Goal: Task Accomplishment & Management: Use online tool/utility

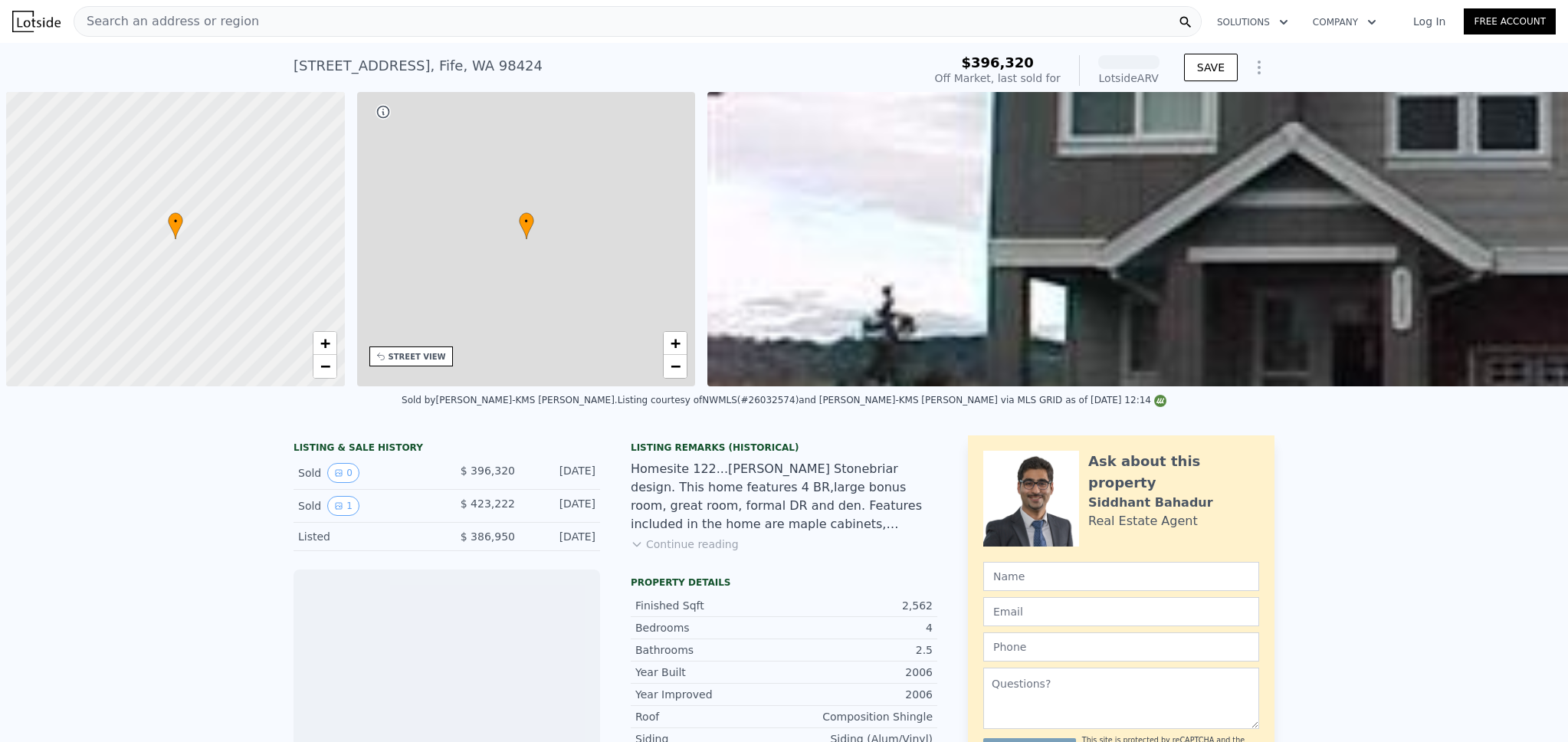
scroll to position [0, 6]
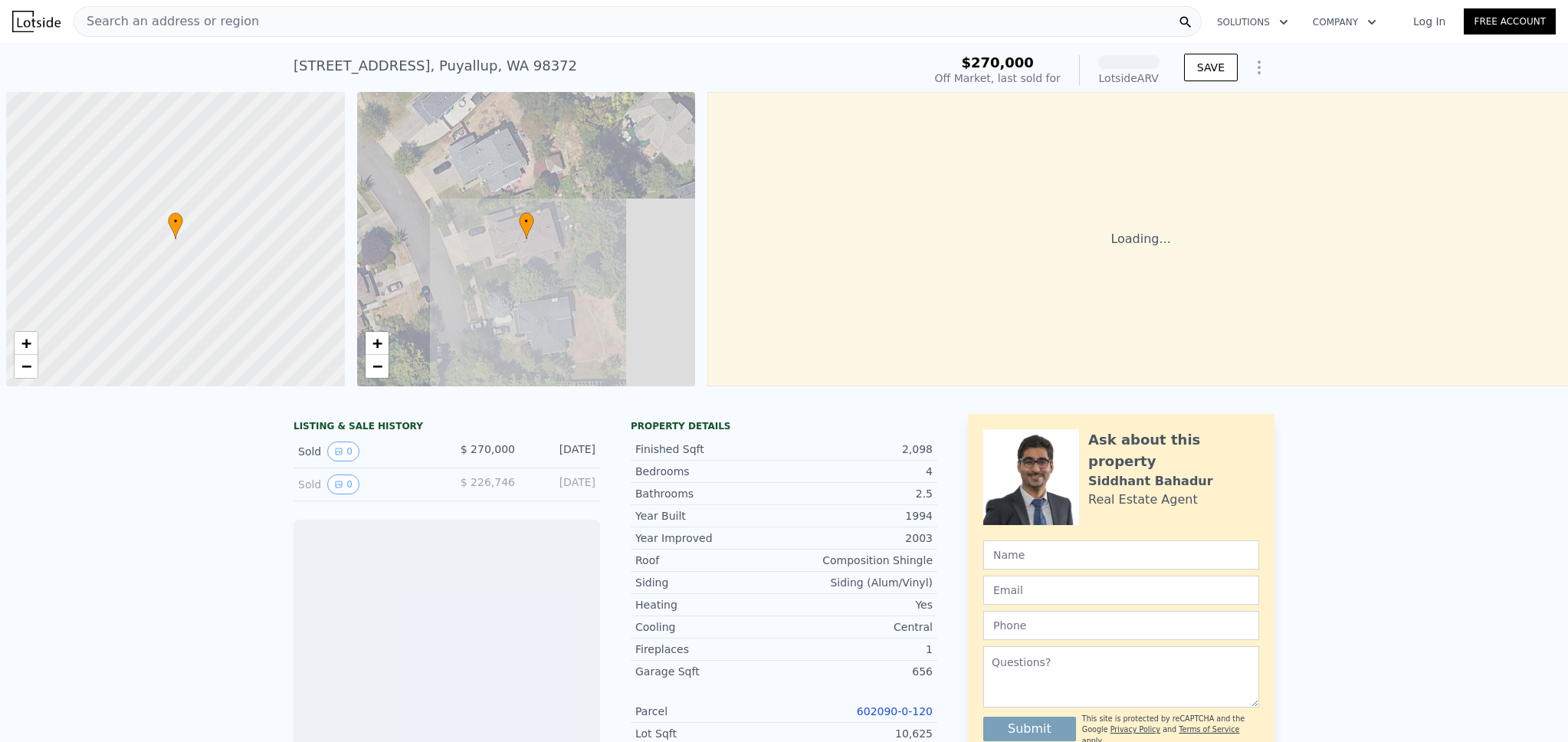
scroll to position [0, 6]
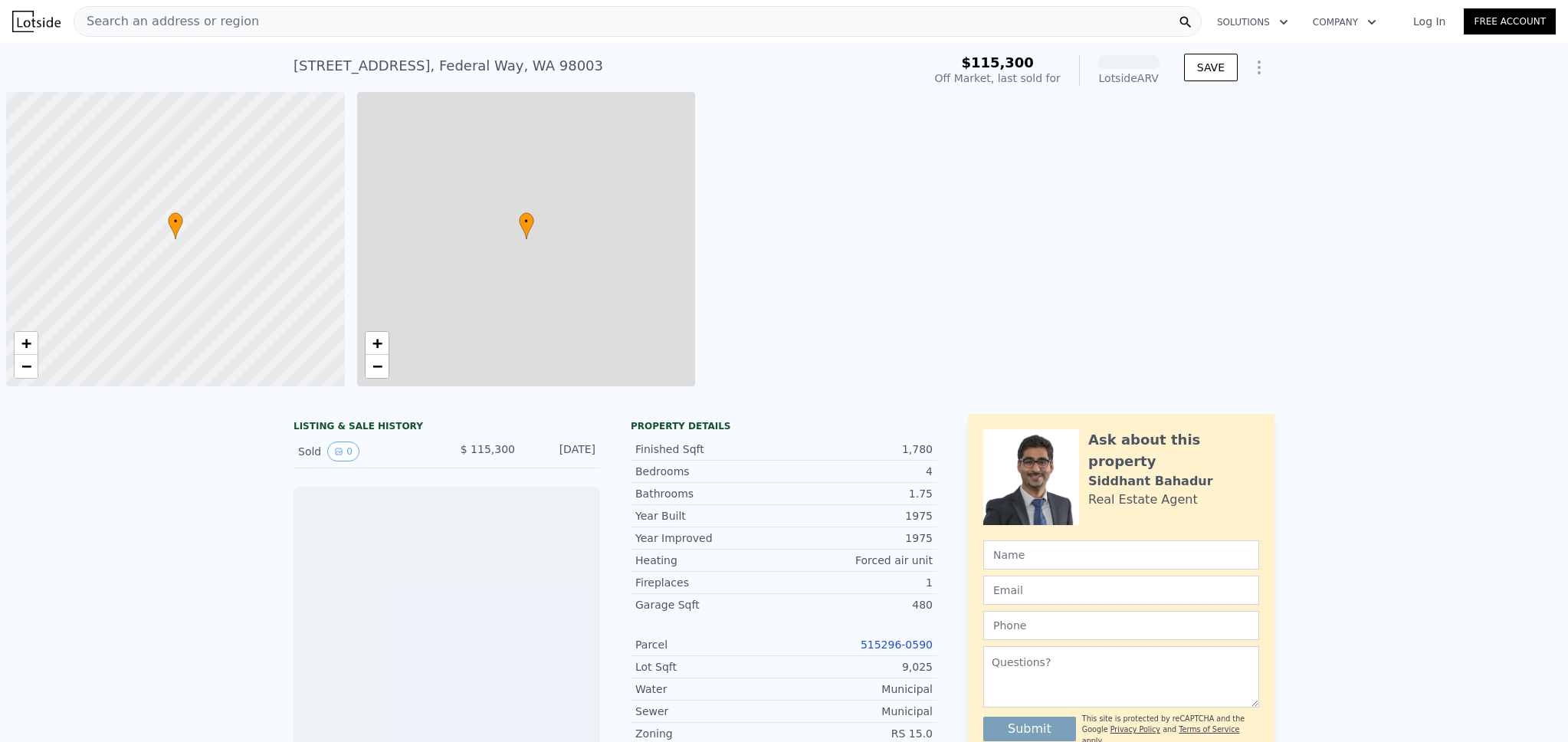
scroll to position [0, 6]
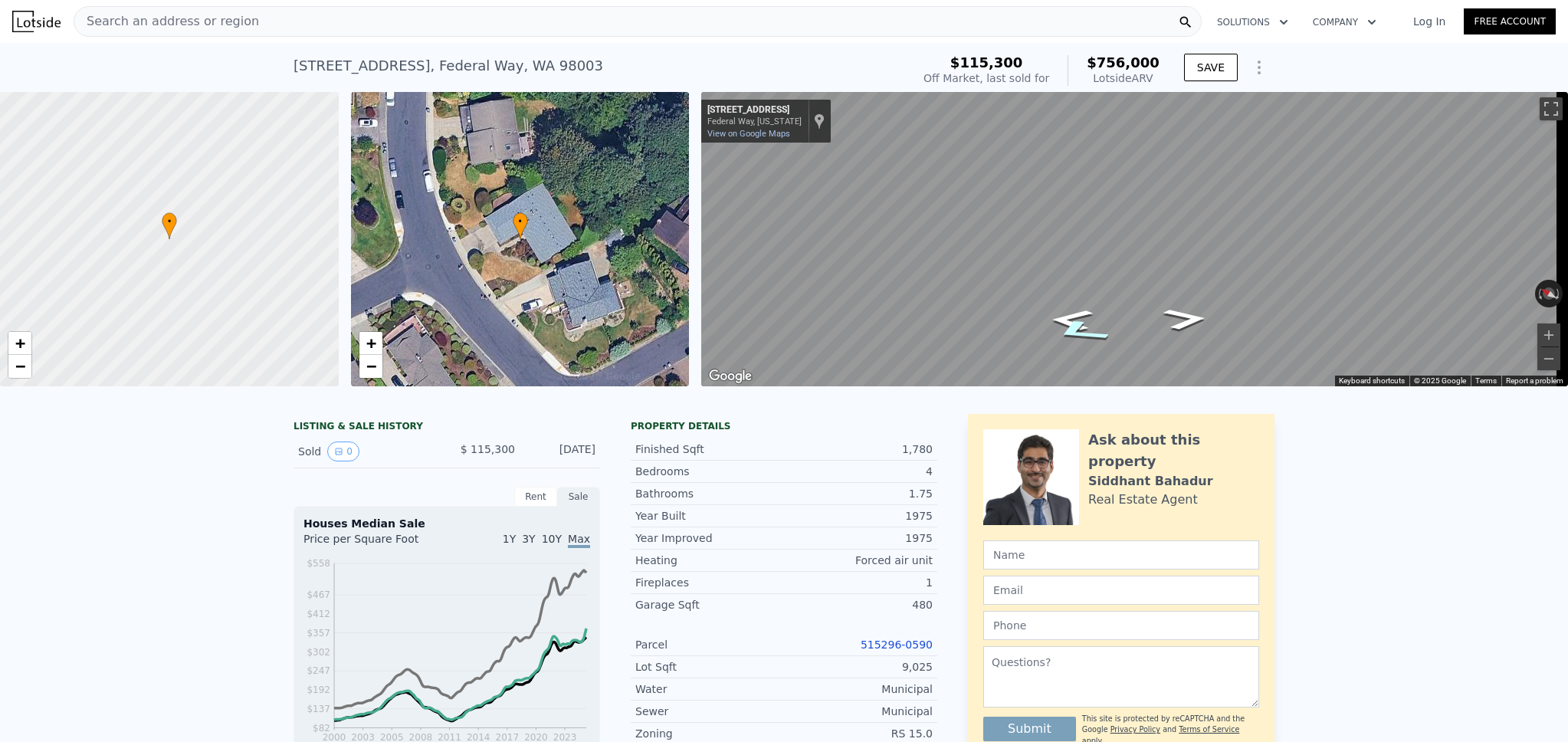
click at [1070, 335] on icon "Go Northwest, S 286th Pl" at bounding box center [1081, 331] width 108 height 36
click at [1182, 315] on icon "Go East, 11th Ave S" at bounding box center [1178, 312] width 108 height 36
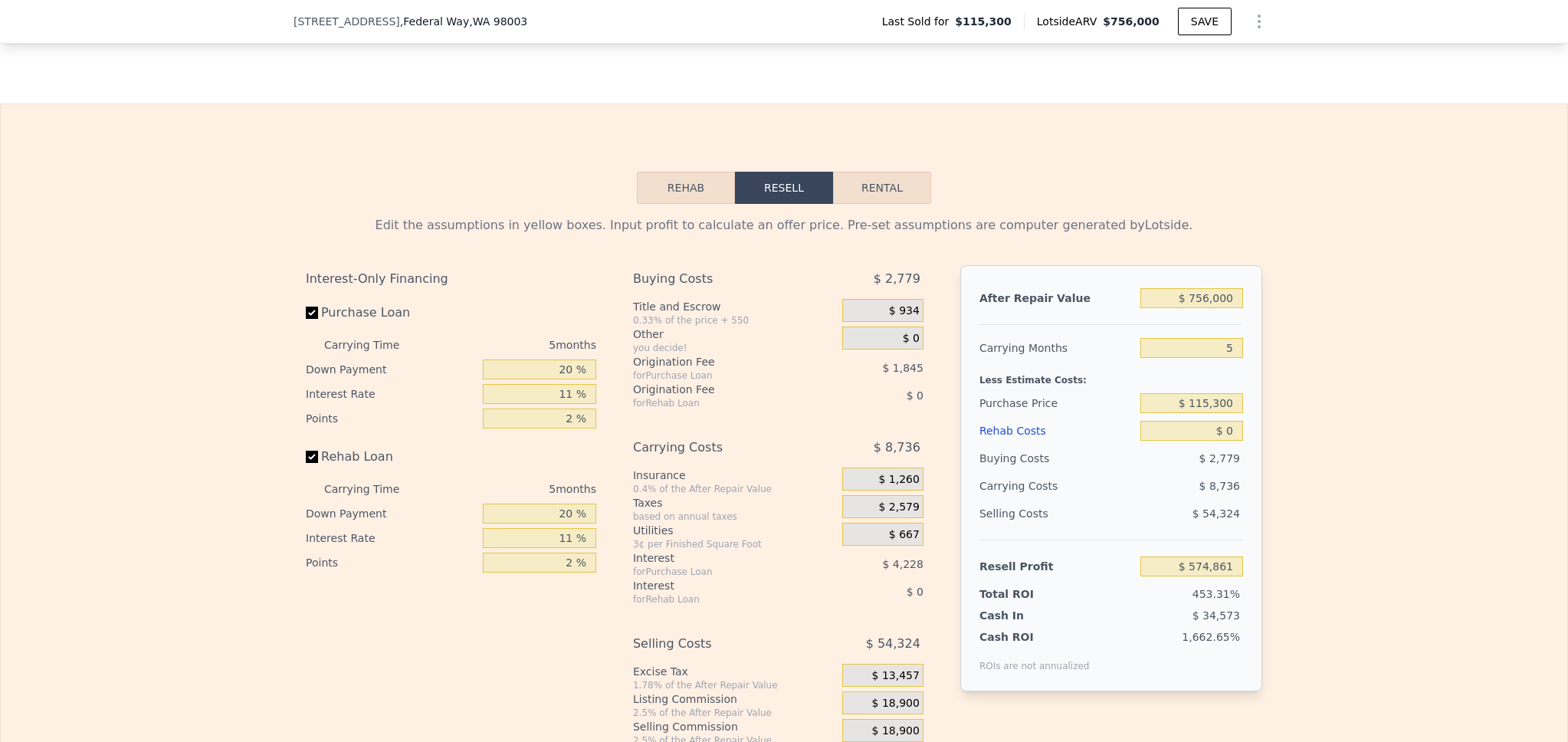
scroll to position [2054, 0]
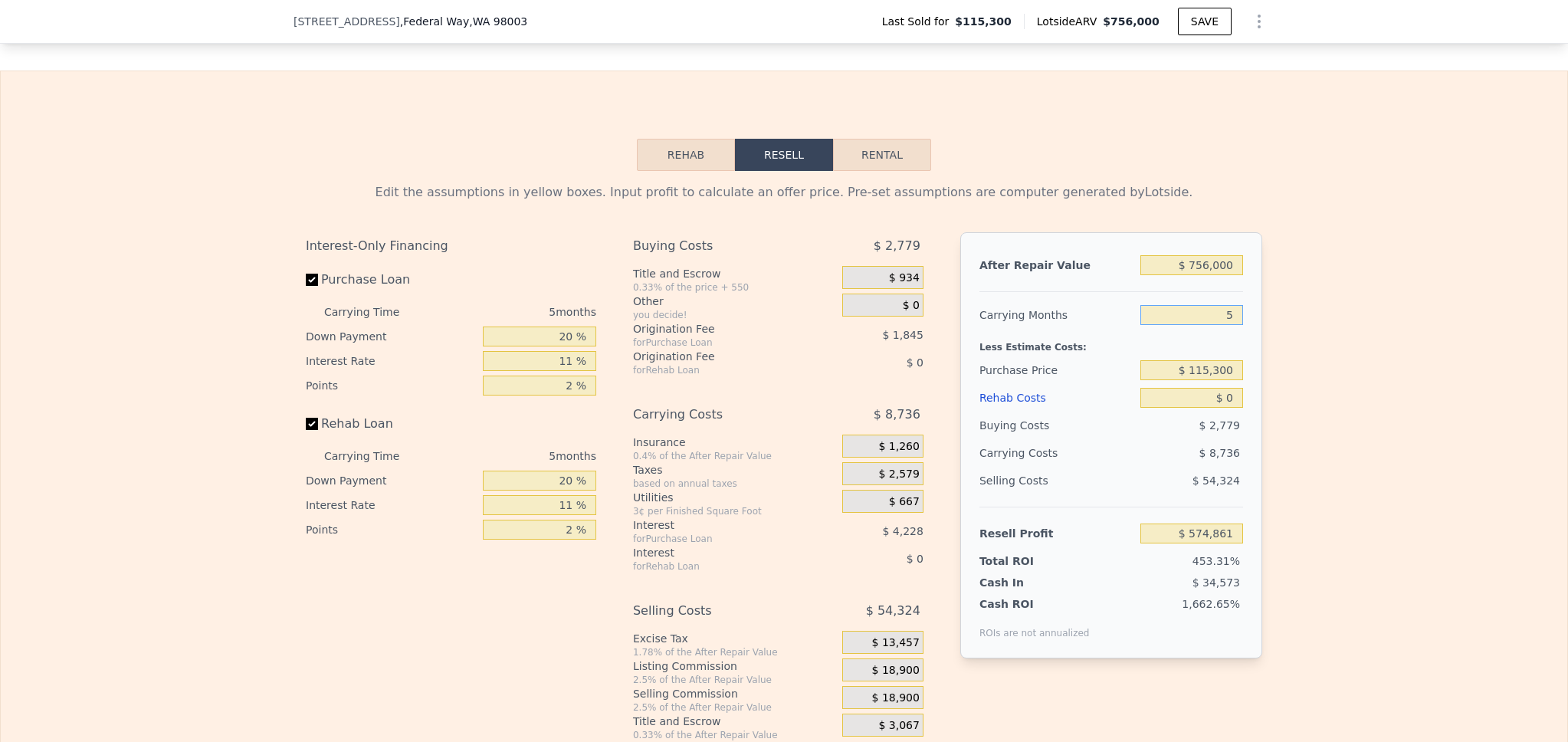
drag, startPoint x: 1230, startPoint y: 340, endPoint x: 1209, endPoint y: 330, distance: 23.3
click at [1209, 325] on input "5" at bounding box center [1191, 314] width 103 height 20
type input "3"
type input "$ 578,356"
type input "3"
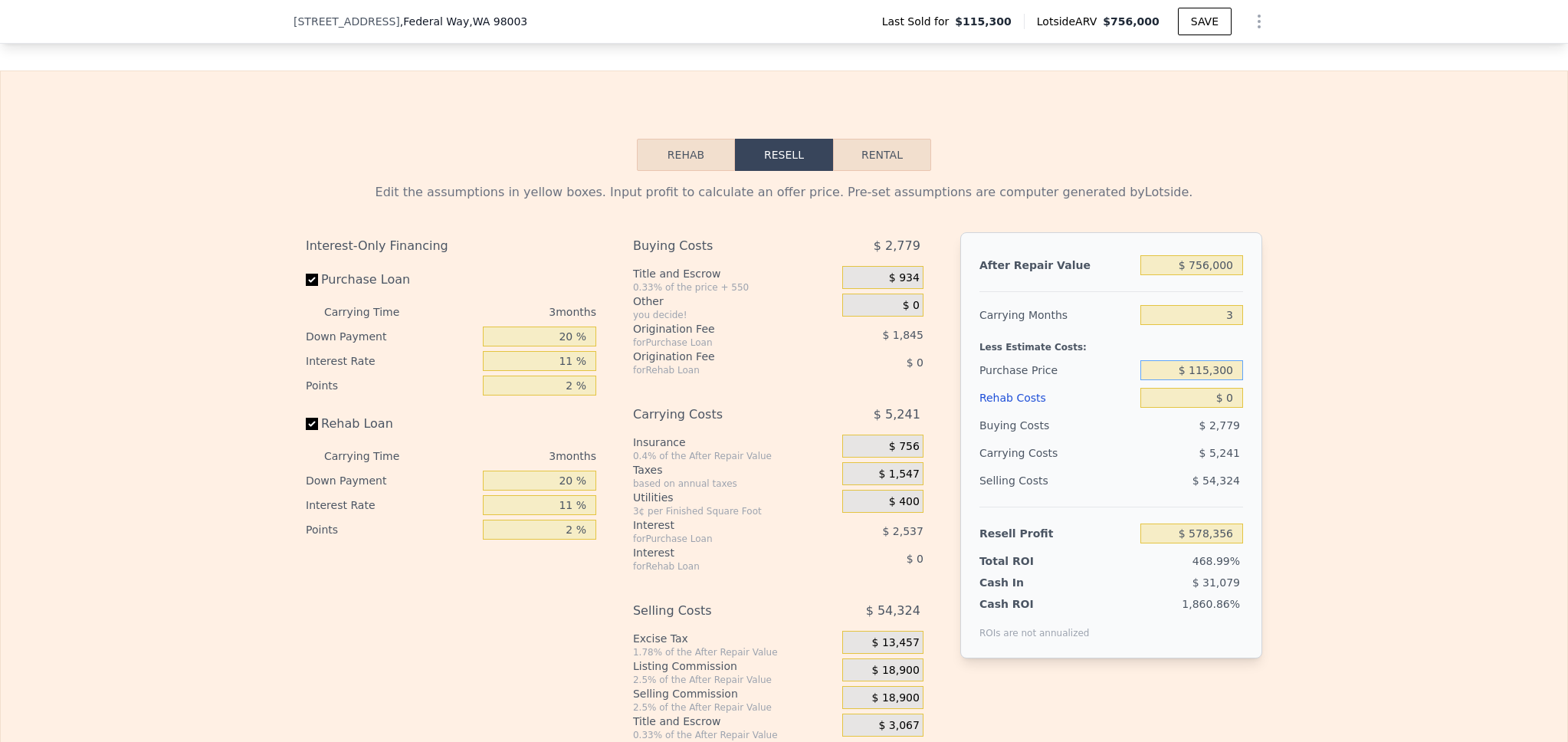
drag, startPoint x: 1231, startPoint y: 397, endPoint x: 1169, endPoint y: 390, distance: 62.4
click at [1169, 380] on input "$ 115,300" at bounding box center [1191, 370] width 103 height 20
type input "$ 620,000"
type input "$ 52,797"
click at [1271, 419] on div "Edit the assumptions in yellow boxes. Input profit to calculate an offer price.…" at bounding box center [784, 456] width 1567 height 570
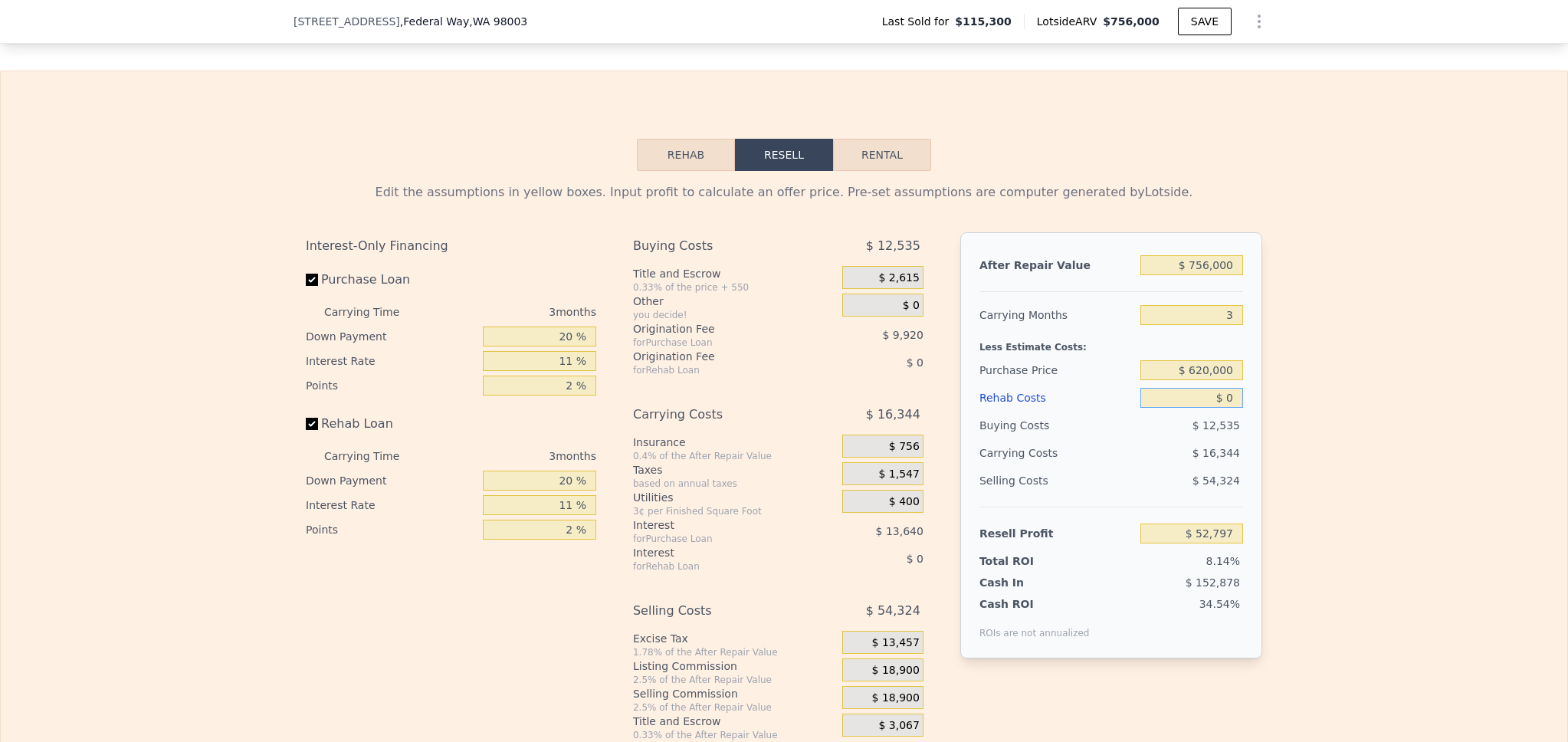
drag, startPoint x: 1229, startPoint y: 422, endPoint x: 1201, endPoint y: 422, distance: 28.0
click at [1202, 408] on input "$ 0" at bounding box center [1191, 397] width 103 height 20
type input "$ 2"
type input "$ 52,795"
type input "$ 25"
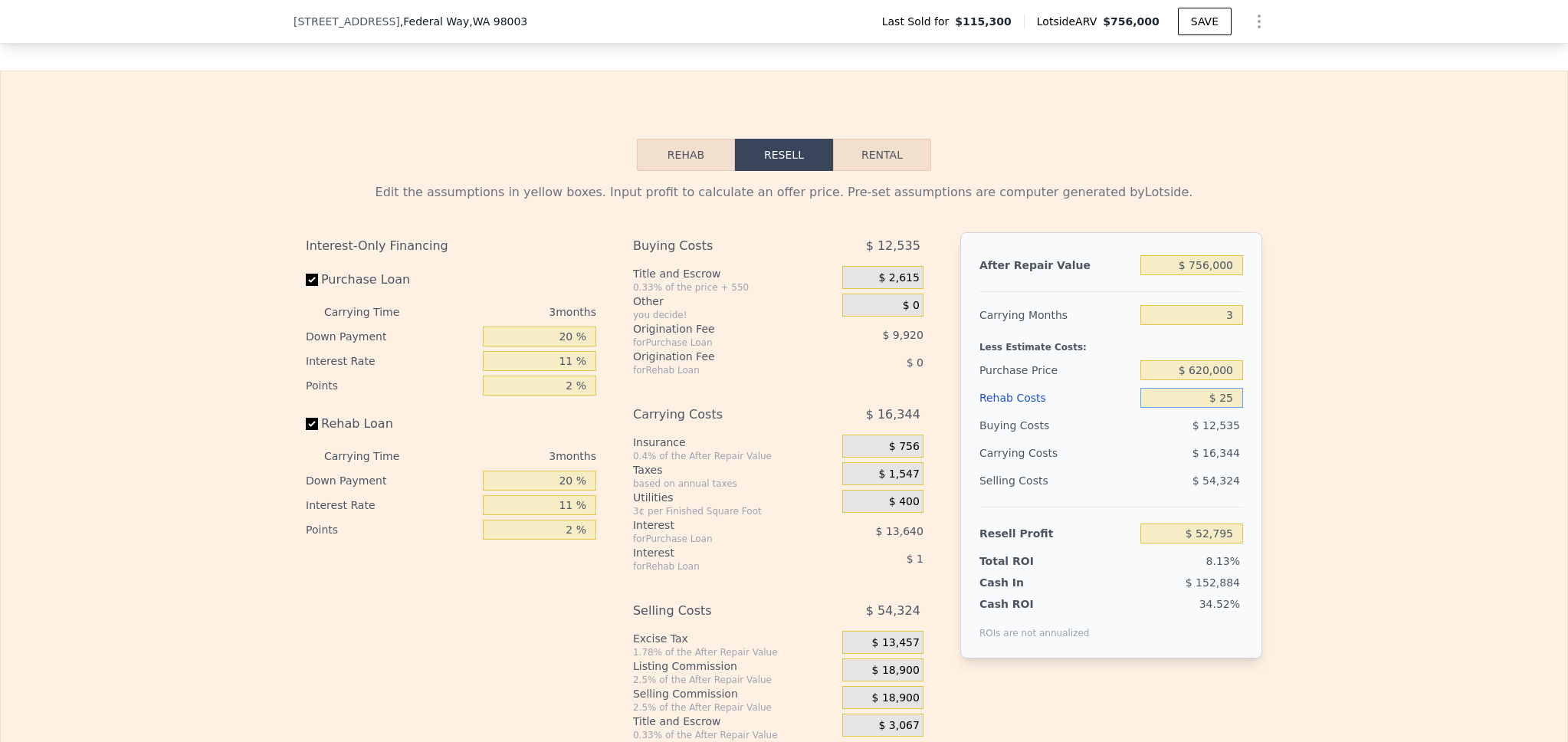
type input "$ 52,772"
type input "$ 2,500"
type input "$ 50,203"
type input "$ 25,000"
type input "$ 26,848"
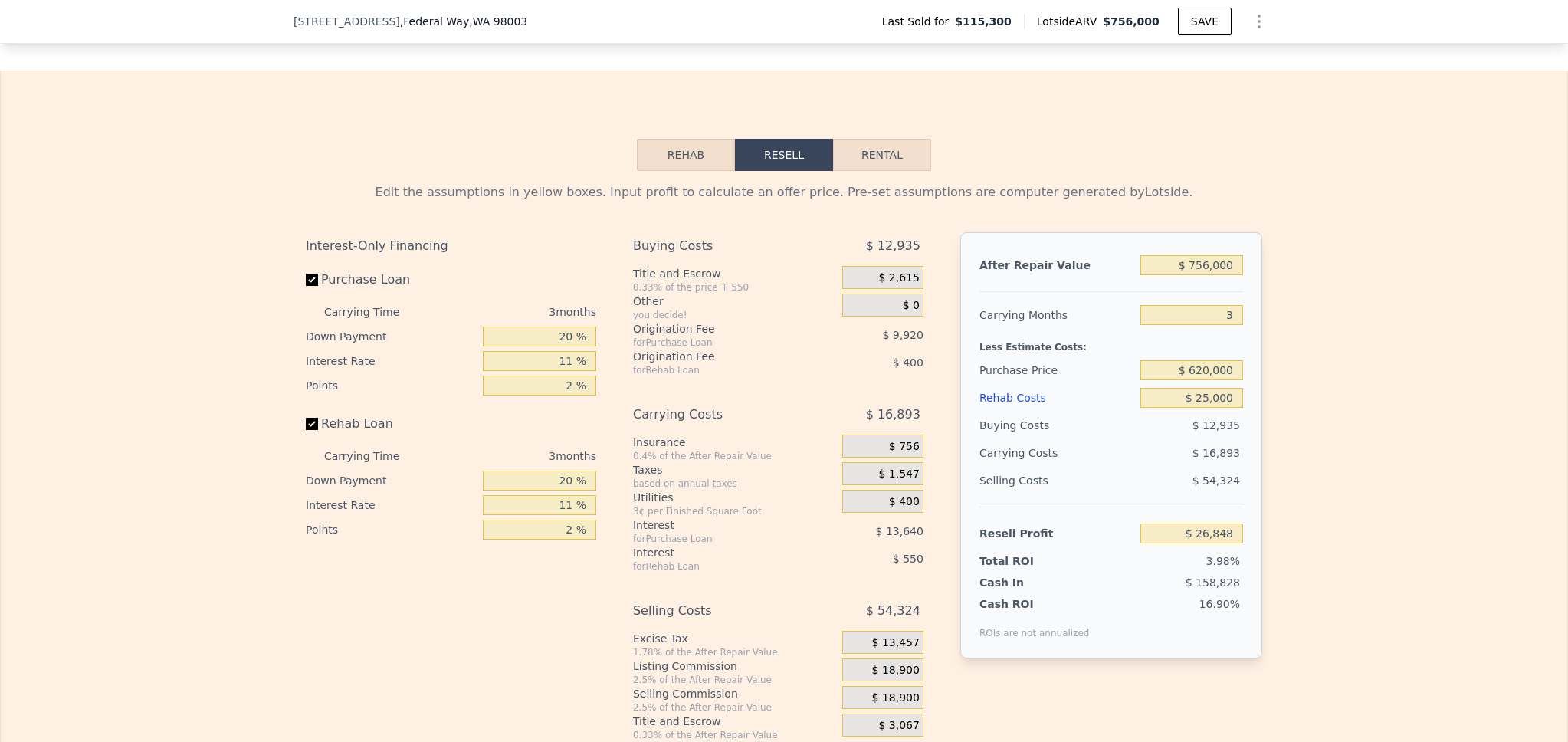
click at [1280, 444] on div "Edit the assumptions in yellow boxes. Input profit to calculate an offer price.…" at bounding box center [784, 456] width 1567 height 570
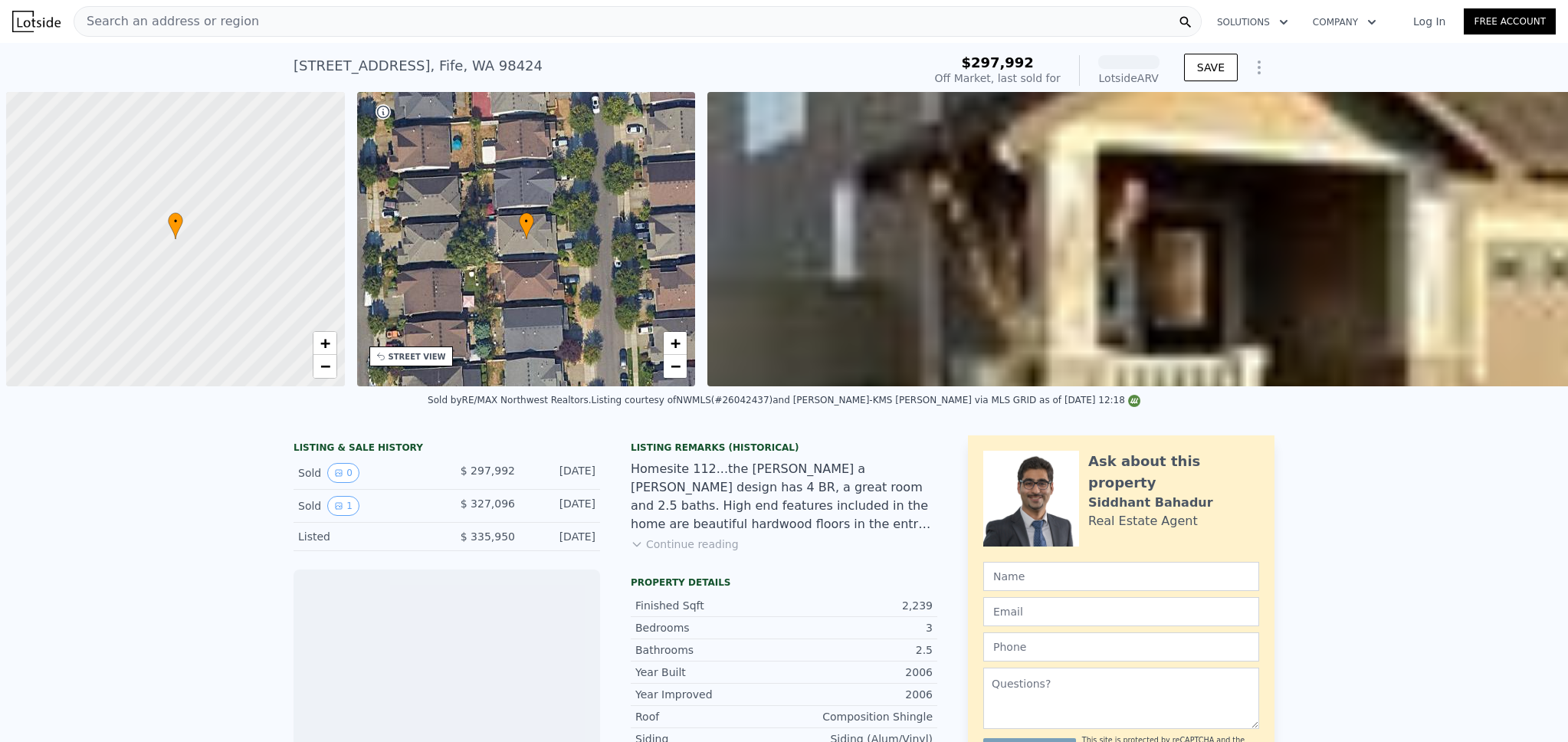
scroll to position [0, 6]
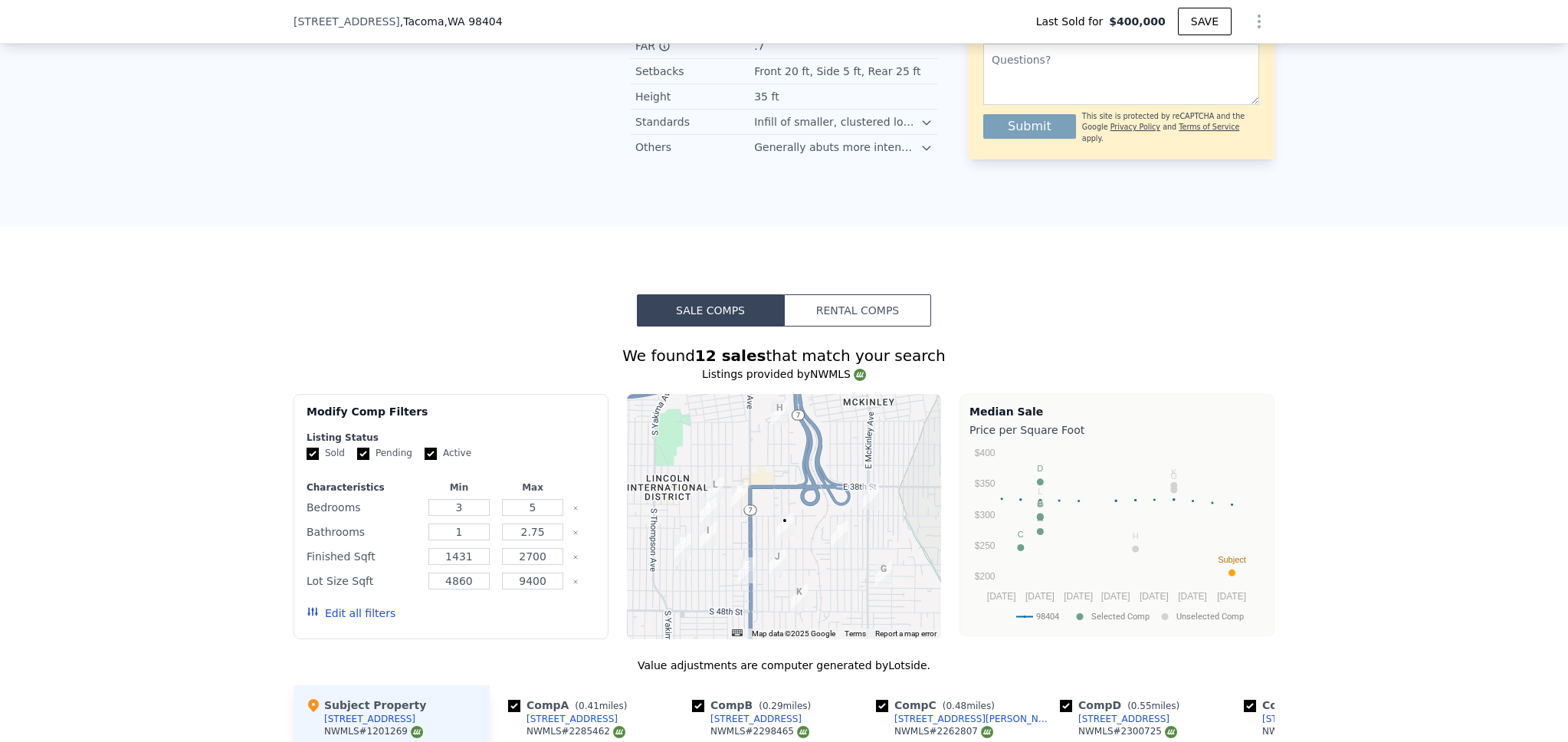
scroll to position [1293, 0]
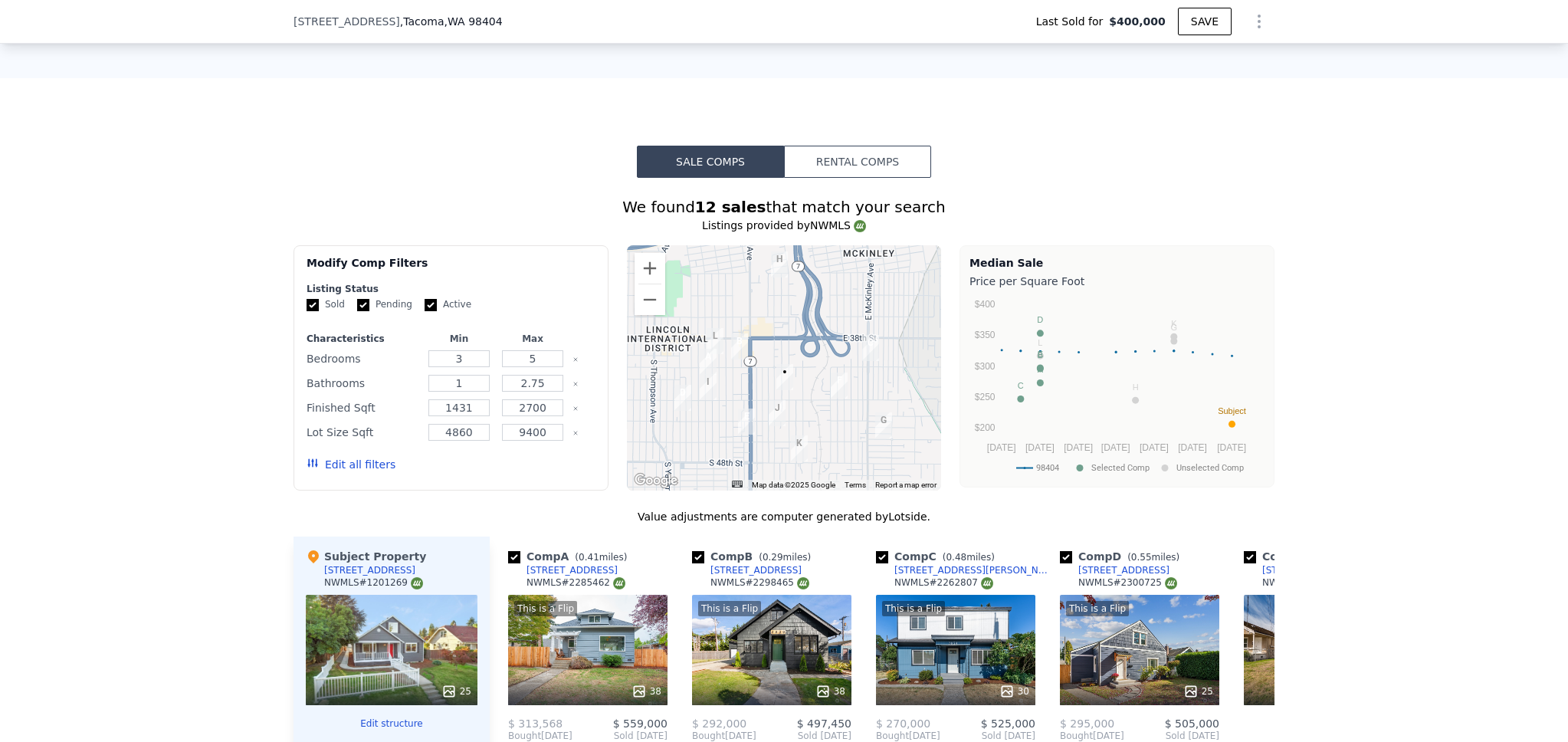
drag, startPoint x: 427, startPoint y: 320, endPoint x: 408, endPoint y: 316, distance: 19.4
click at [427, 312] on input "Active" at bounding box center [430, 305] width 12 height 12
checkbox input "false"
click at [360, 312] on input "Pending" at bounding box center [362, 305] width 12 height 12
checkbox input "false"
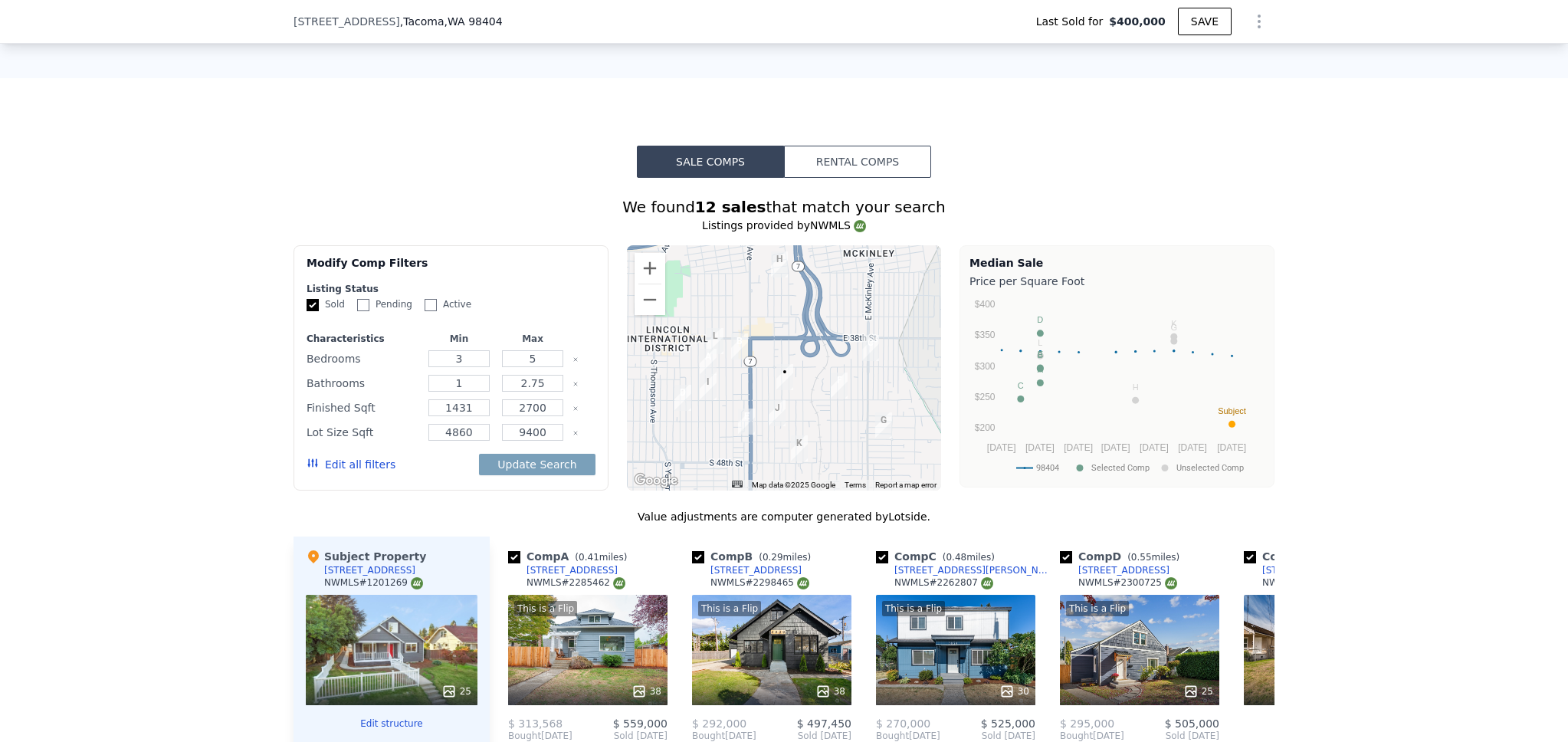
click at [344, 472] on button "Edit all filters" at bounding box center [351, 464] width 89 height 15
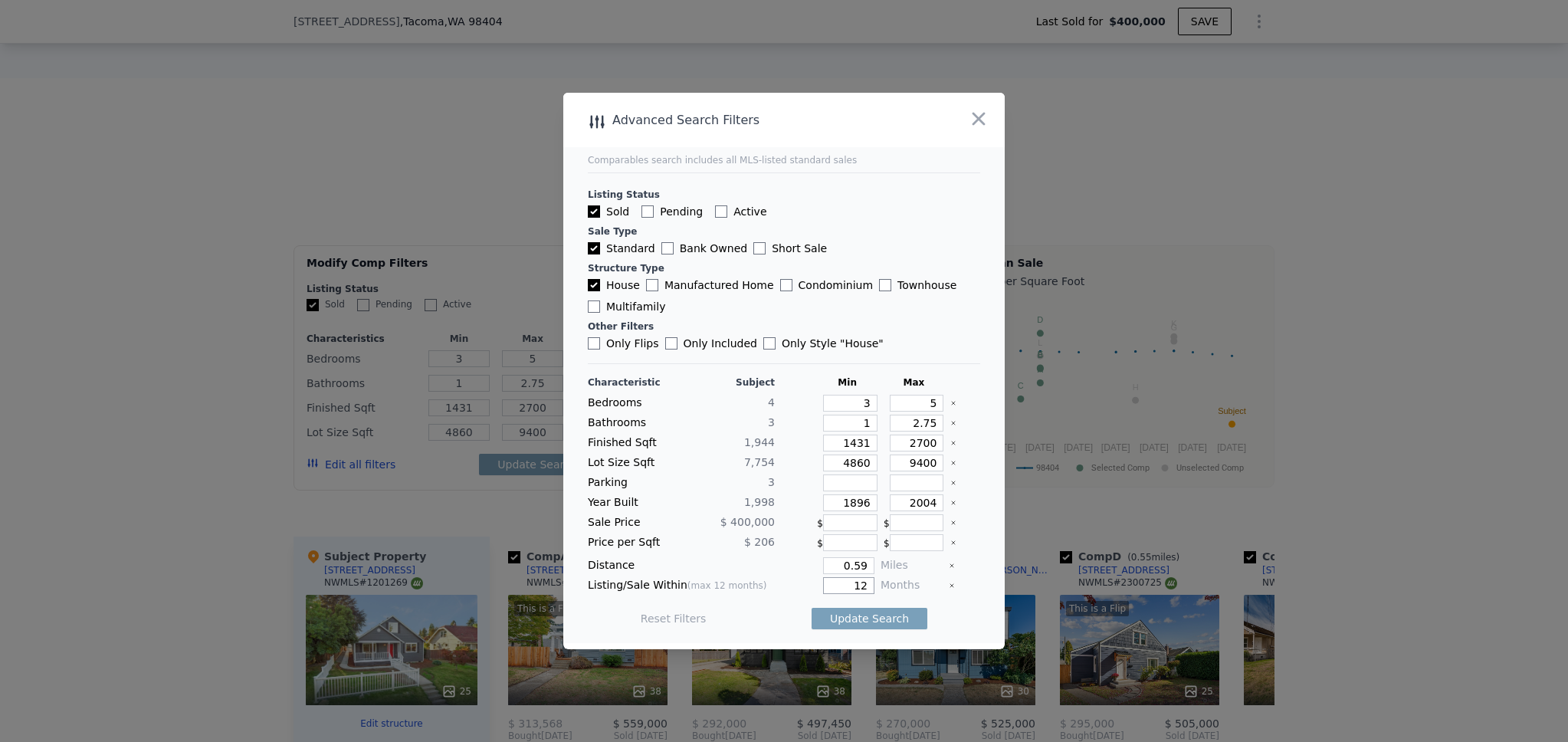
drag, startPoint x: 849, startPoint y: 585, endPoint x: 818, endPoint y: 579, distance: 31.6
click at [823, 579] on input "12" at bounding box center [849, 585] width 51 height 17
type input "5"
click at [867, 623] on button "Update Search" at bounding box center [869, 618] width 116 height 22
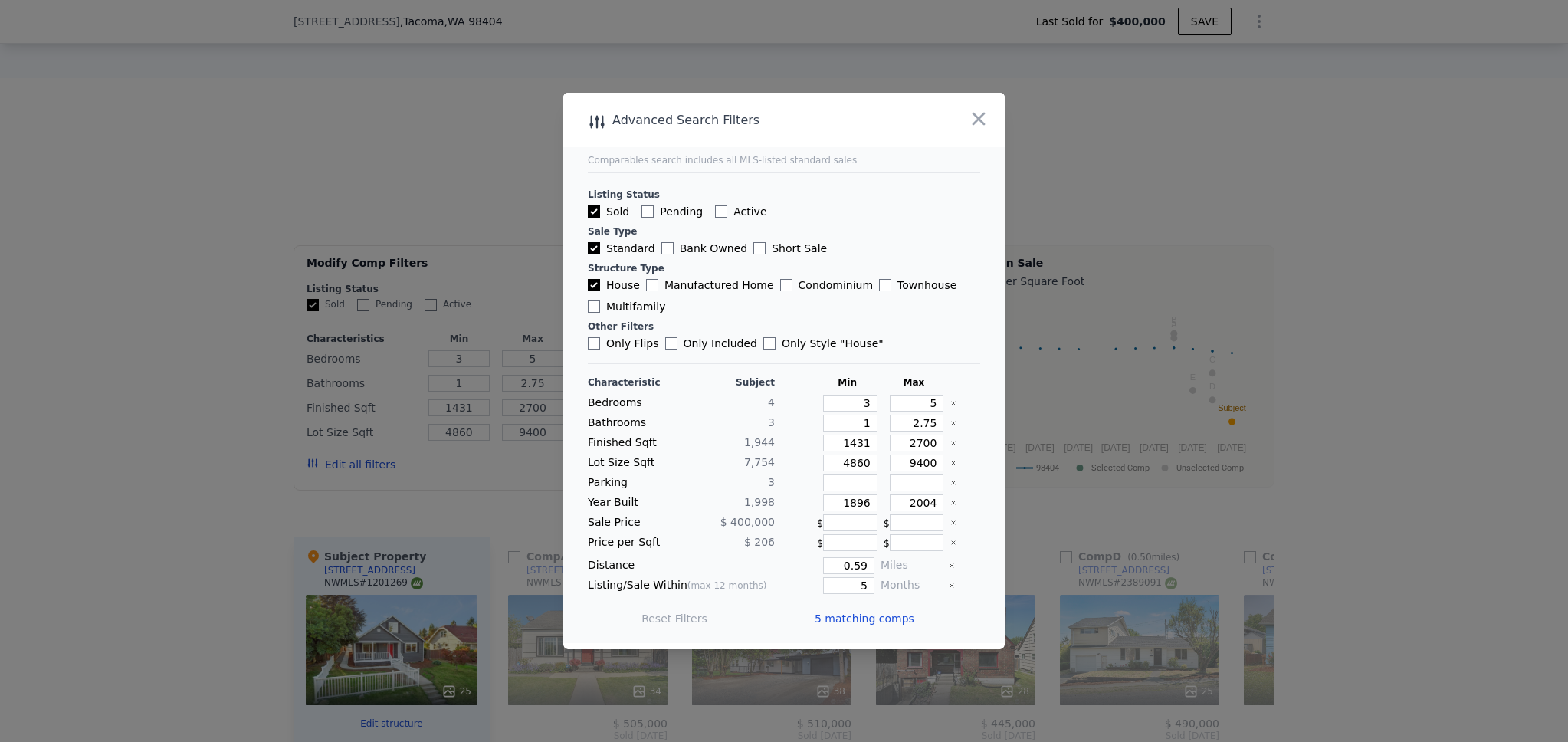
click at [875, 616] on span "5 matching comps" at bounding box center [865, 618] width 100 height 15
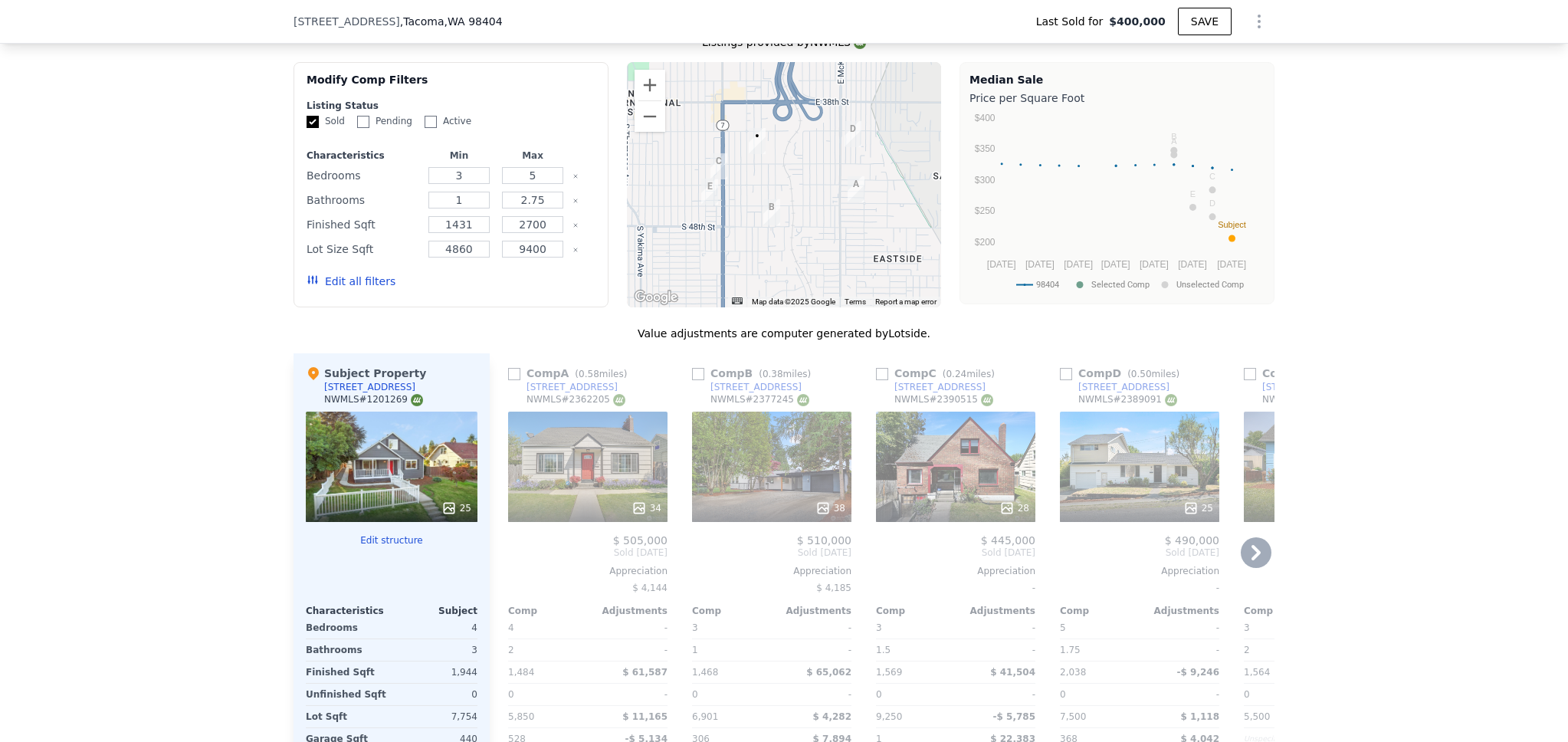
scroll to position [1620, 0]
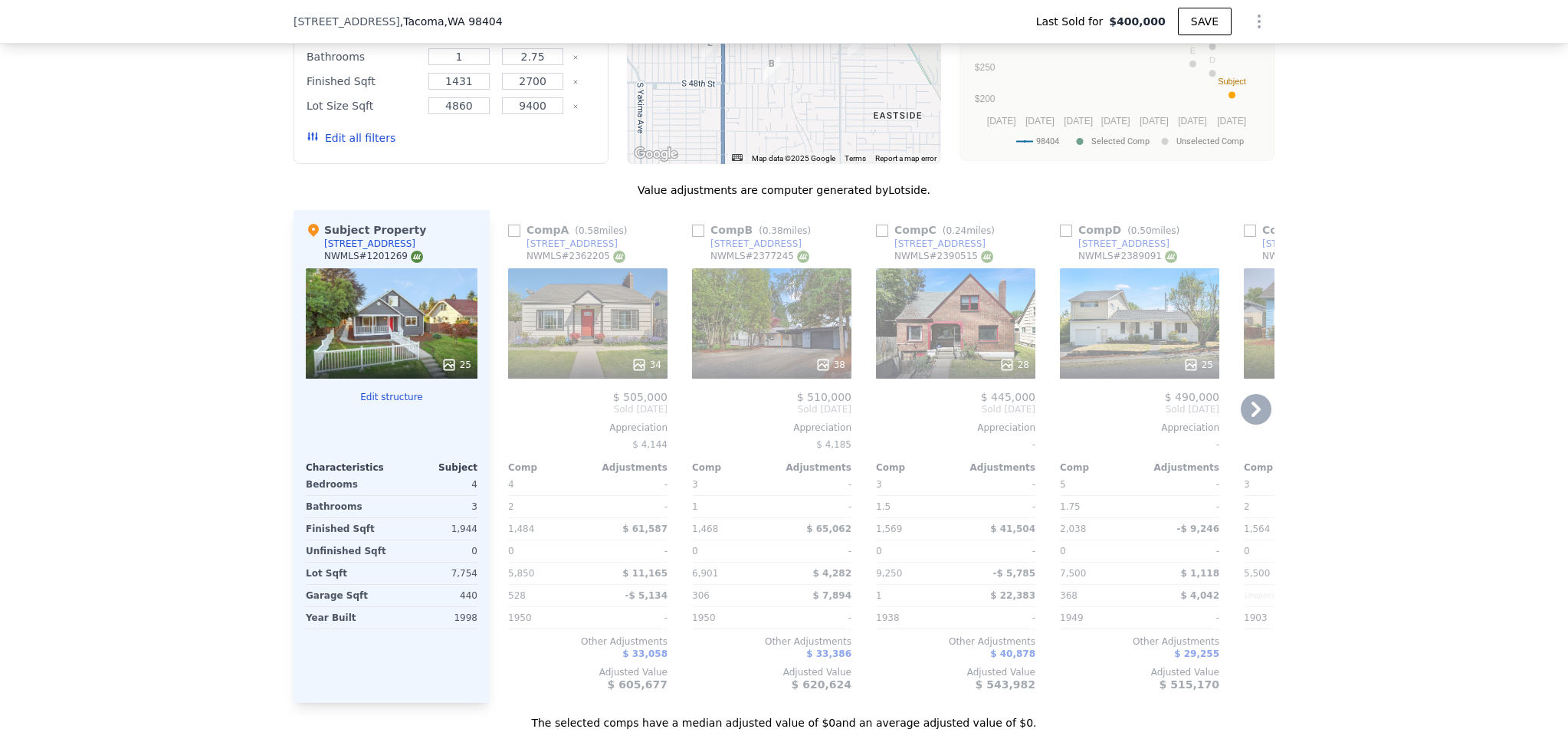
click at [508, 237] on input "checkbox" at bounding box center [514, 230] width 12 height 12
checkbox input "true"
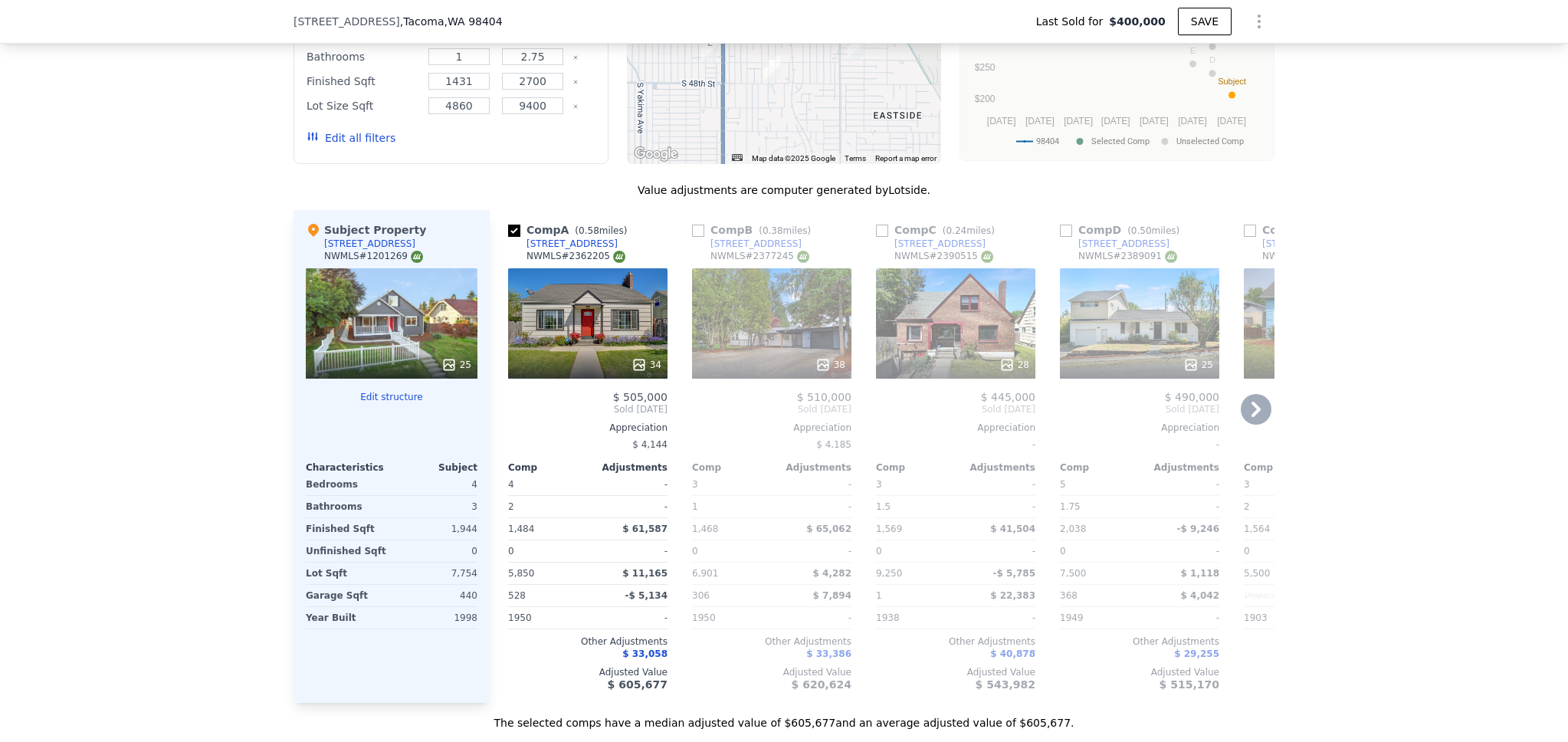
click at [692, 237] on input "checkbox" at bounding box center [698, 230] width 12 height 12
checkbox input "true"
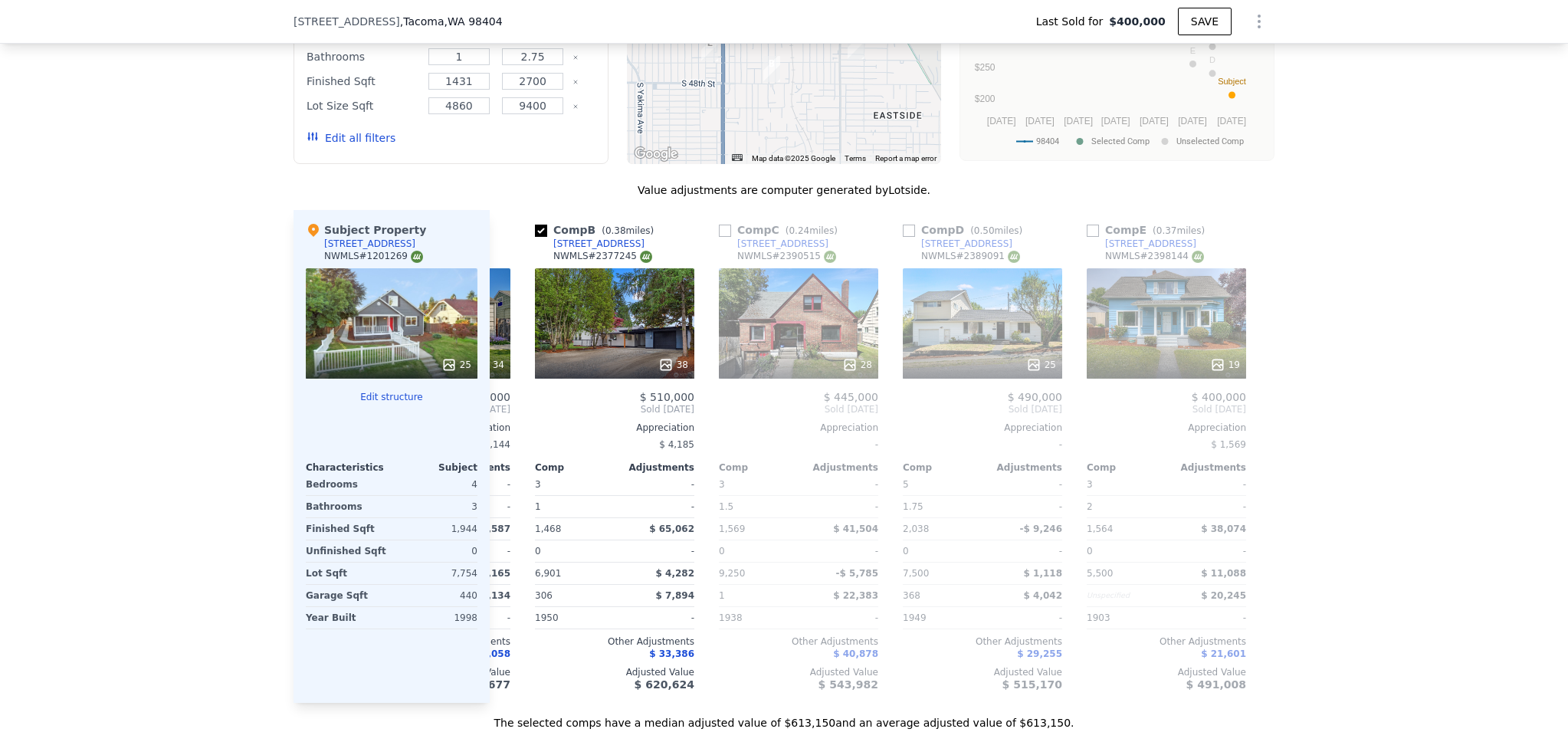
scroll to position [0, 172]
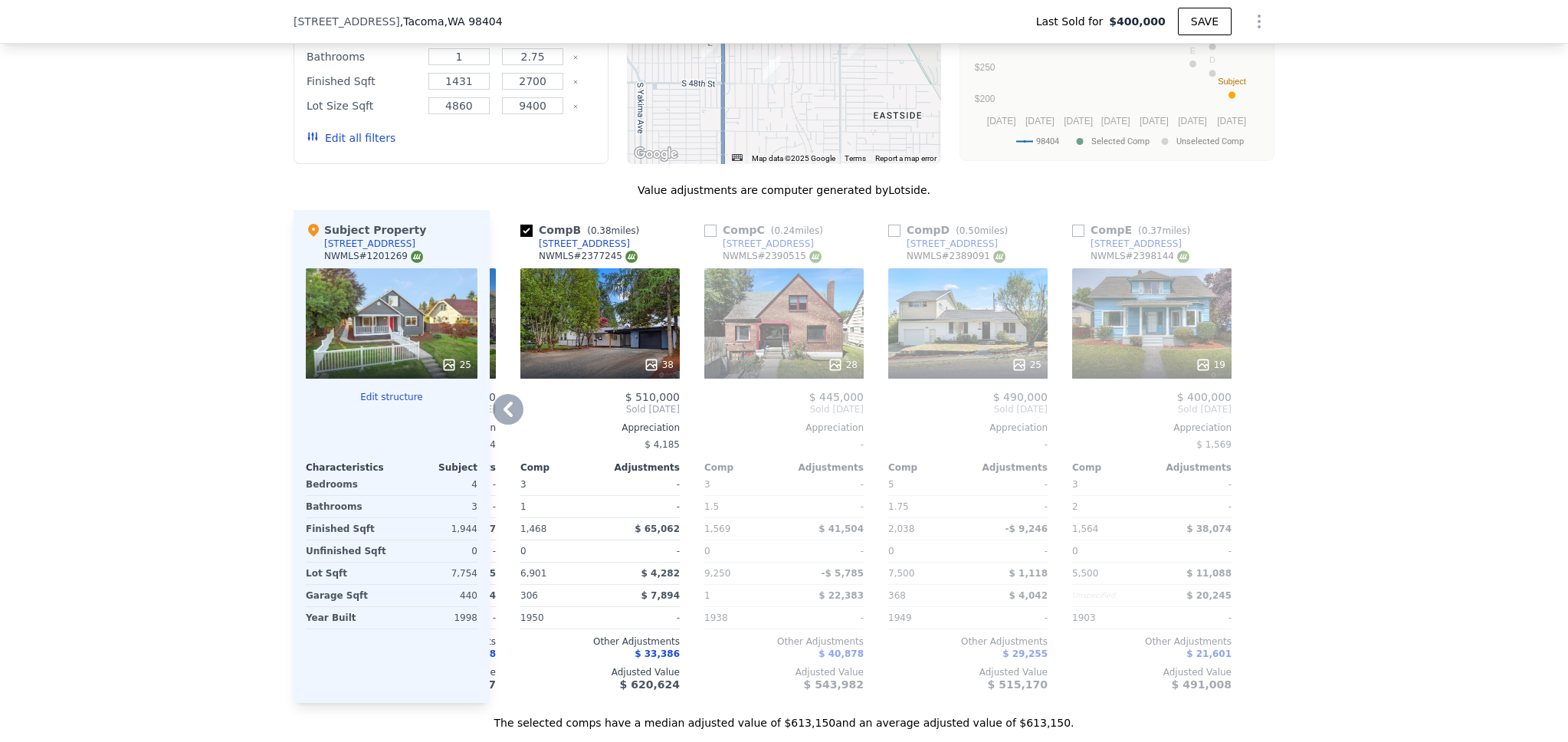
click at [704, 237] on input "checkbox" at bounding box center [710, 230] width 12 height 12
checkbox input "true"
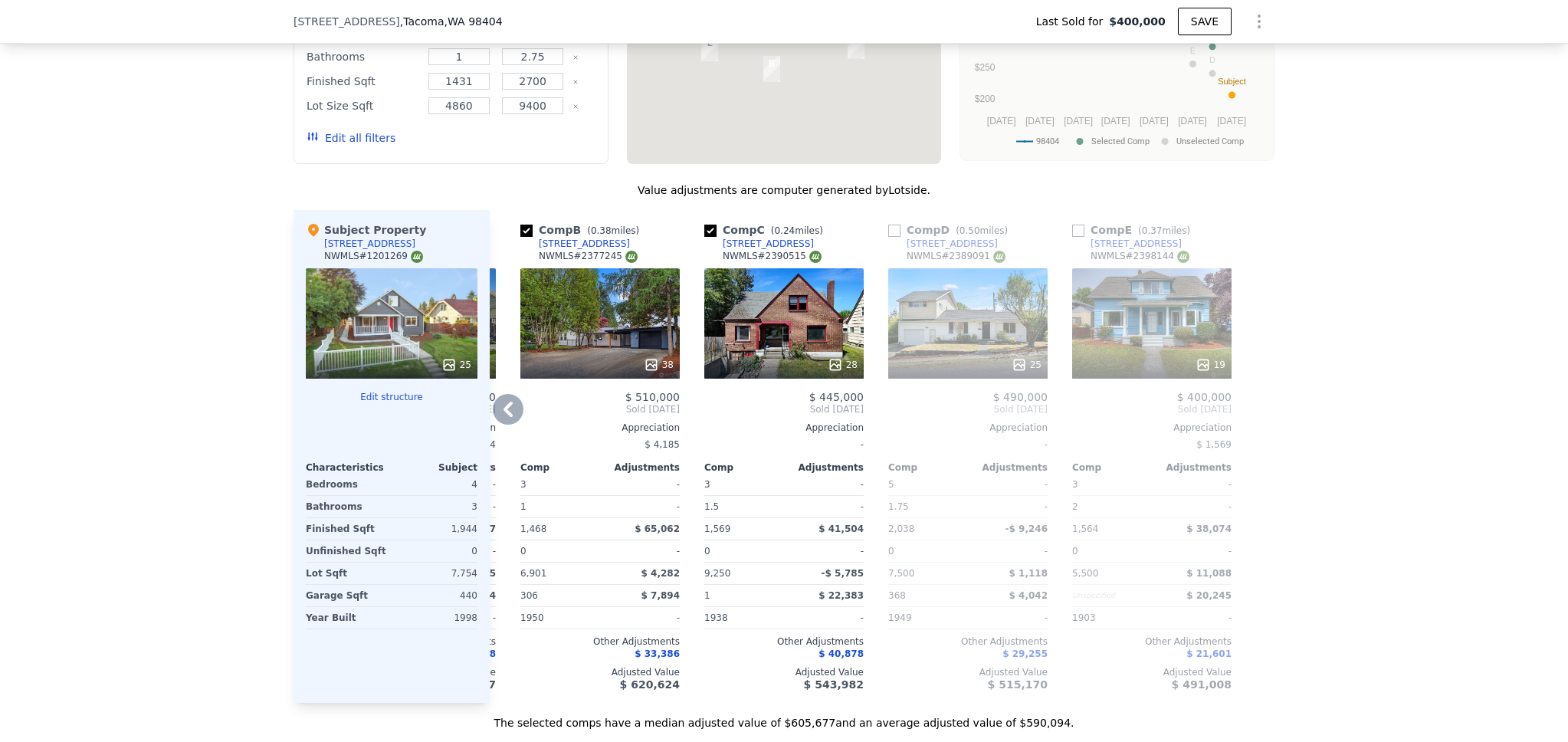
click at [891, 237] on input "checkbox" at bounding box center [894, 230] width 12 height 12
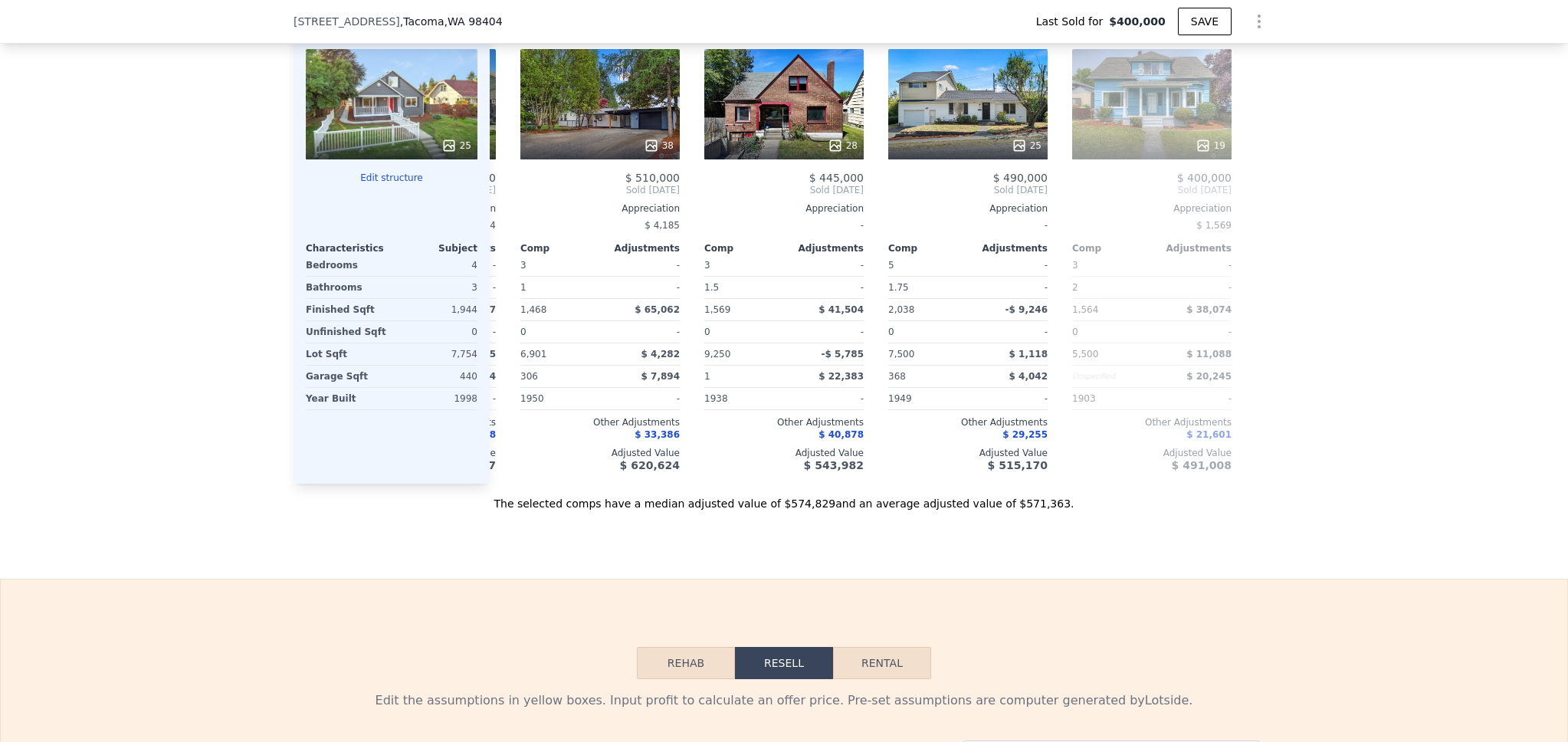
scroll to position [1729, 0]
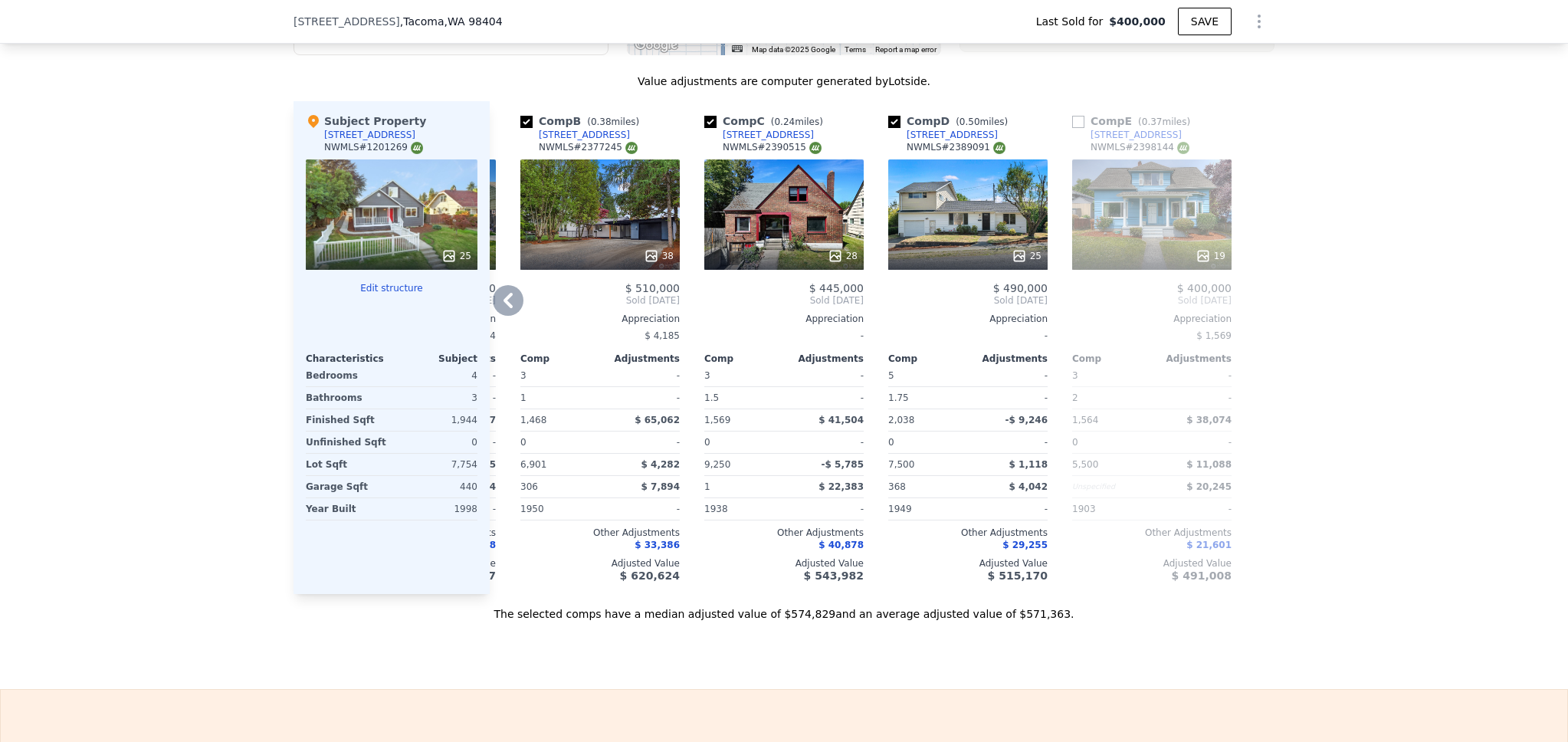
click at [888, 128] on input "checkbox" at bounding box center [894, 122] width 12 height 12
checkbox input "false"
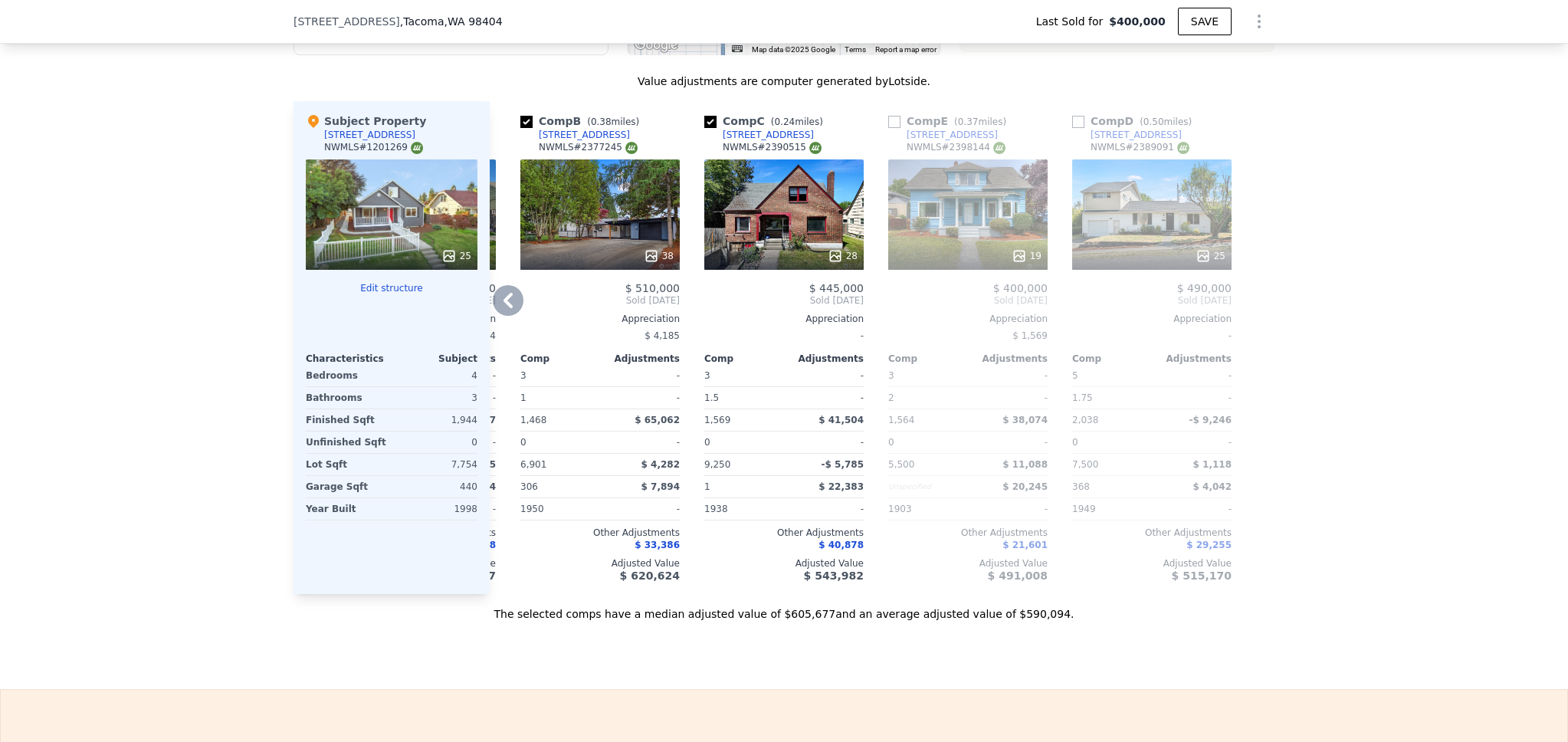
click at [704, 128] on input "checkbox" at bounding box center [710, 122] width 12 height 12
checkbox input "false"
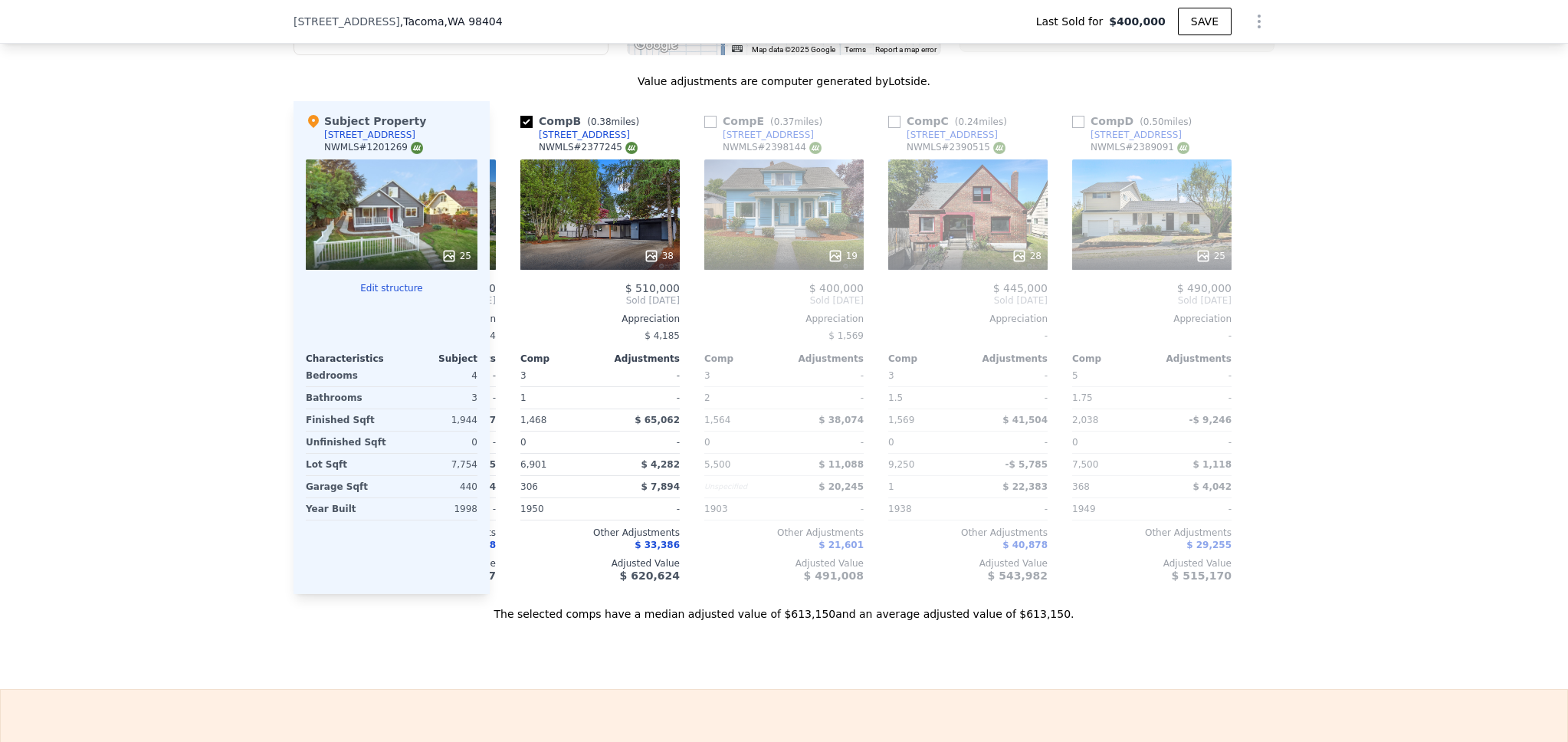
scroll to position [0, 0]
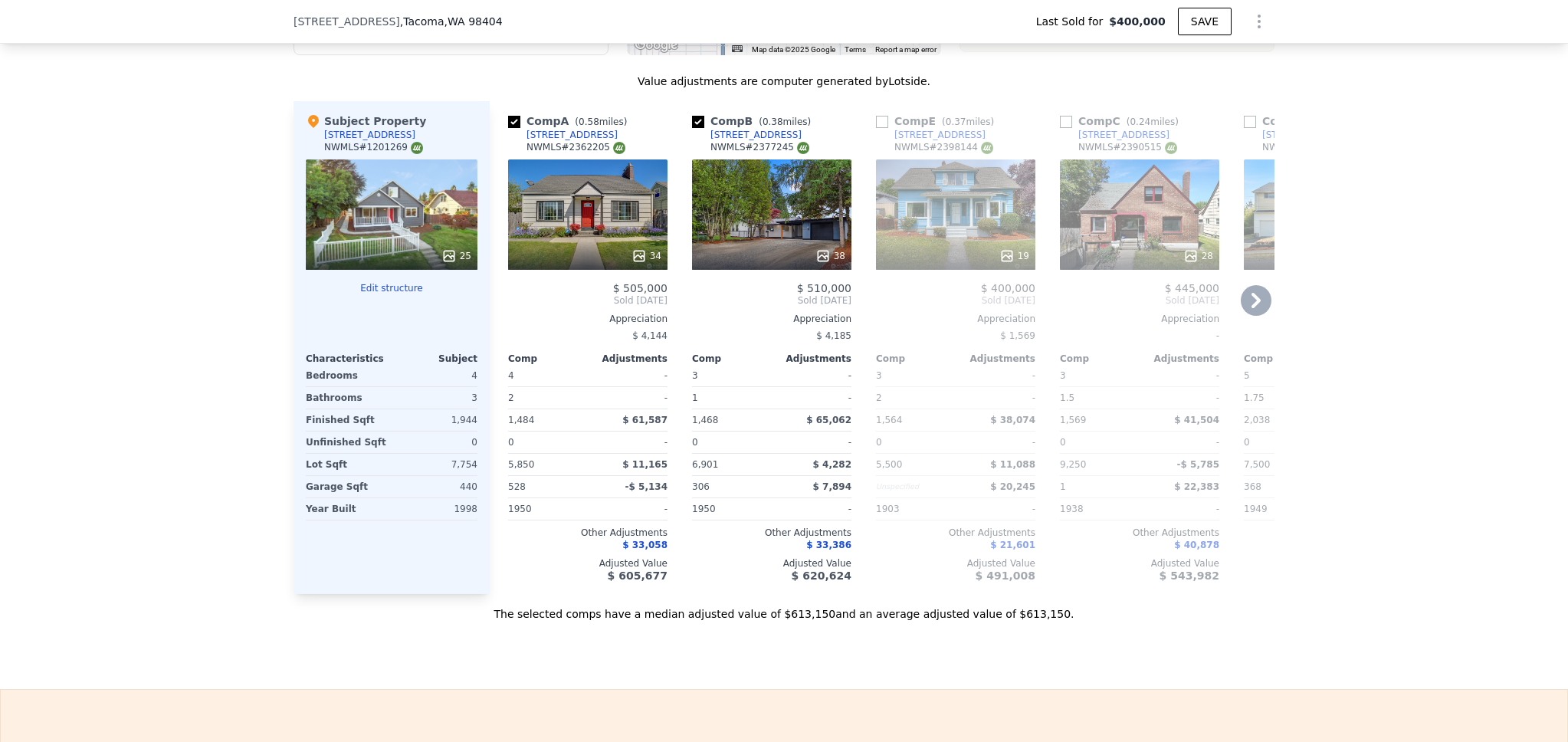
click at [1060, 128] on input "checkbox" at bounding box center [1066, 122] width 12 height 12
checkbox input "true"
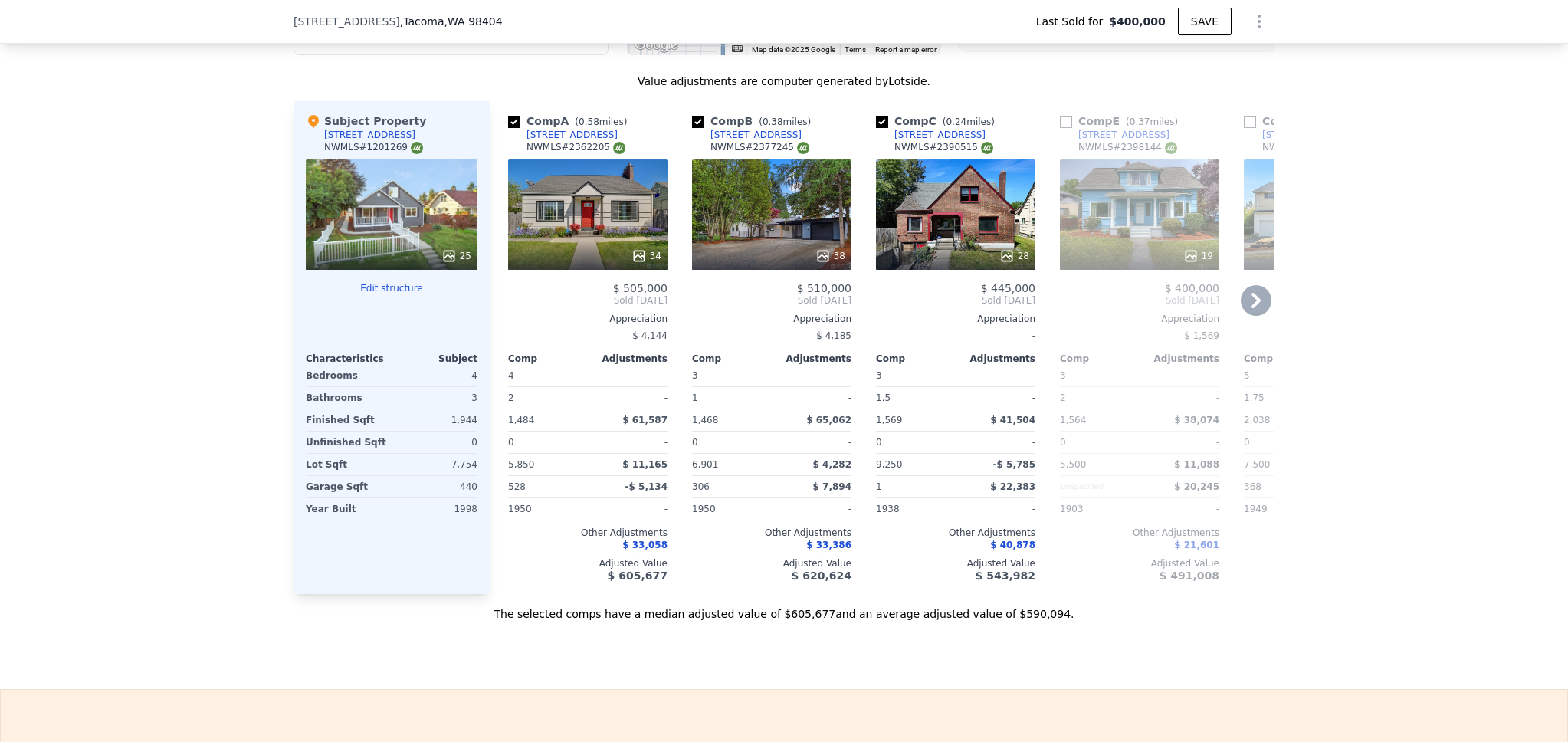
click at [1060, 128] on input "checkbox" at bounding box center [1066, 122] width 12 height 12
checkbox input "true"
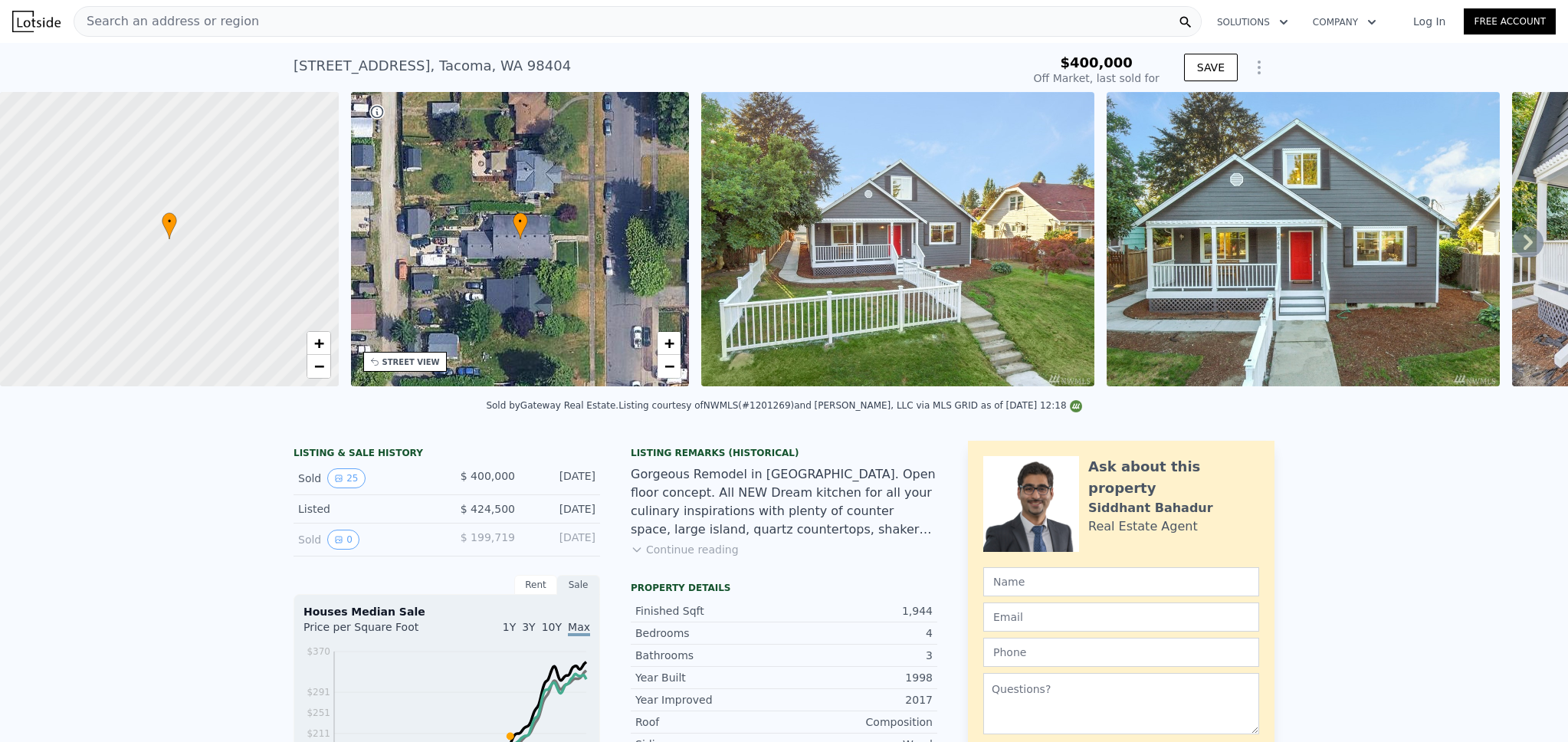
checkbox input "true"
checkbox input "false"
type input "$ 602,000"
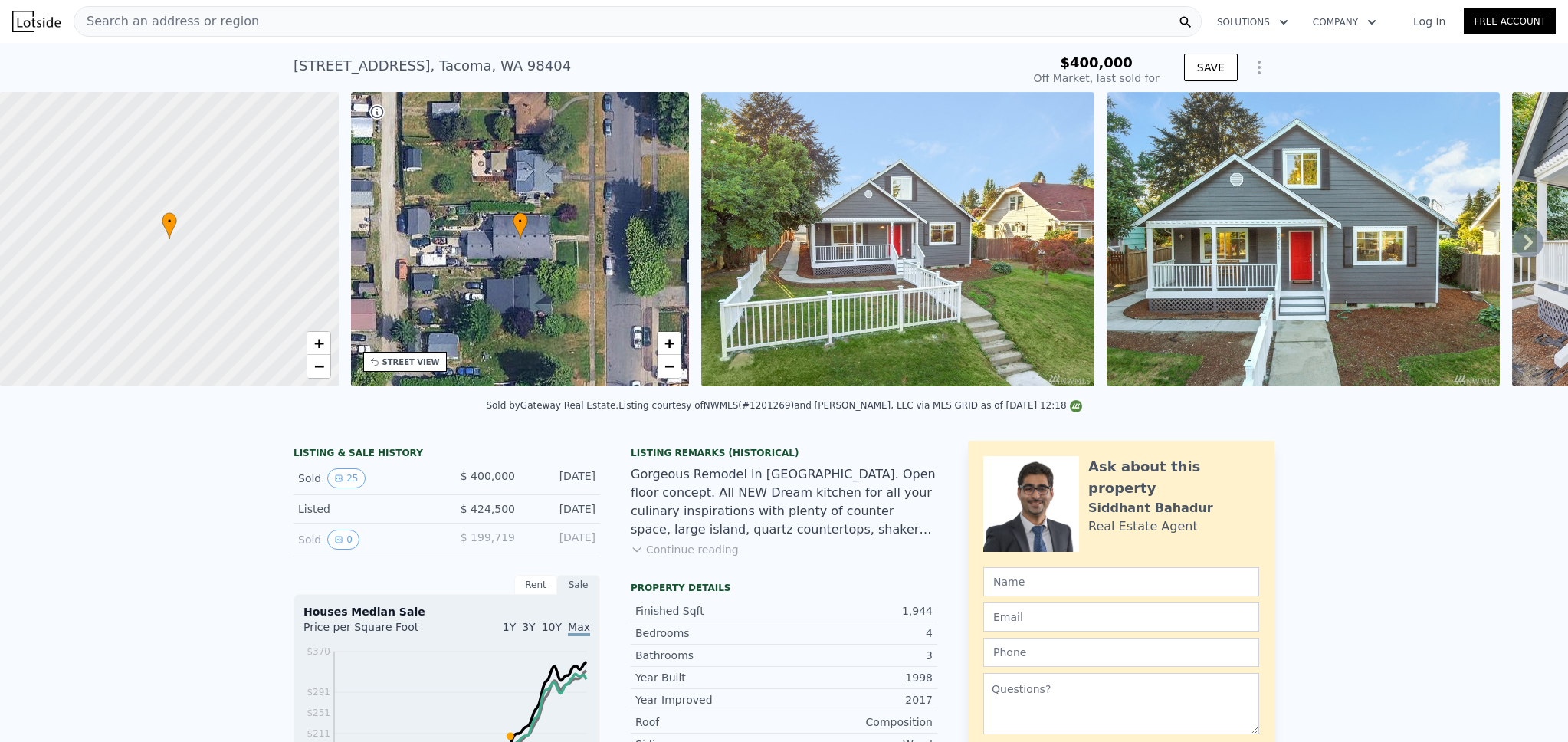
type input "$ 135,268"
click at [269, 26] on div "Search an address or region" at bounding box center [637, 21] width 1128 height 30
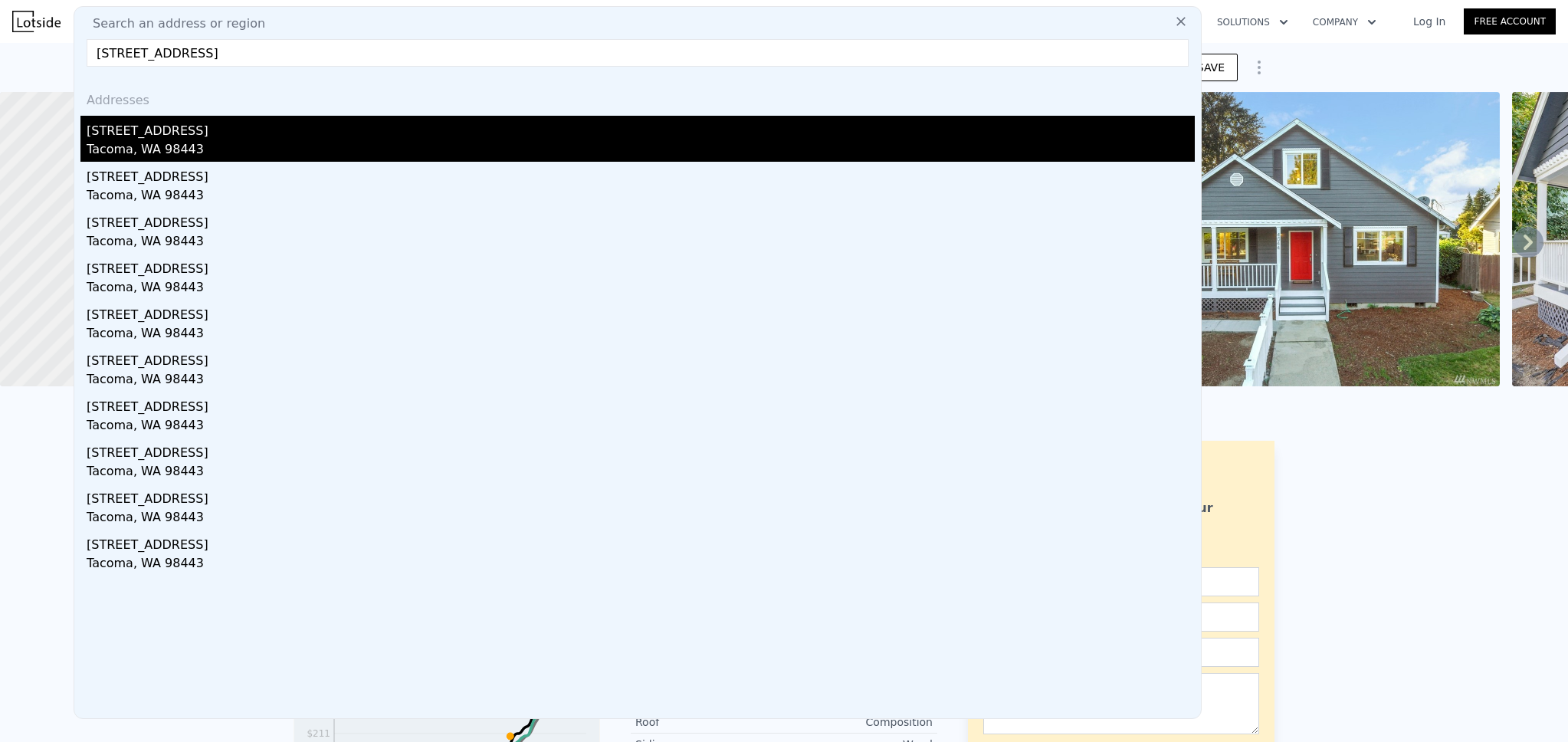
type input "4901 64th St E, Tacoma, WA 98443"
click at [208, 146] on div "Tacoma, WA 98443" at bounding box center [641, 151] width 1108 height 22
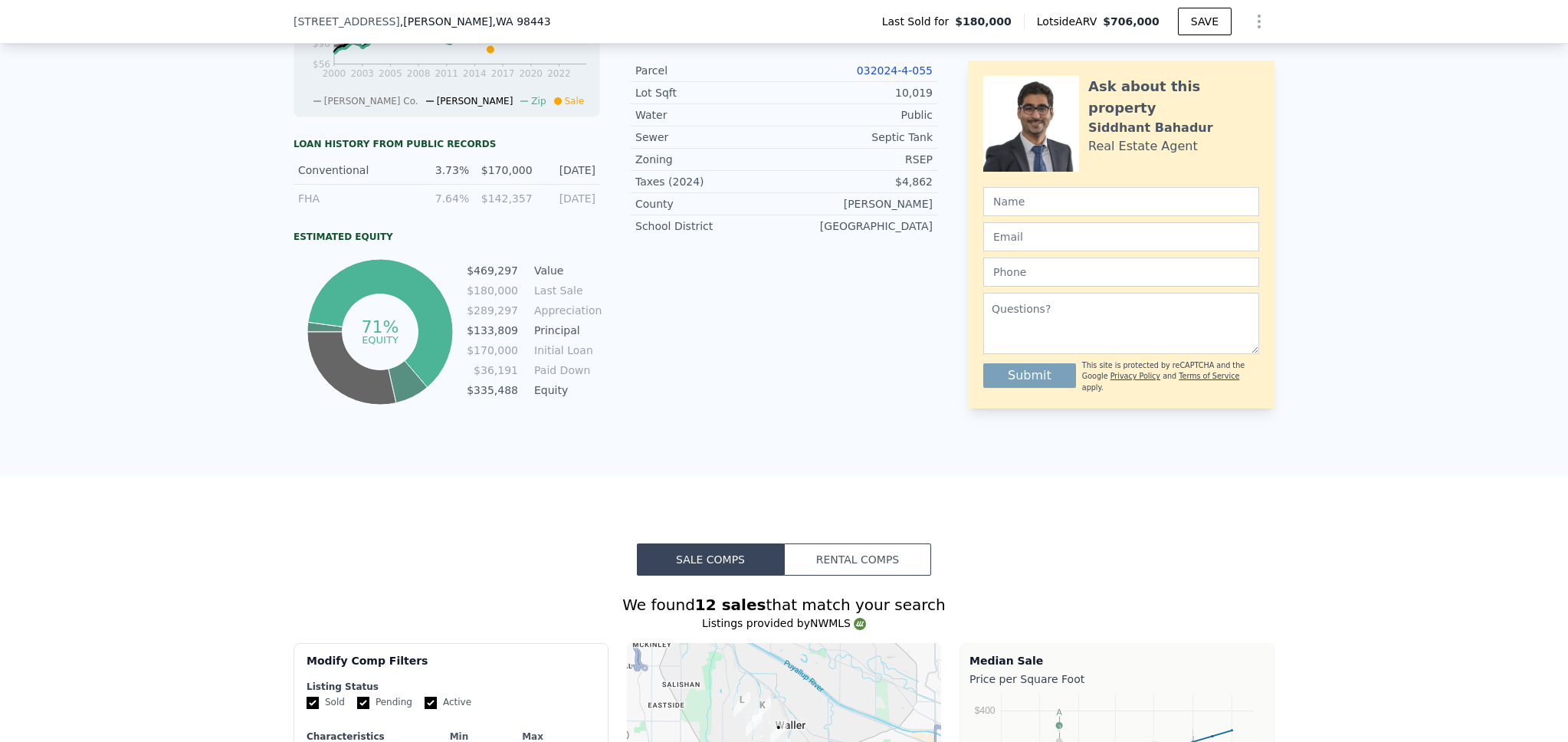
scroll to position [1142, 0]
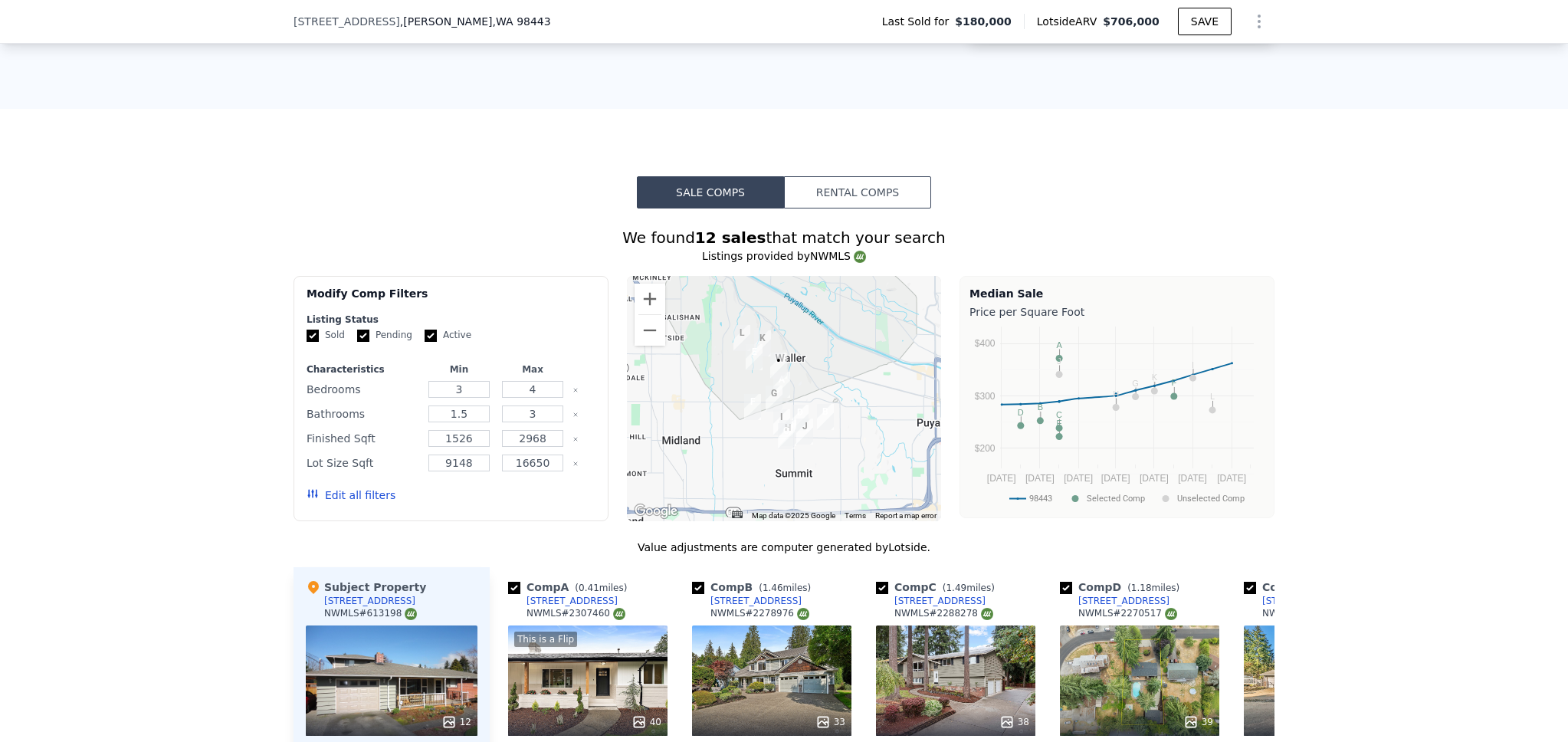
drag, startPoint x: 426, startPoint y: 344, endPoint x: 407, endPoint y: 345, distance: 19.0
click at [426, 342] on input "Active" at bounding box center [430, 335] width 12 height 12
checkbox input "false"
click at [357, 342] on input "Pending" at bounding box center [362, 335] width 12 height 12
checkbox input "false"
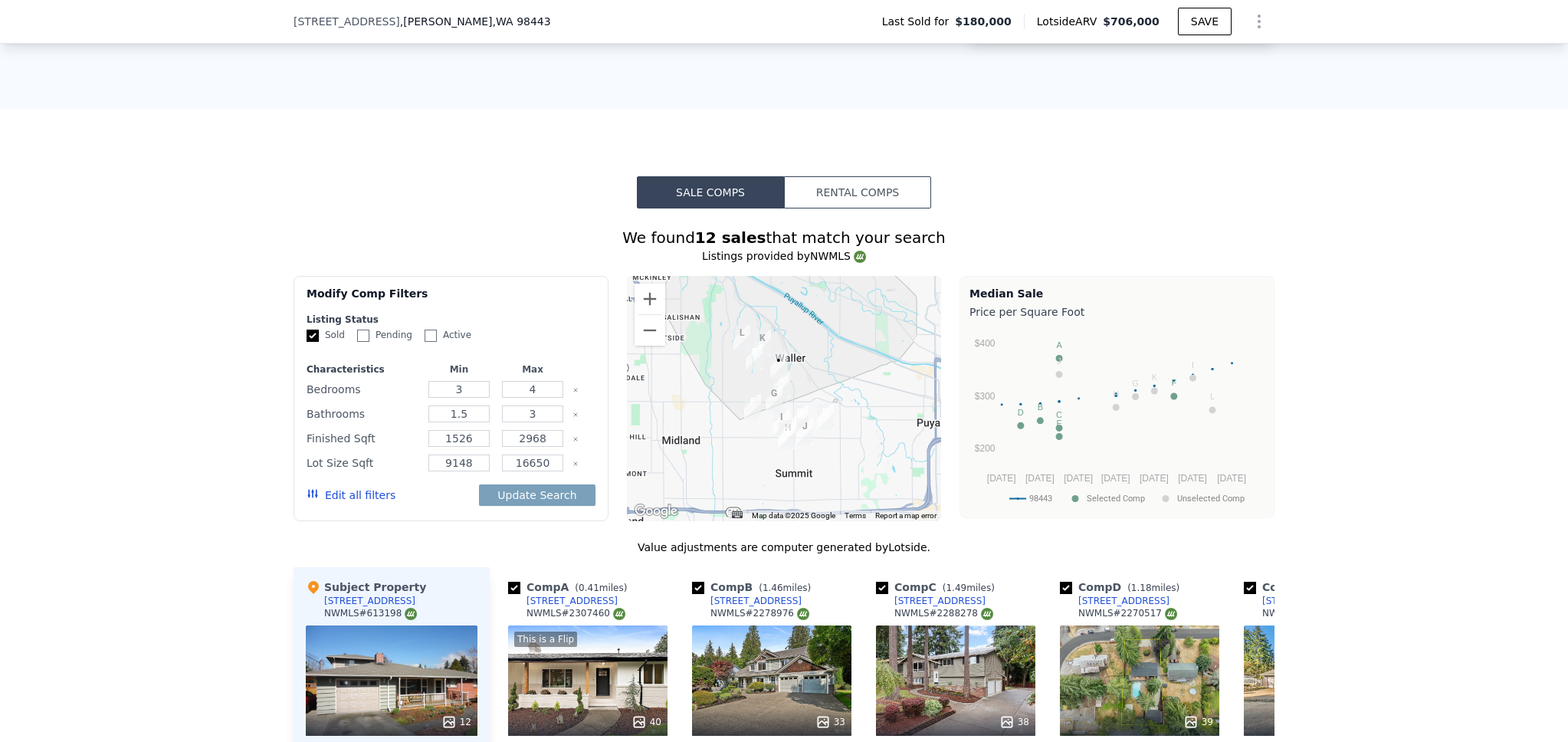
click at [321, 497] on div "Edit all filters" at bounding box center [351, 495] width 89 height 42
click at [323, 503] on button "Edit all filters" at bounding box center [351, 495] width 89 height 15
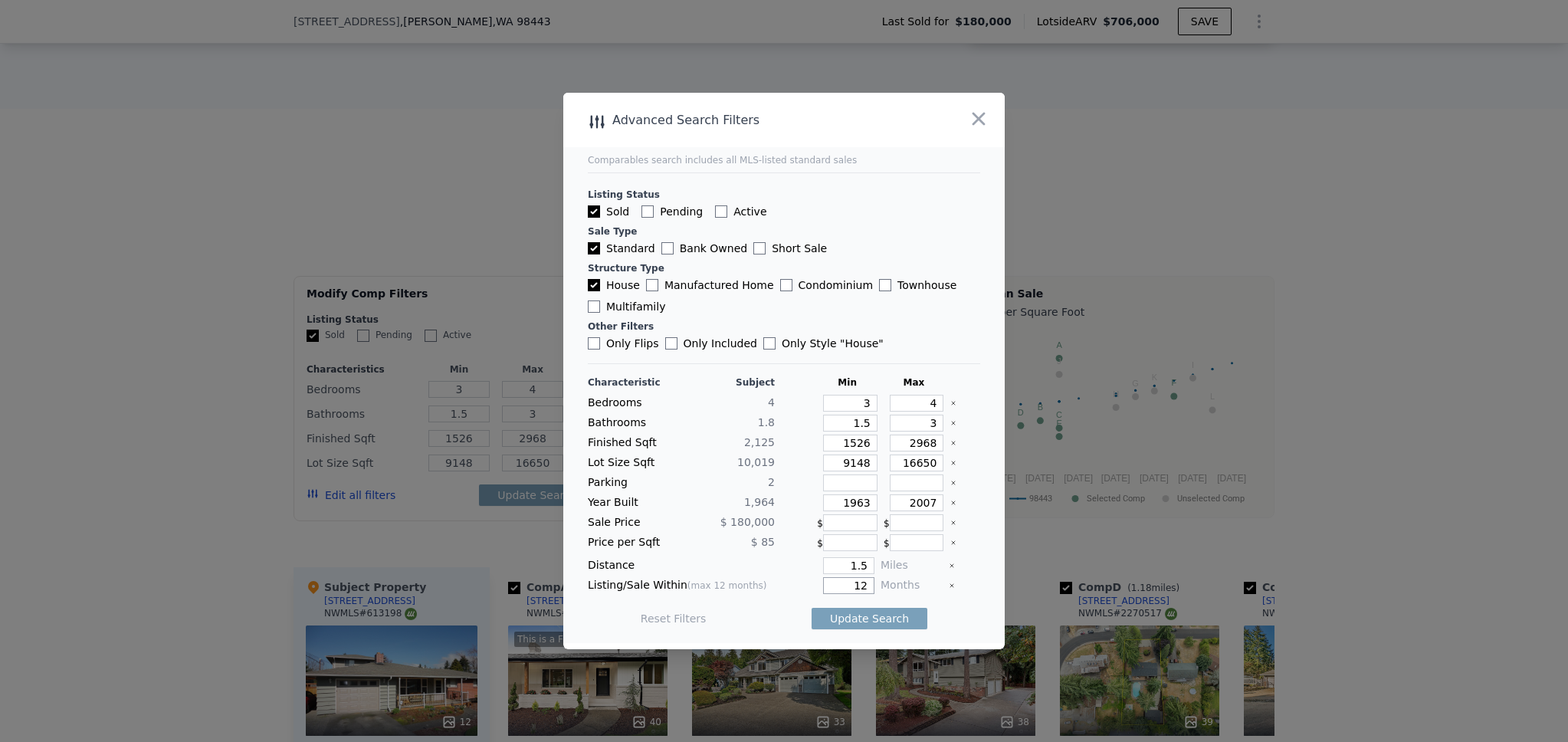
drag, startPoint x: 861, startPoint y: 588, endPoint x: 838, endPoint y: 582, distance: 23.8
click at [838, 582] on input "12" at bounding box center [849, 585] width 51 height 17
type input "5"
drag, startPoint x: 863, startPoint y: 566, endPoint x: 831, endPoint y: 561, distance: 32.4
click at [832, 561] on input "1.5" at bounding box center [849, 565] width 51 height 17
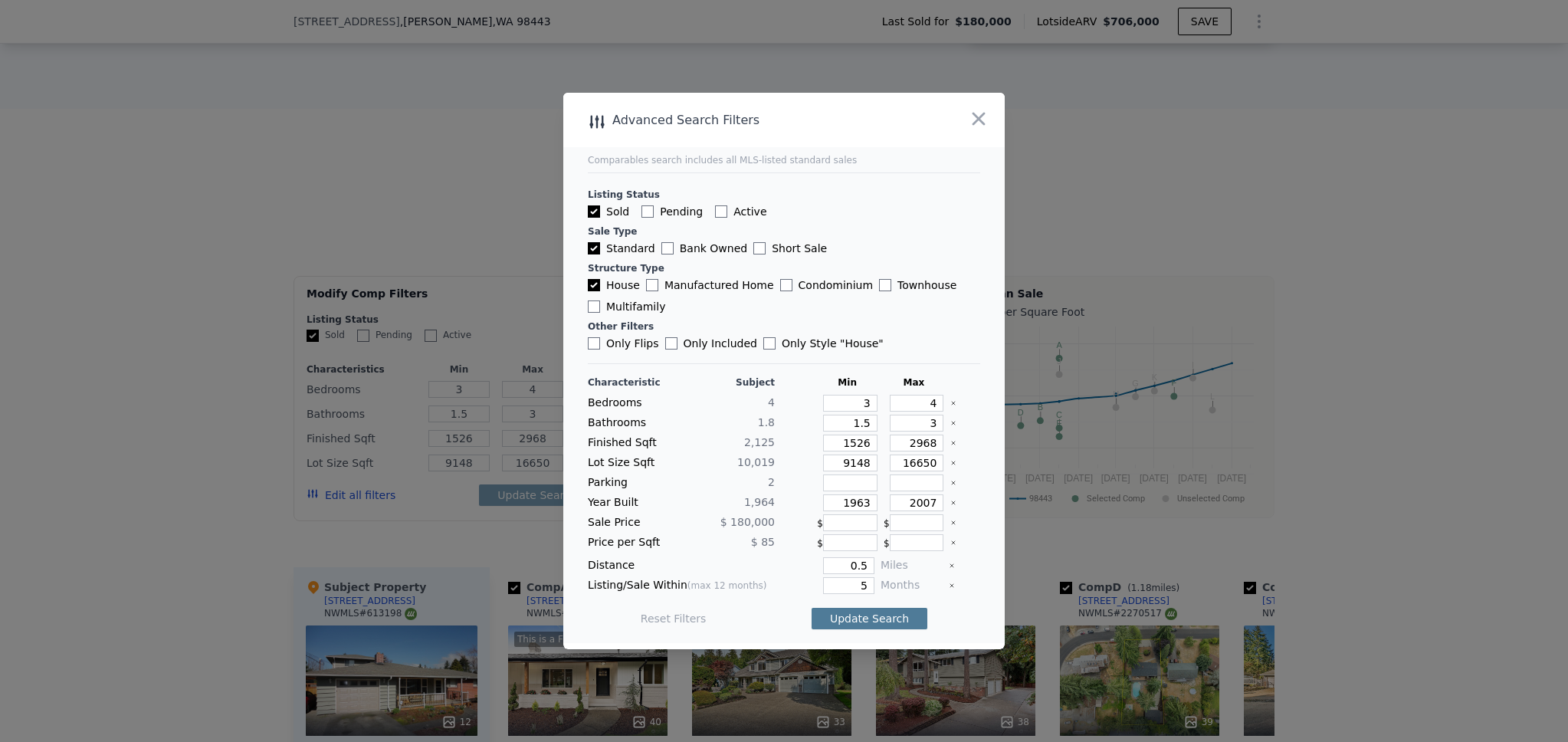
click at [834, 614] on button "Update Search" at bounding box center [869, 618] width 116 height 22
drag, startPoint x: 829, startPoint y: 565, endPoint x: 818, endPoint y: 562, distance: 11.4
click at [823, 563] on input "0.5" at bounding box center [849, 565] width 51 height 17
click at [883, 620] on button "Update Search" at bounding box center [869, 618] width 116 height 22
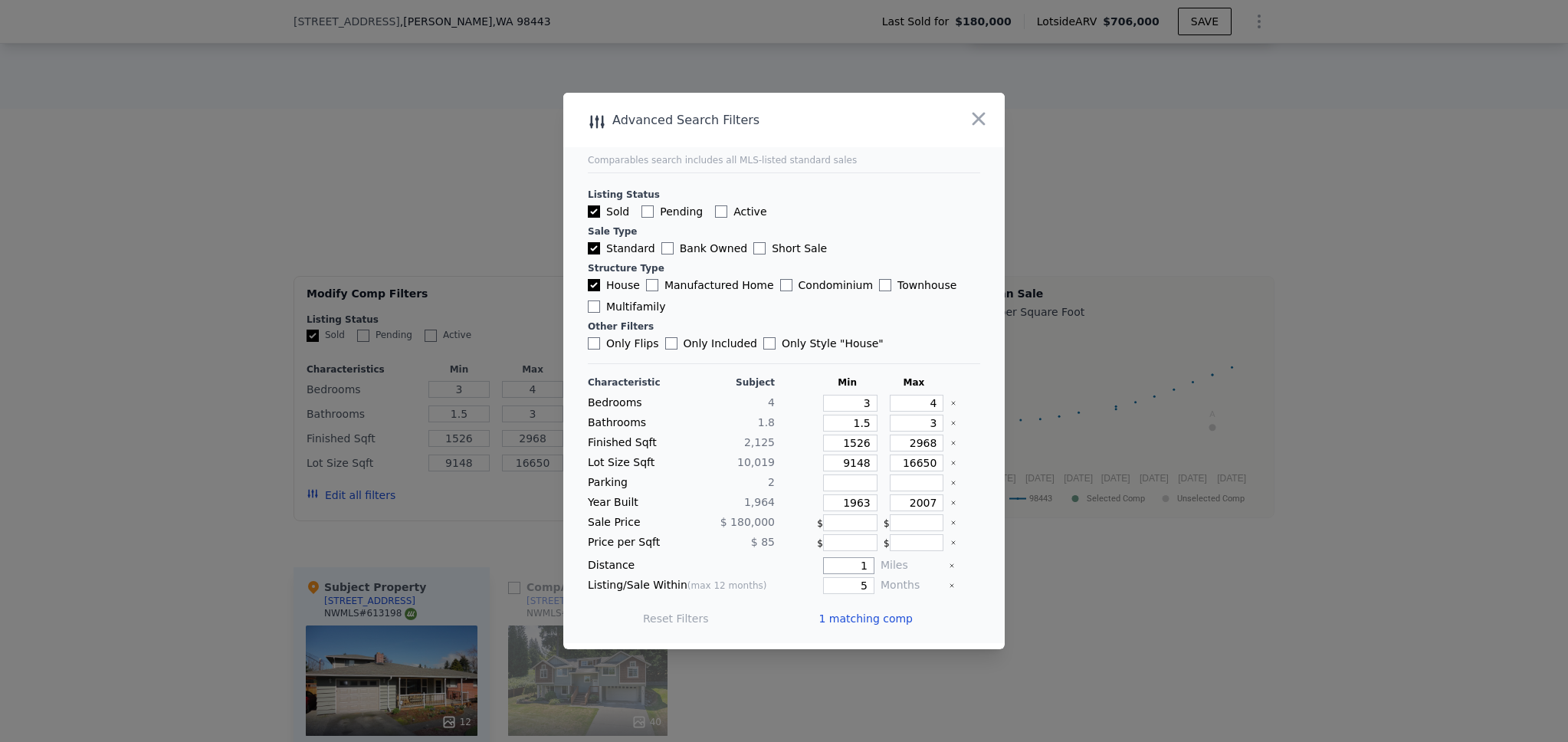
drag, startPoint x: 854, startPoint y: 569, endPoint x: 859, endPoint y: 540, distance: 29.4
click at [844, 565] on input "1" at bounding box center [849, 565] width 51 height 17
type input "1.5"
click at [826, 619] on button "Update Search" at bounding box center [869, 618] width 116 height 22
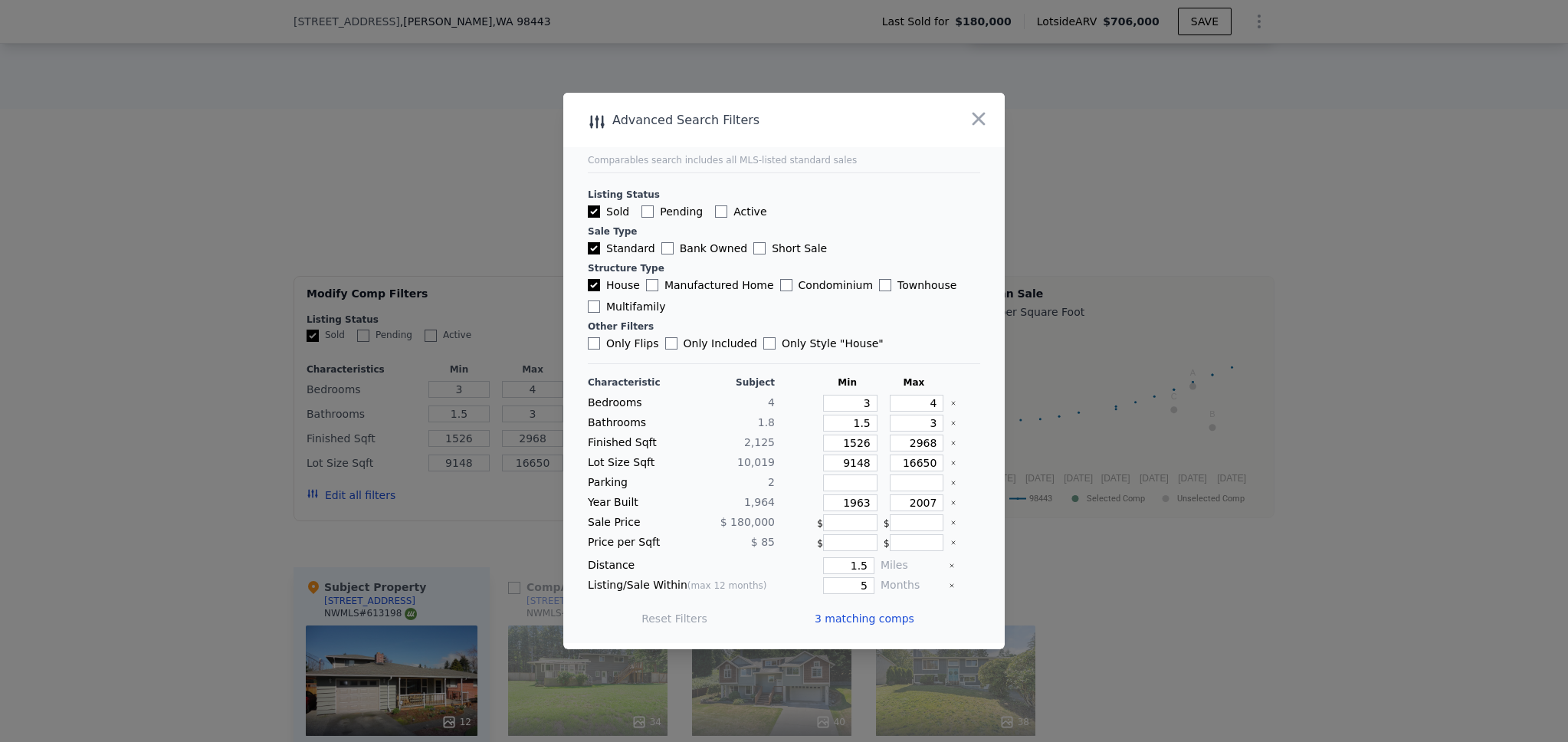
click at [830, 622] on span "3 matching comps" at bounding box center [865, 618] width 100 height 15
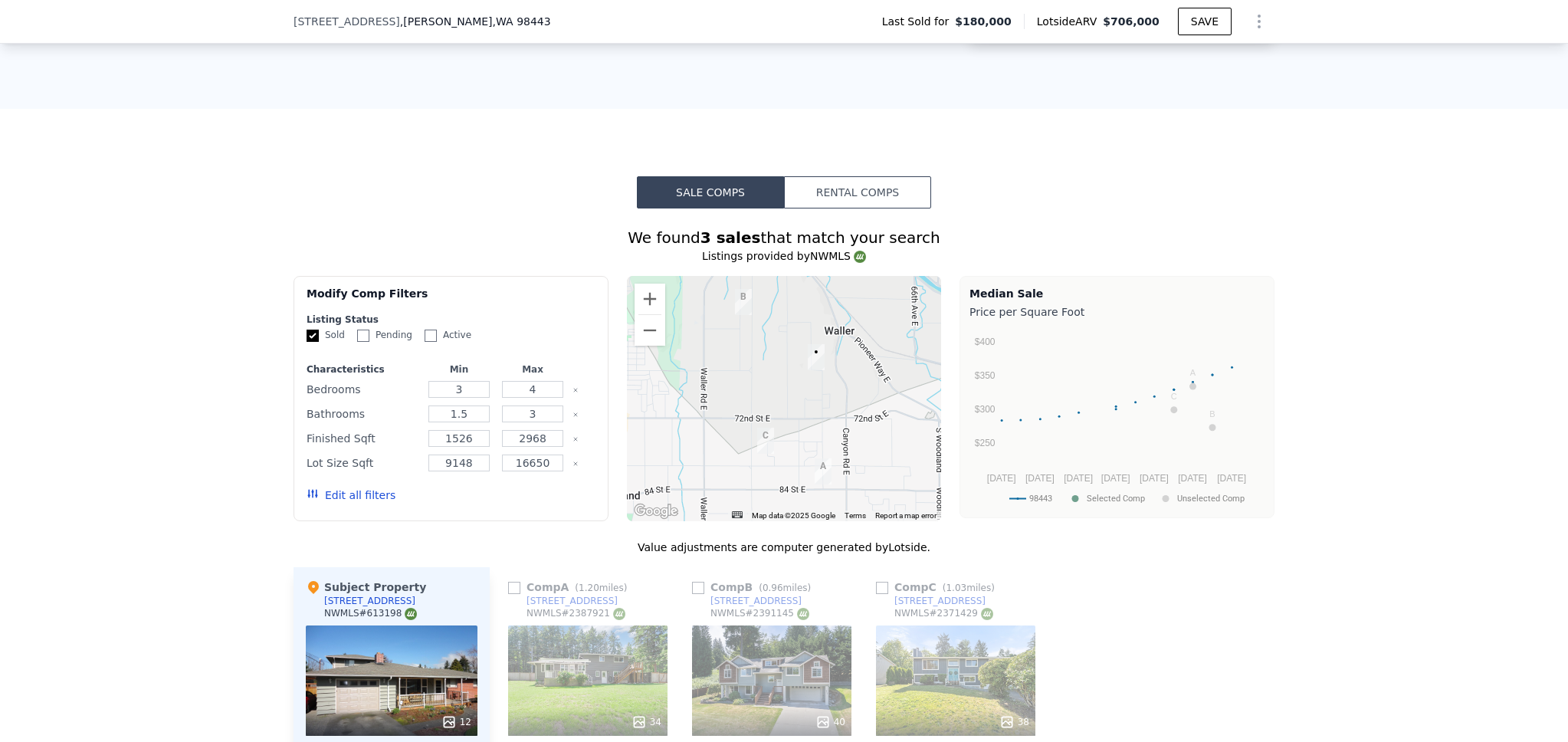
scroll to position [1521, 0]
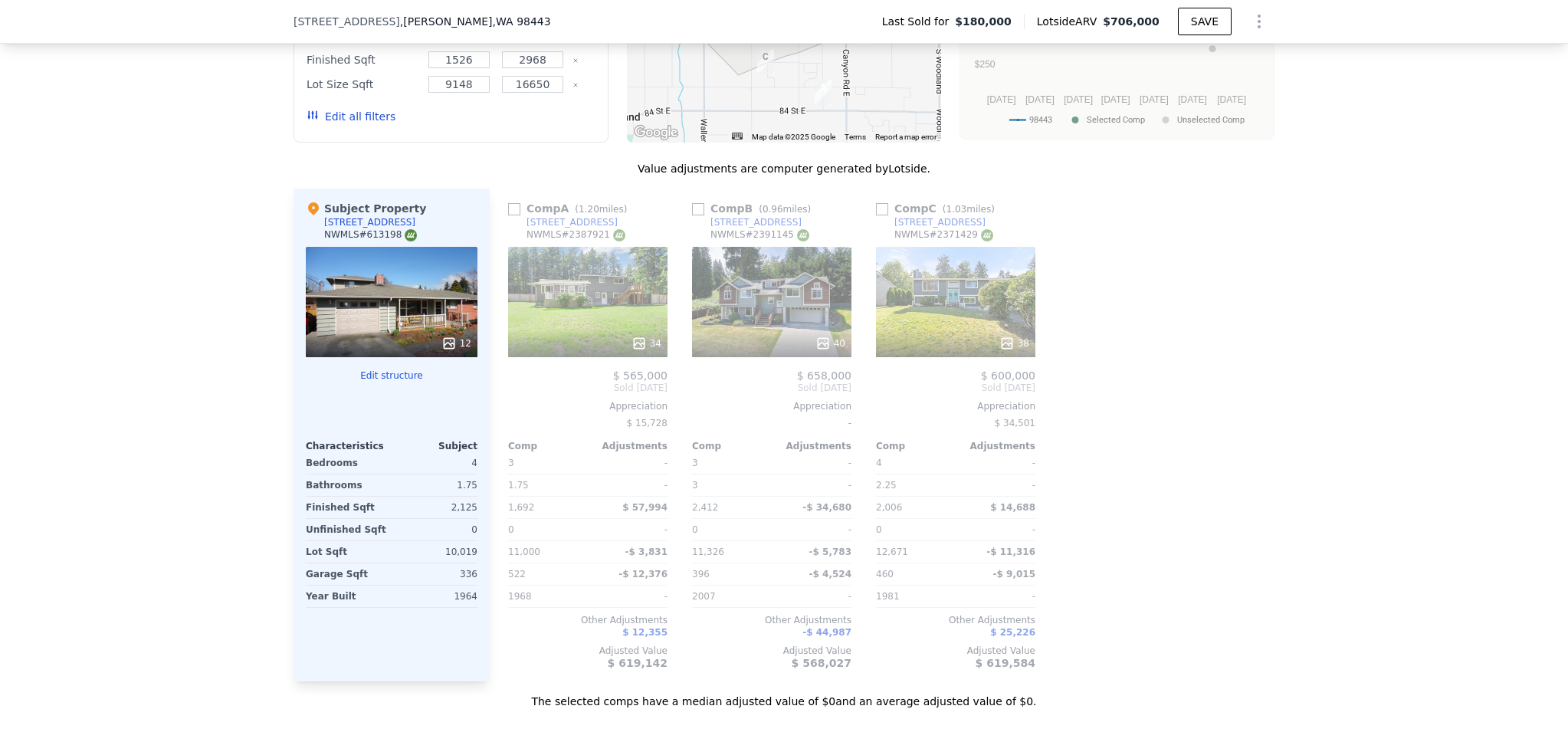
click at [508, 215] on input "checkbox" at bounding box center [514, 209] width 12 height 12
checkbox input "true"
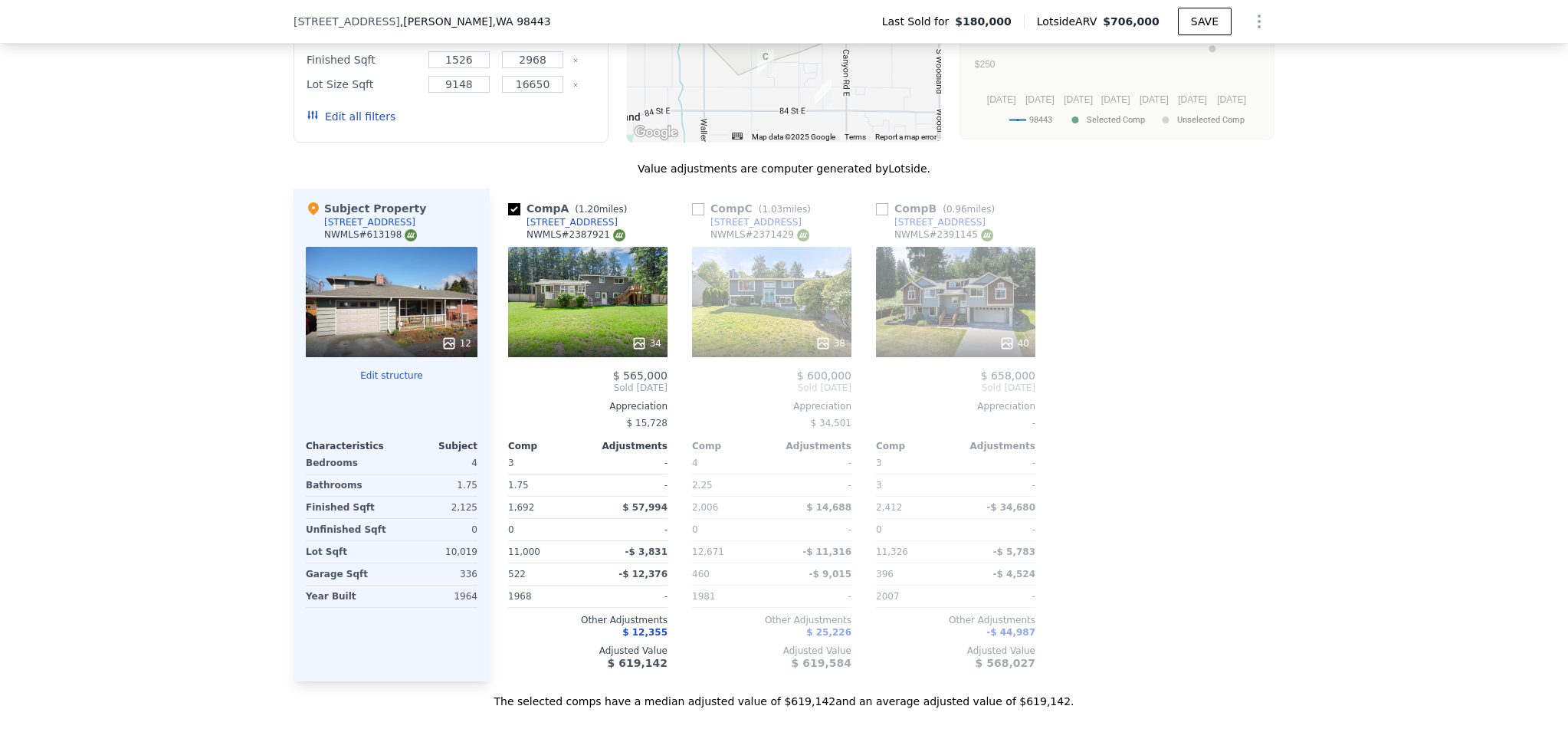
click at [686, 222] on div "Comp C ( 1.03 miles) 7716 40th Avenue Ct E NWMLS # 2371429 38 $ 600,000 Sold Ju…" at bounding box center [772, 435] width 172 height 493
click at [879, 215] on input "checkbox" at bounding box center [882, 209] width 12 height 12
checkbox input "true"
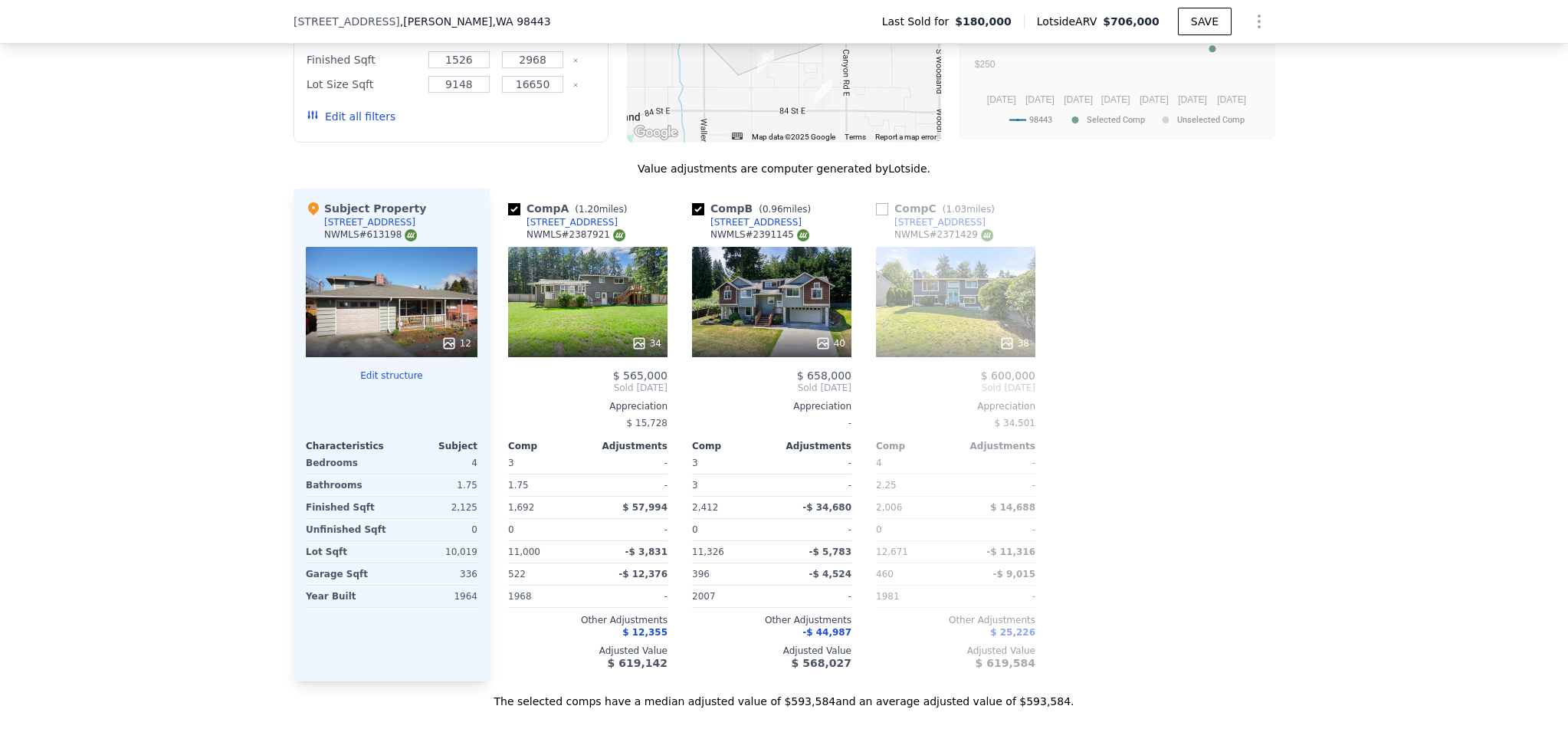
click at [876, 215] on input "checkbox" at bounding box center [882, 209] width 12 height 12
checkbox input "true"
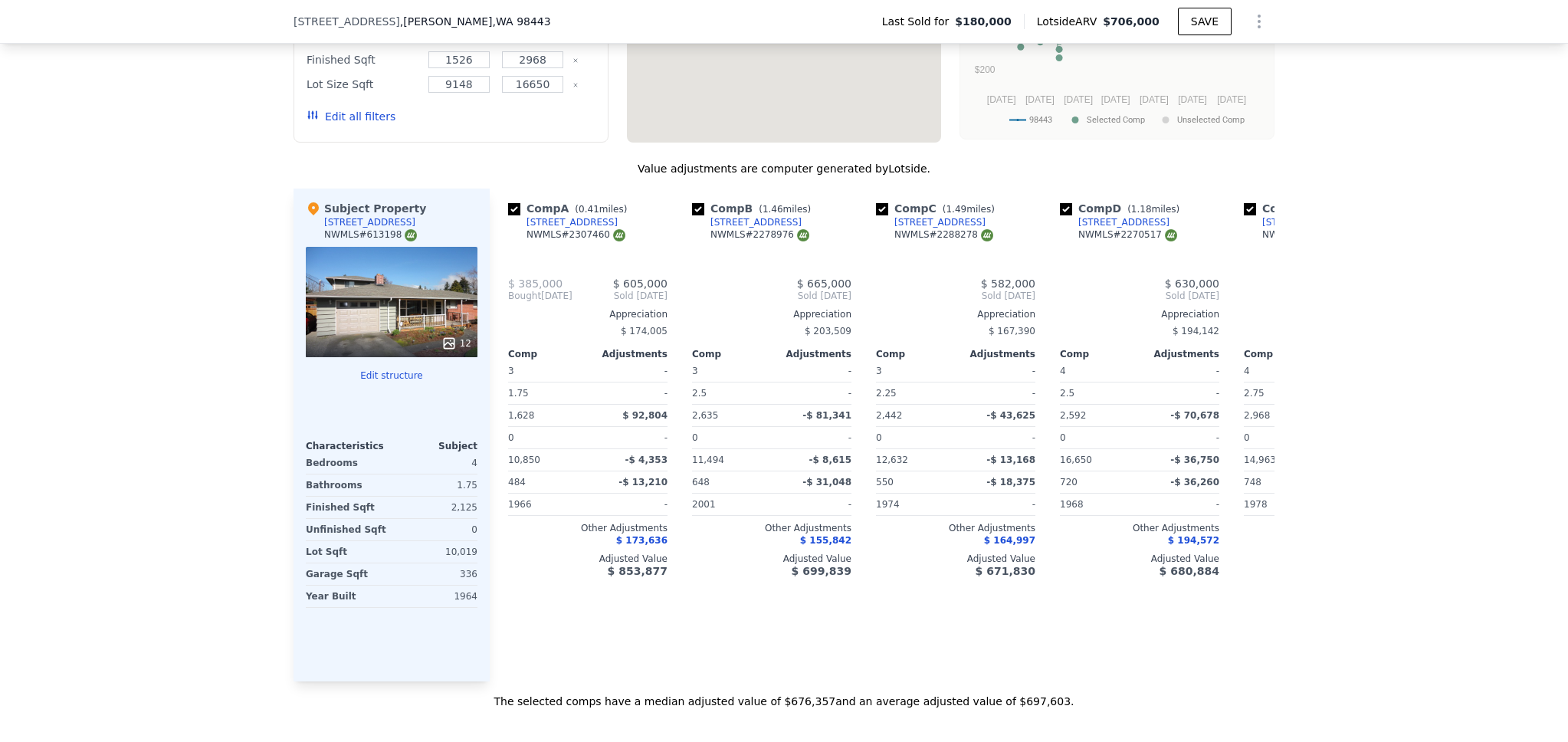
checkbox input "true"
checkbox input "false"
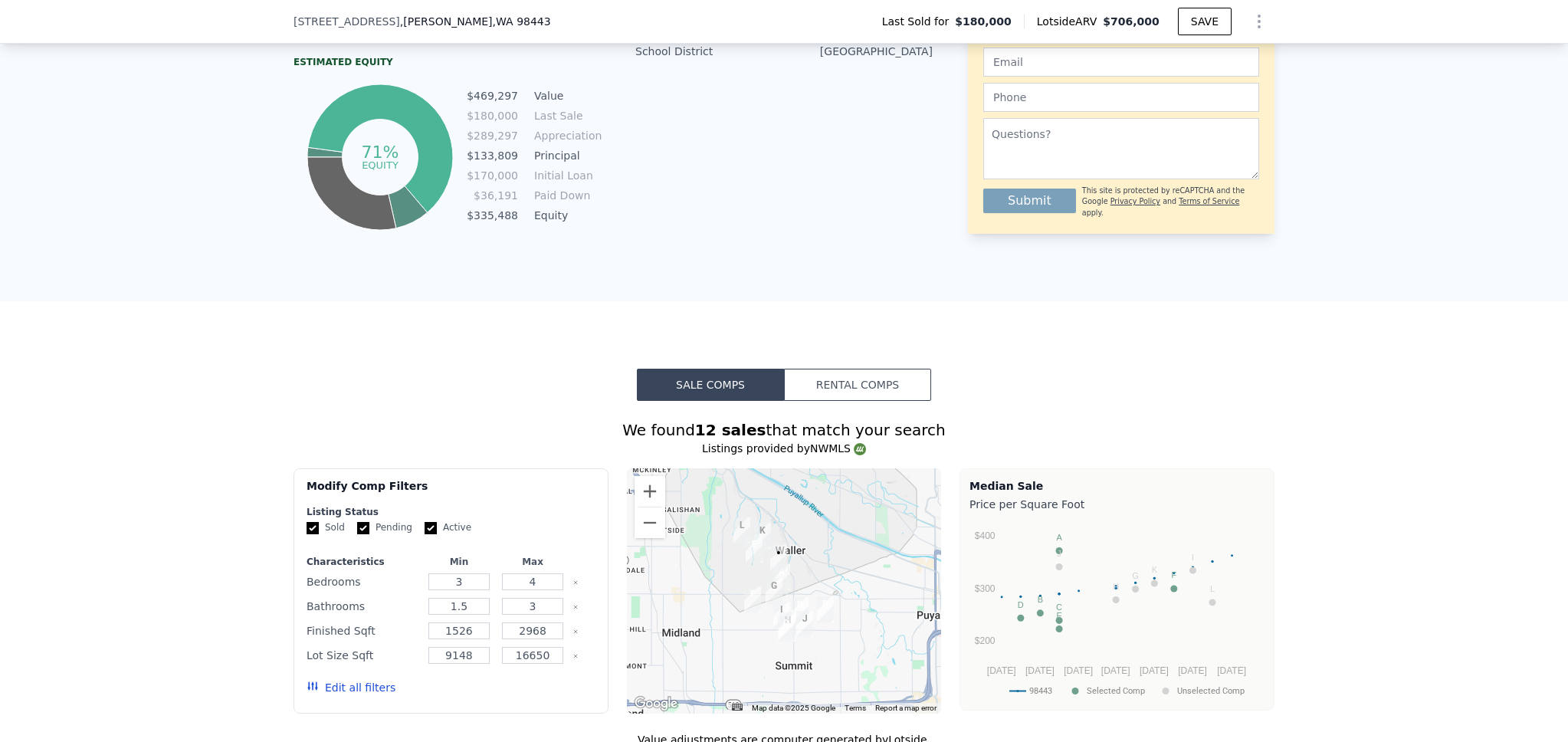
scroll to position [1398, 0]
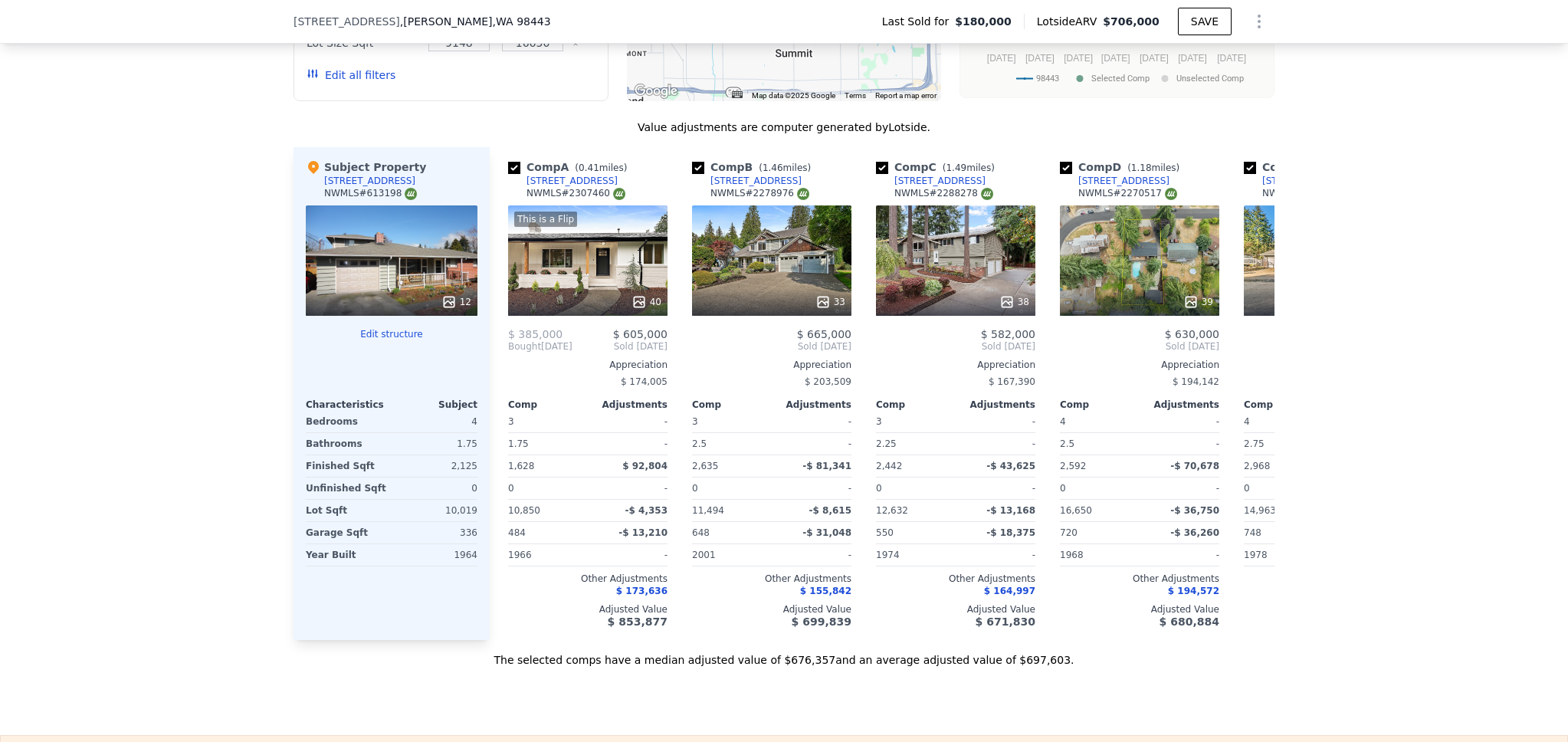
scroll to position [1532, 0]
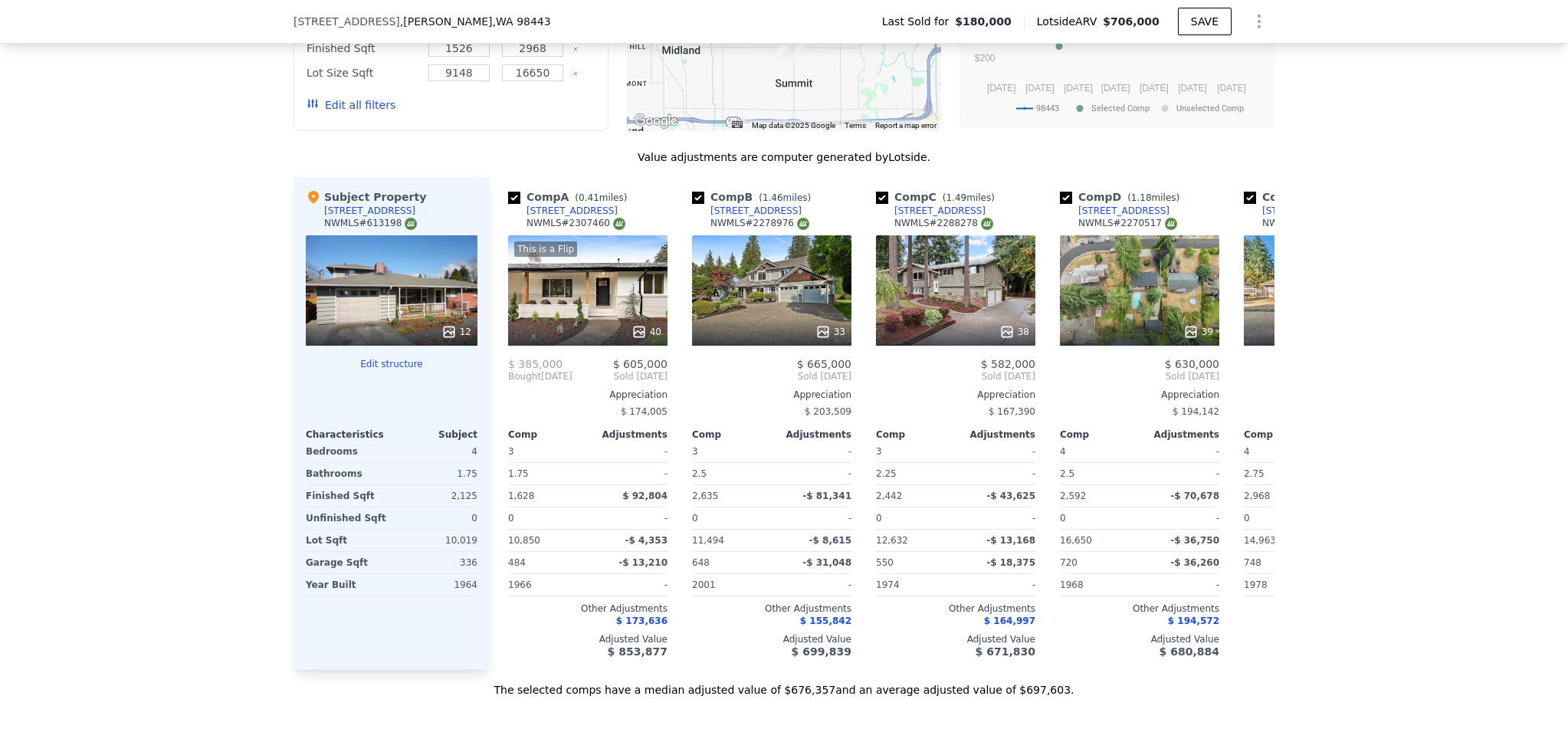
click at [352, 111] on button "Edit all filters" at bounding box center [351, 105] width 89 height 15
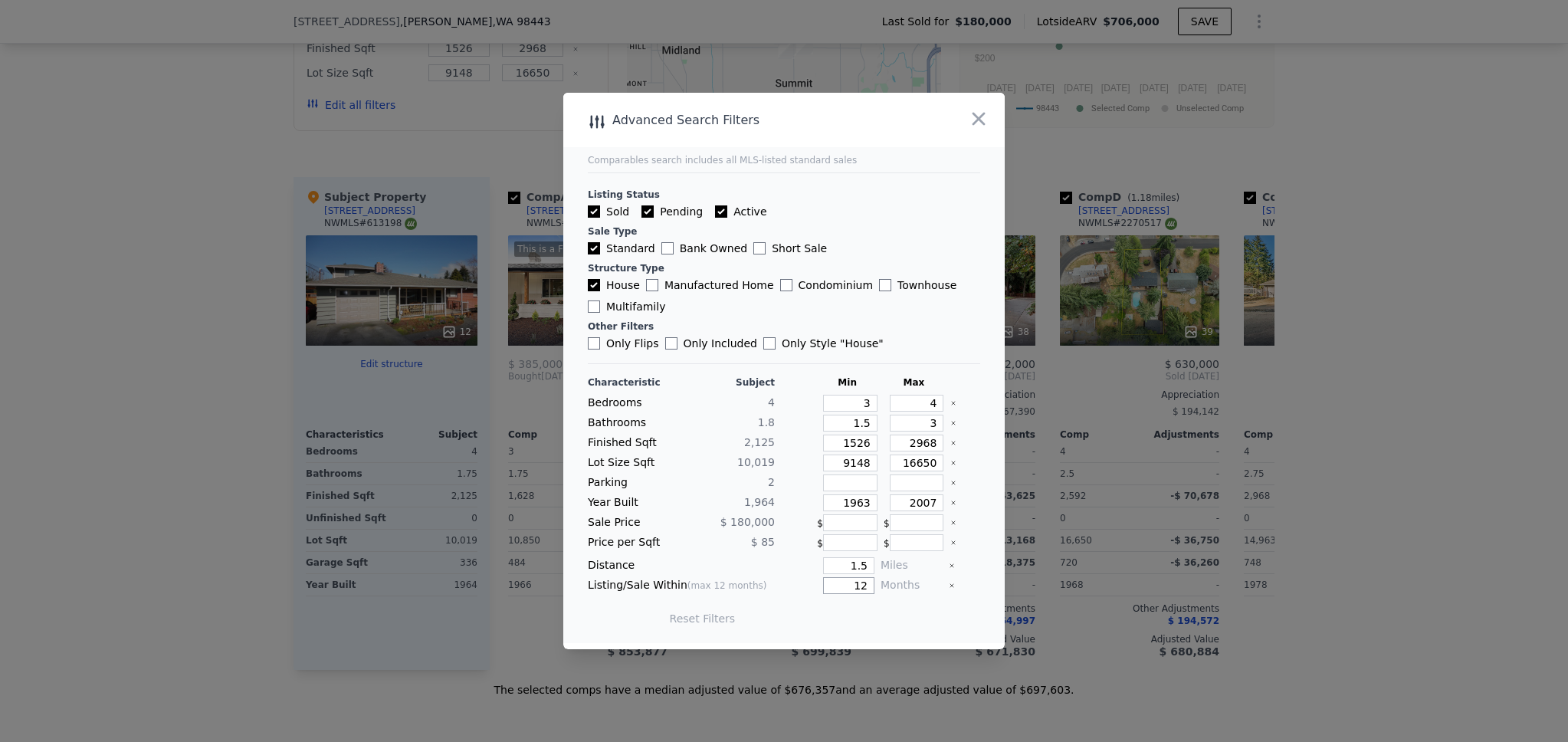
drag, startPoint x: 831, startPoint y: 581, endPoint x: 806, endPoint y: 572, distance: 26.6
click at [806, 572] on div "Characteristic Subject Min Max Bedrooms 4 3 4 Bathrooms 1.8 1.5 3 Finished Sqft…" at bounding box center [784, 508] width 393 height 263
type input "6"
click at [846, 619] on button "Update Search" at bounding box center [869, 618] width 116 height 22
checkbox input "false"
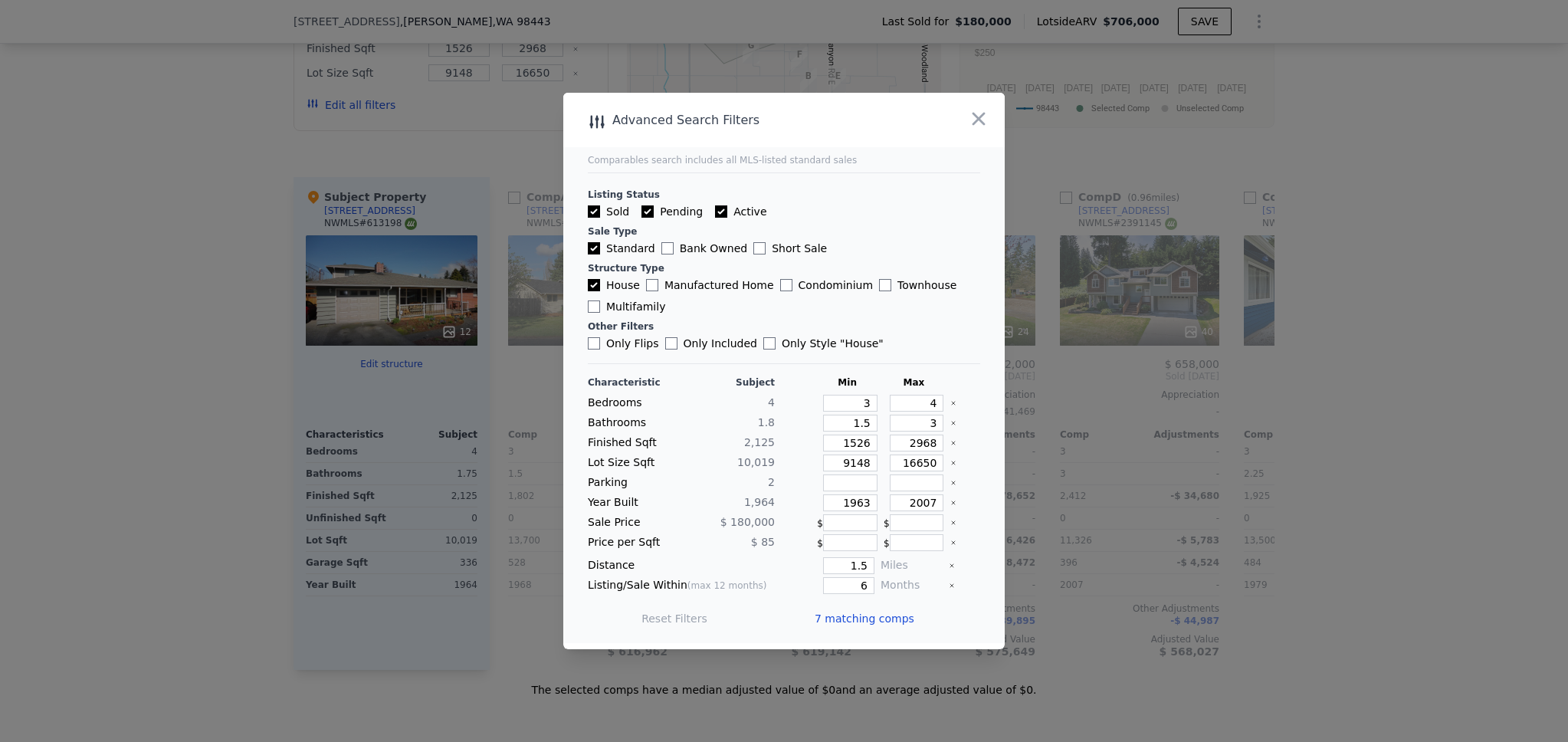
click at [837, 622] on span "7 matching comps" at bounding box center [865, 618] width 100 height 15
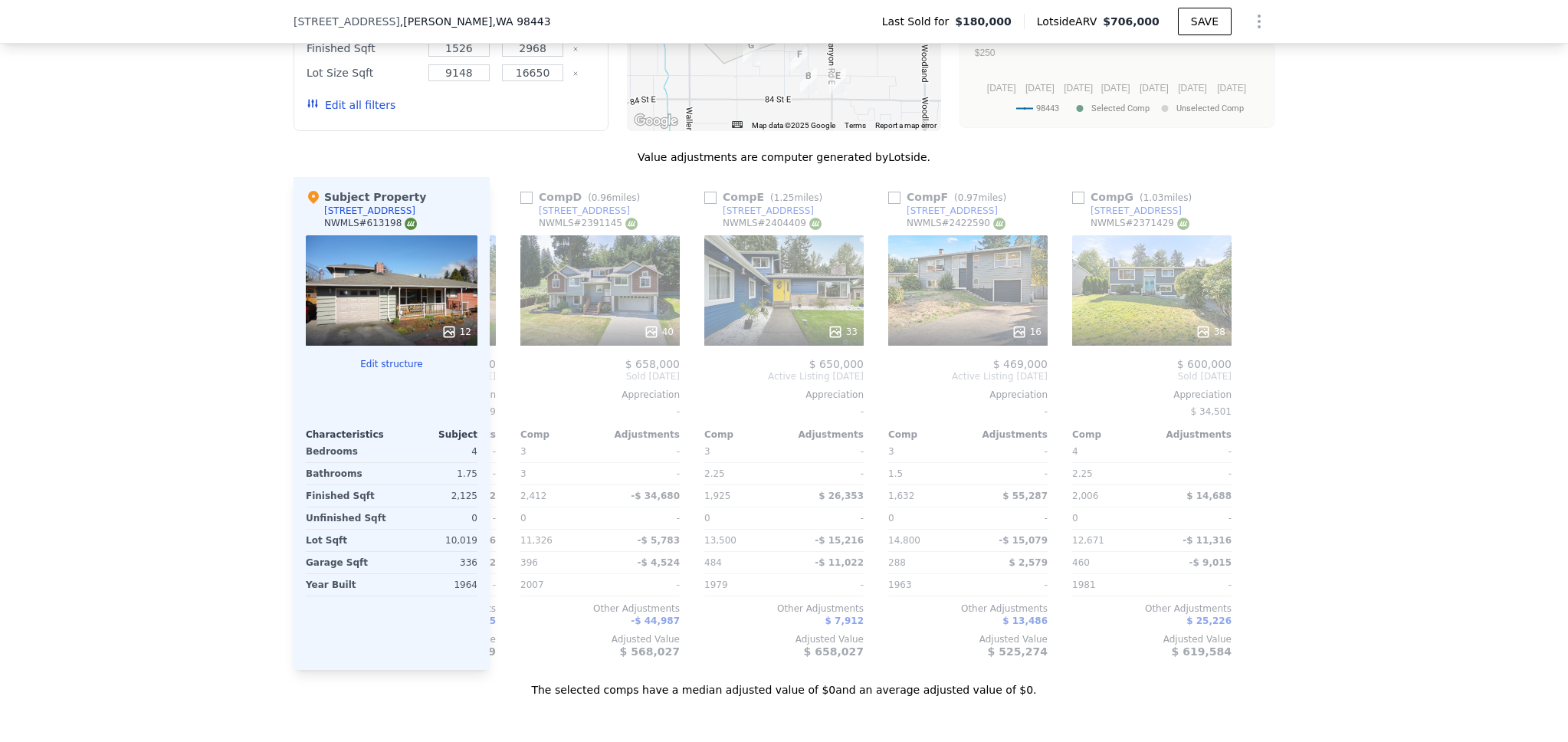
scroll to position [1328, 0]
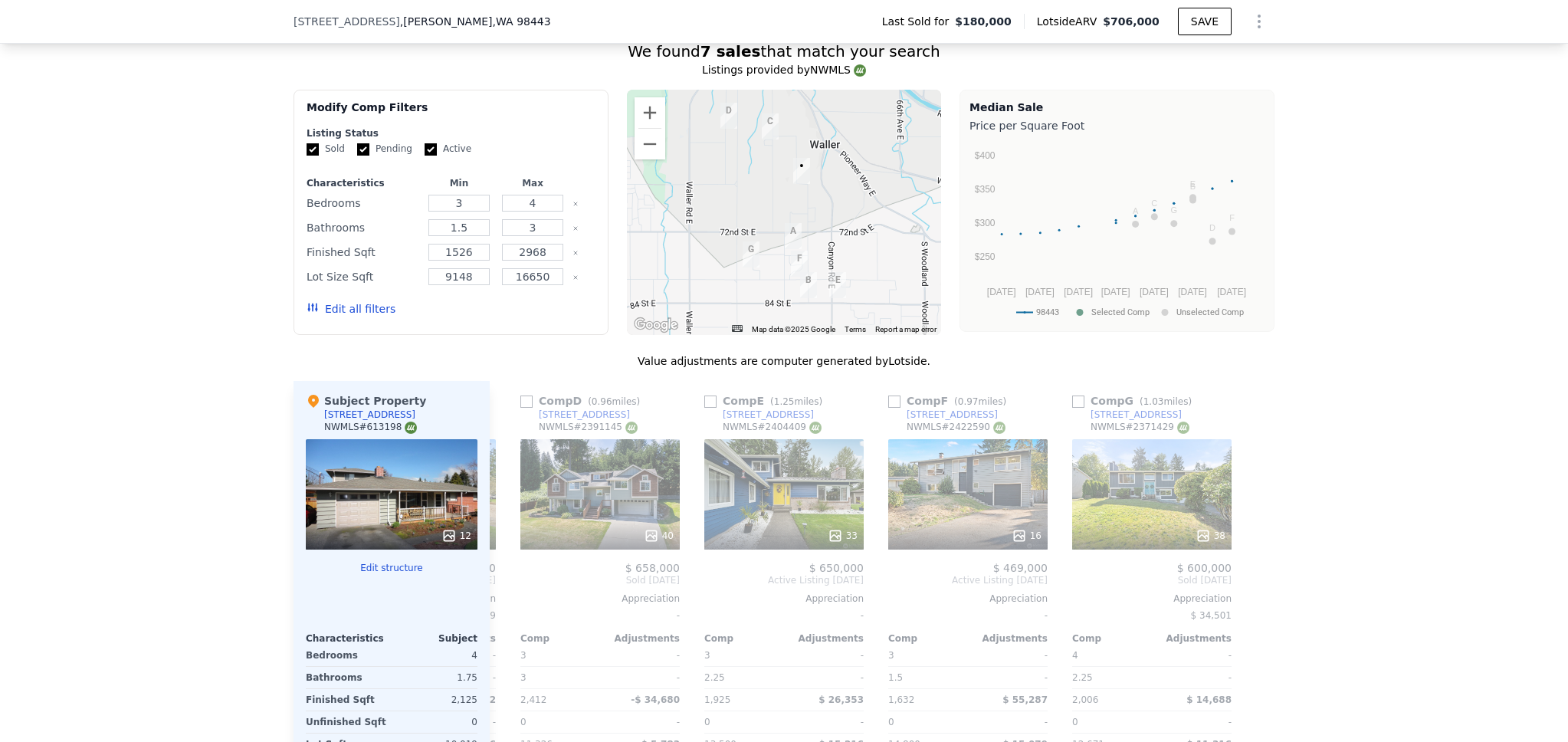
click at [425, 156] on input "Active" at bounding box center [430, 149] width 12 height 12
checkbox input "false"
click at [512, 320] on button "Update Search" at bounding box center [537, 309] width 116 height 22
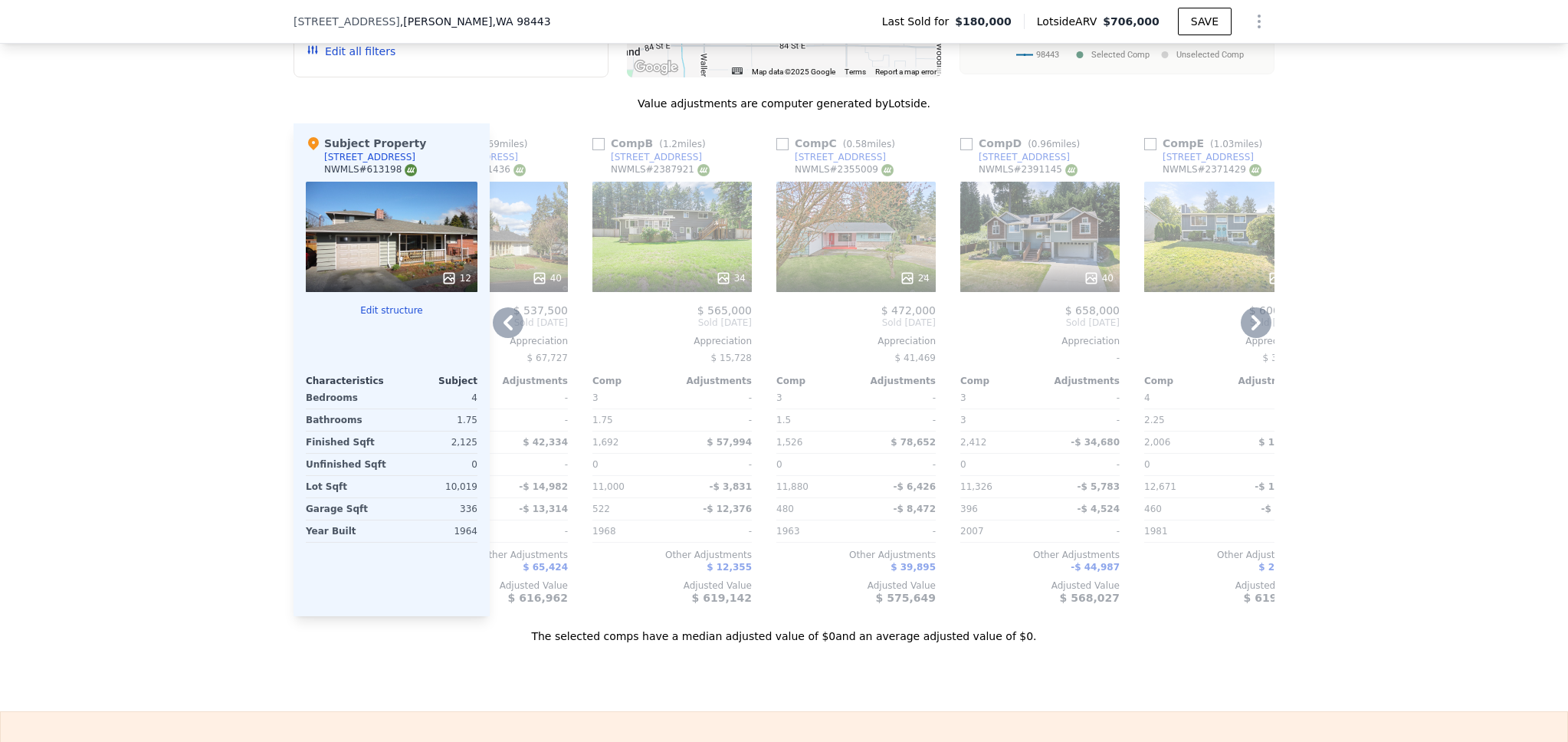
scroll to position [0, 0]
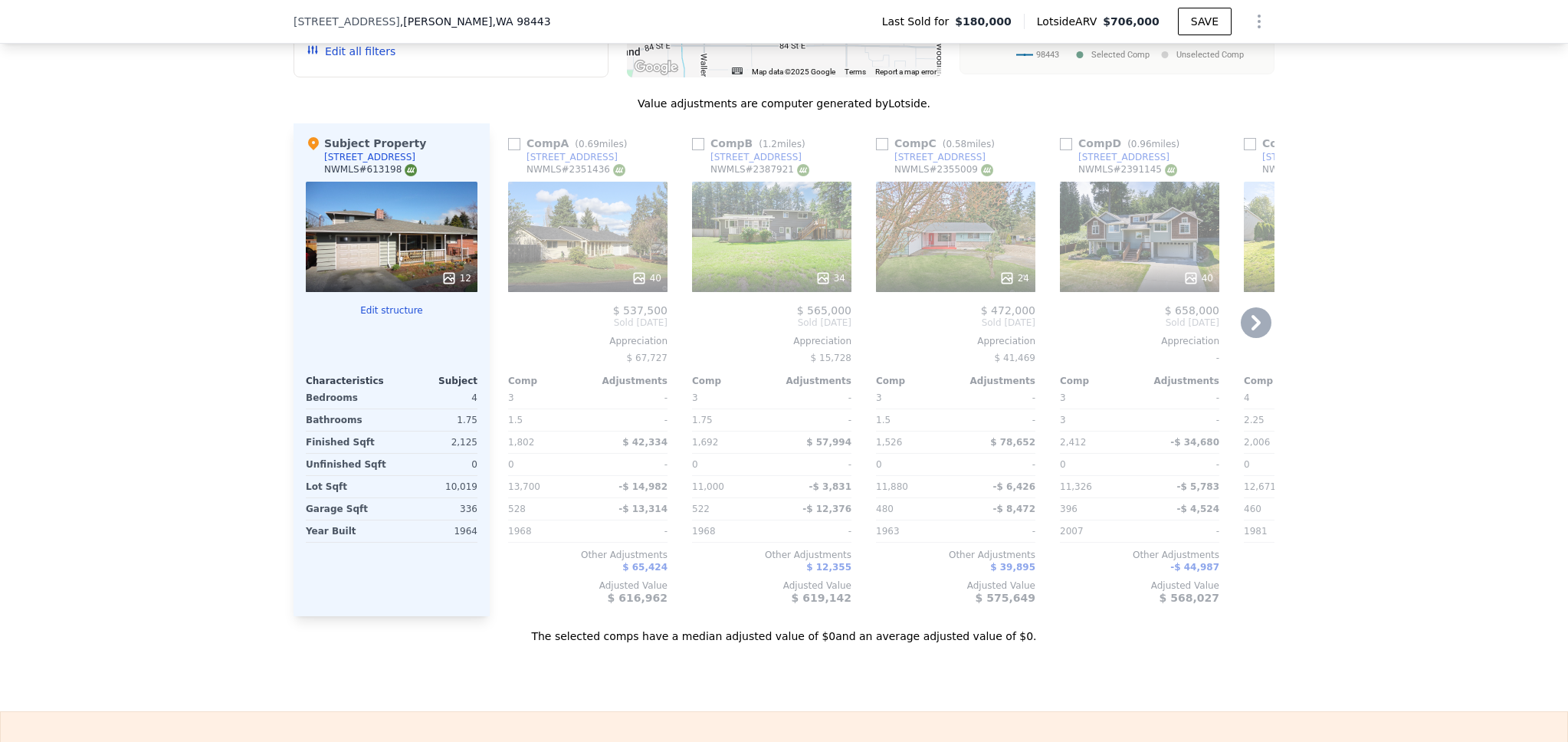
click at [508, 150] on input "checkbox" at bounding box center [514, 143] width 12 height 12
checkbox input "true"
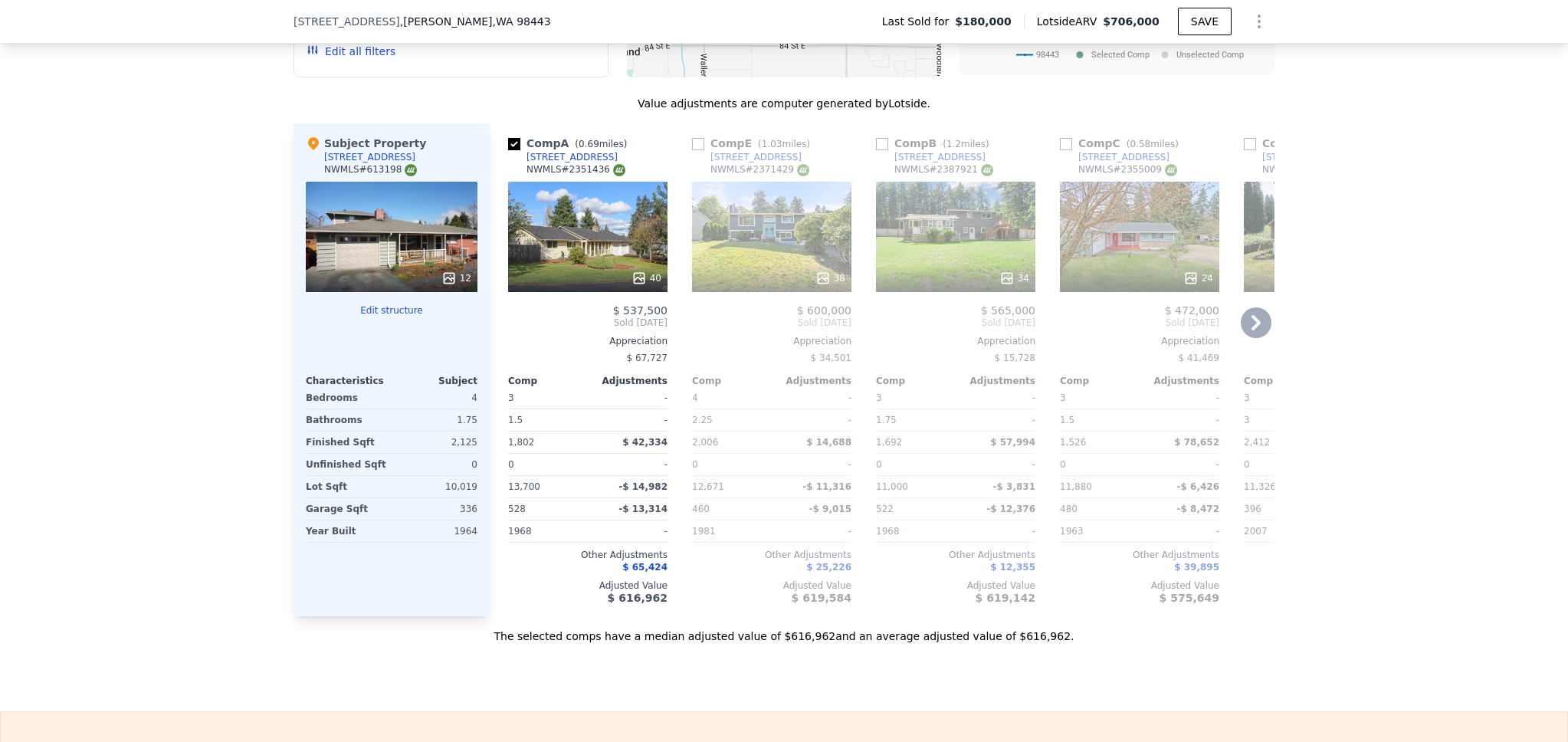
click at [692, 150] on input "checkbox" at bounding box center [698, 143] width 12 height 12
checkbox input "true"
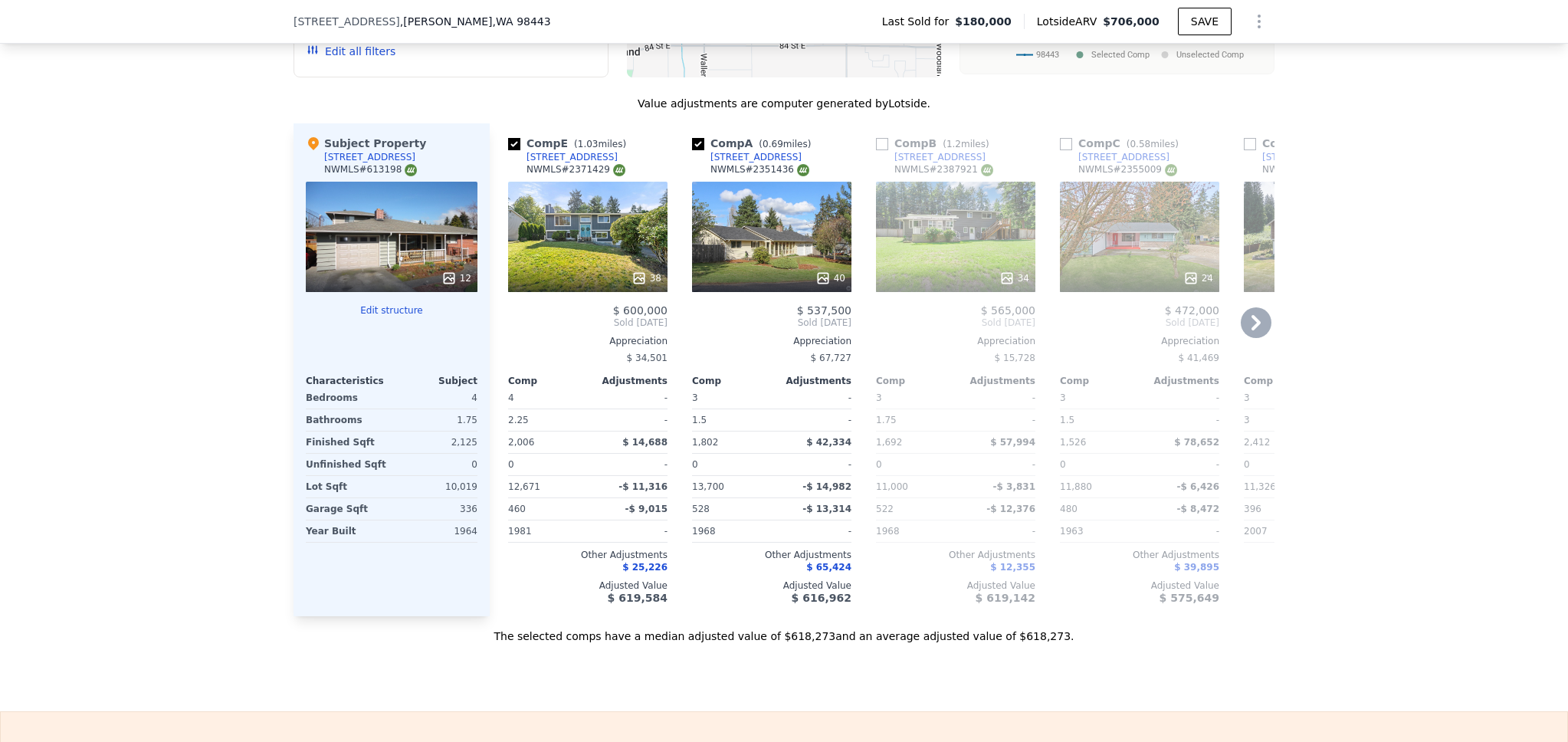
drag, startPoint x: 879, startPoint y: 153, endPoint x: 1063, endPoint y: 154, distance: 184.0
click at [879, 150] on input "checkbox" at bounding box center [882, 143] width 12 height 12
checkbox input "true"
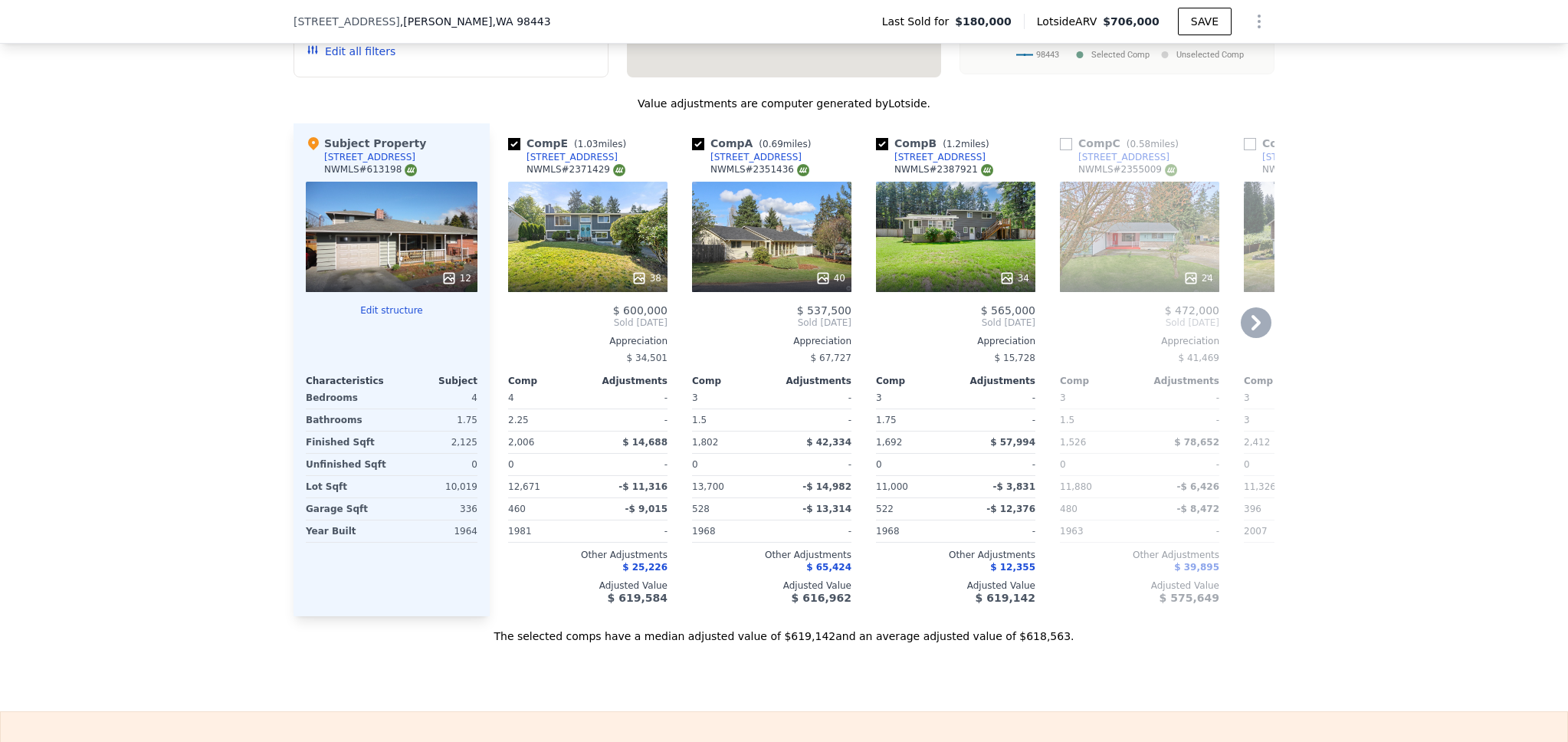
click at [1064, 150] on input "checkbox" at bounding box center [1066, 143] width 12 height 12
checkbox input "true"
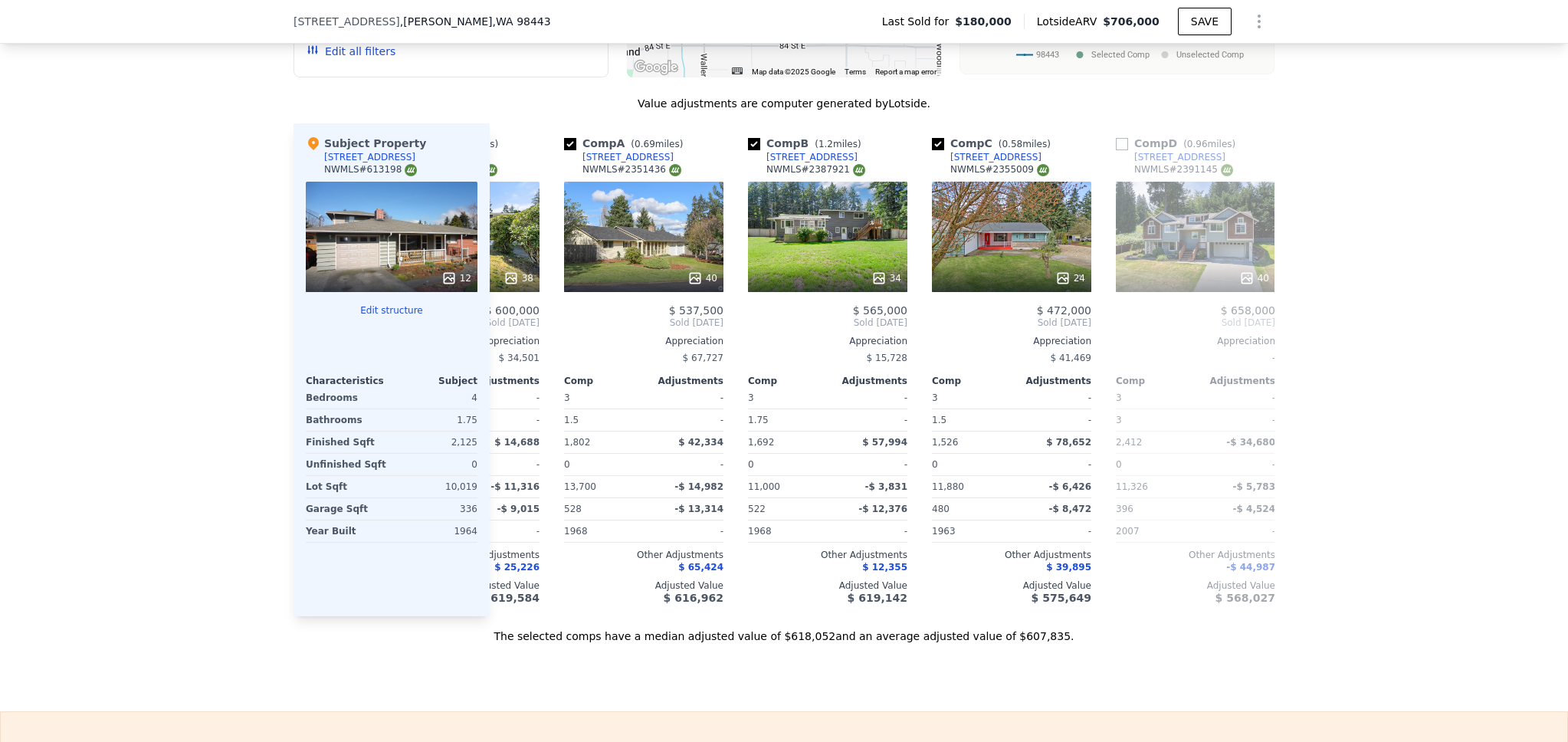
scroll to position [0, 172]
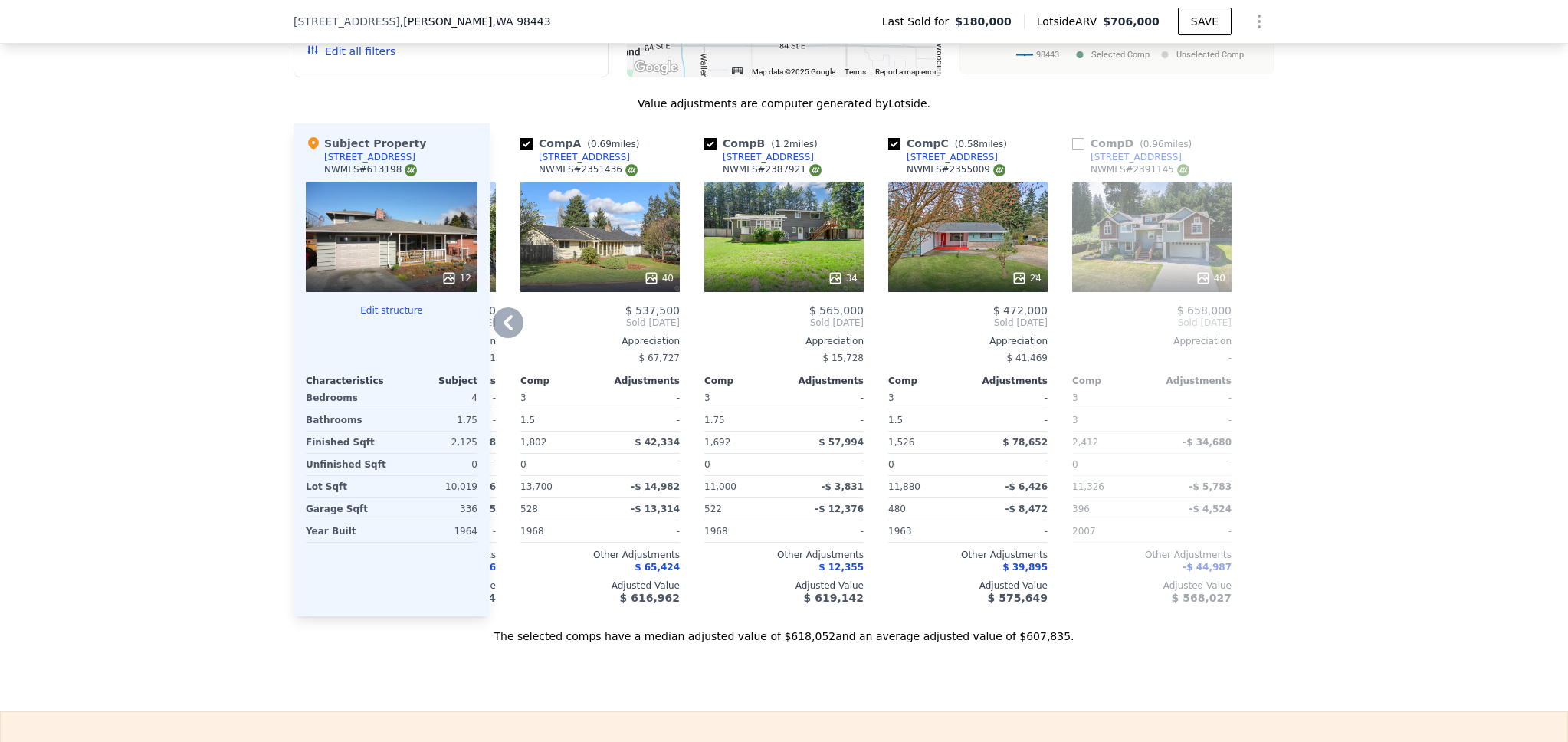
click at [1072, 150] on input "checkbox" at bounding box center [1078, 143] width 12 height 12
checkbox input "true"
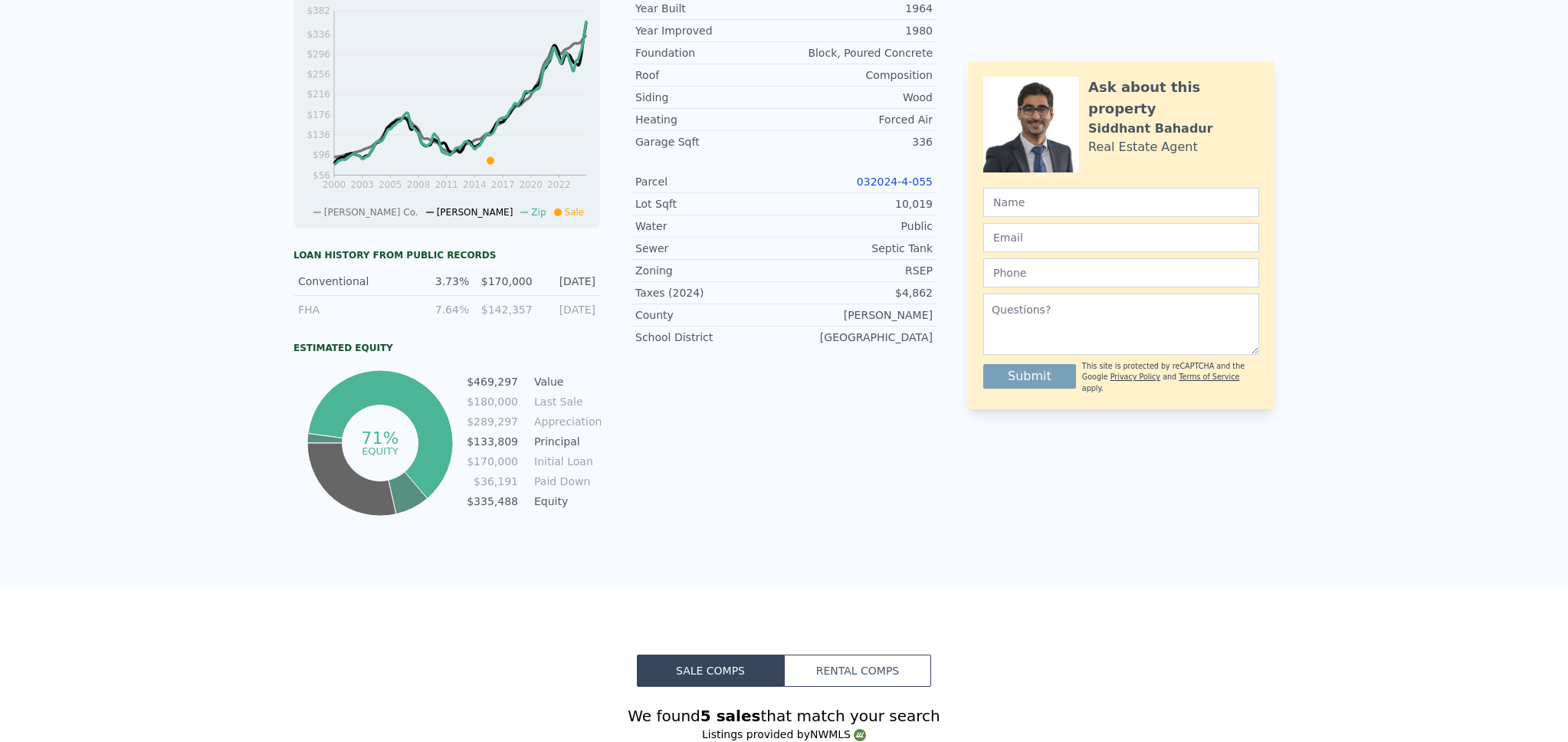
scroll to position [0, 0]
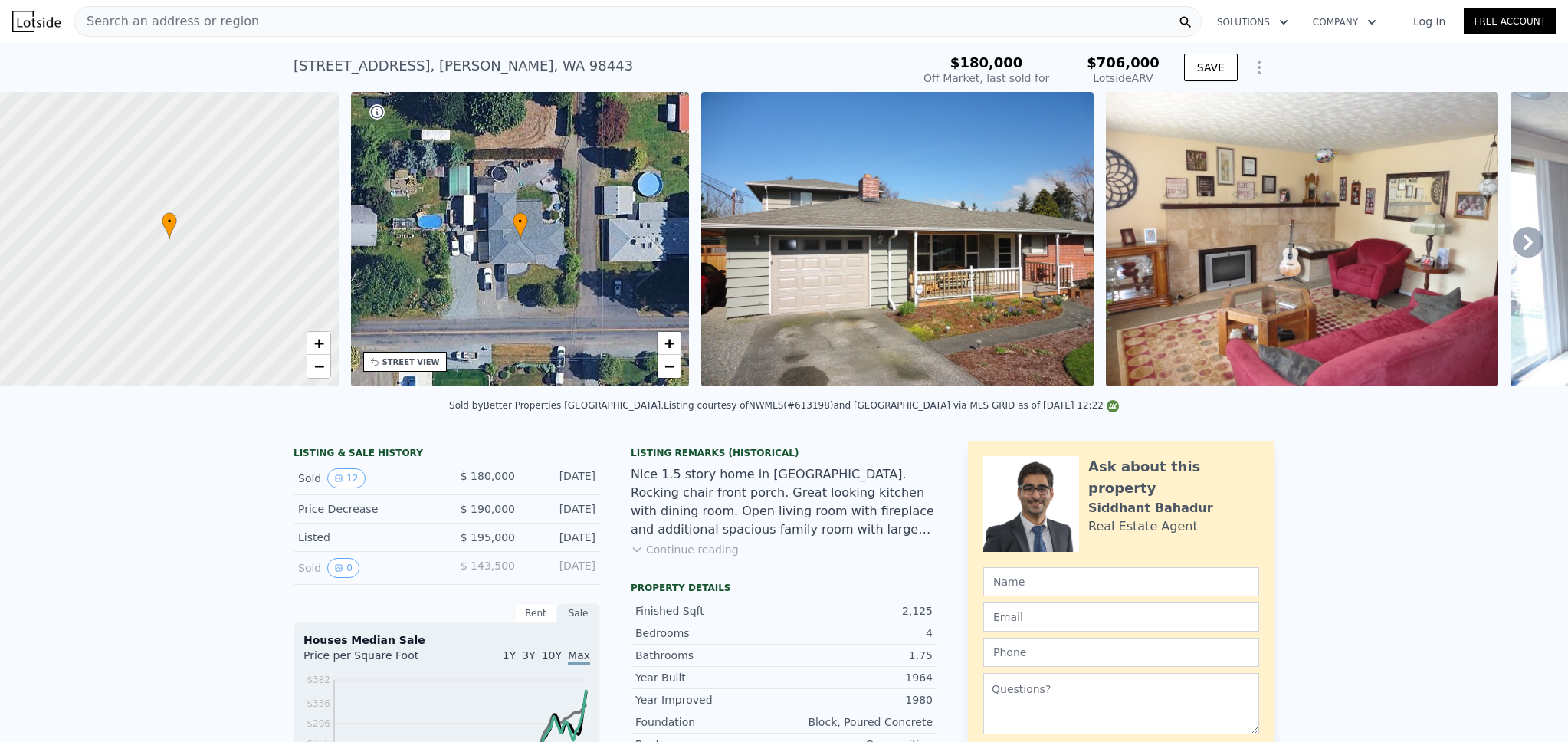
click at [282, 30] on div "Search an address or region" at bounding box center [637, 21] width 1128 height 30
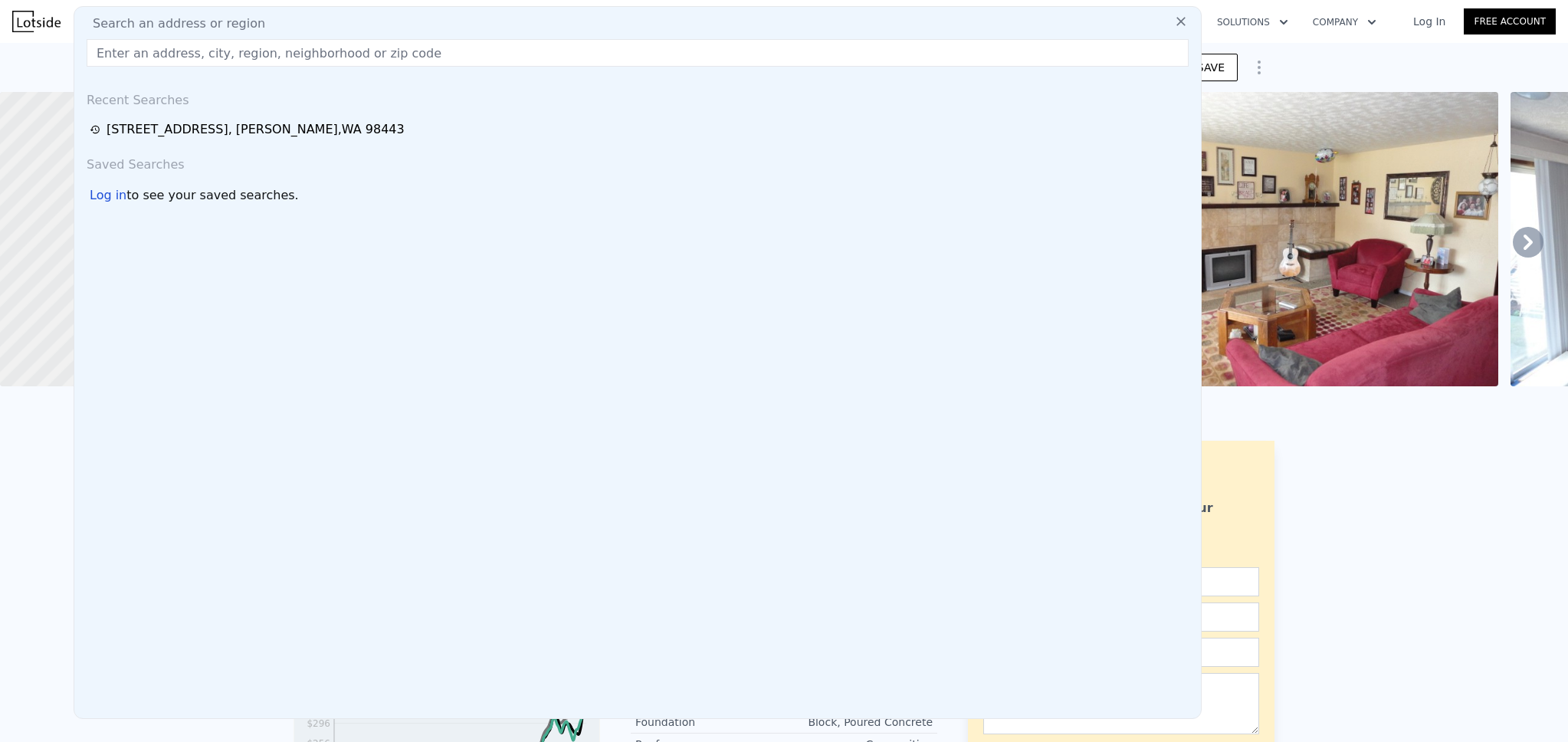
checkbox input "true"
checkbox input "false"
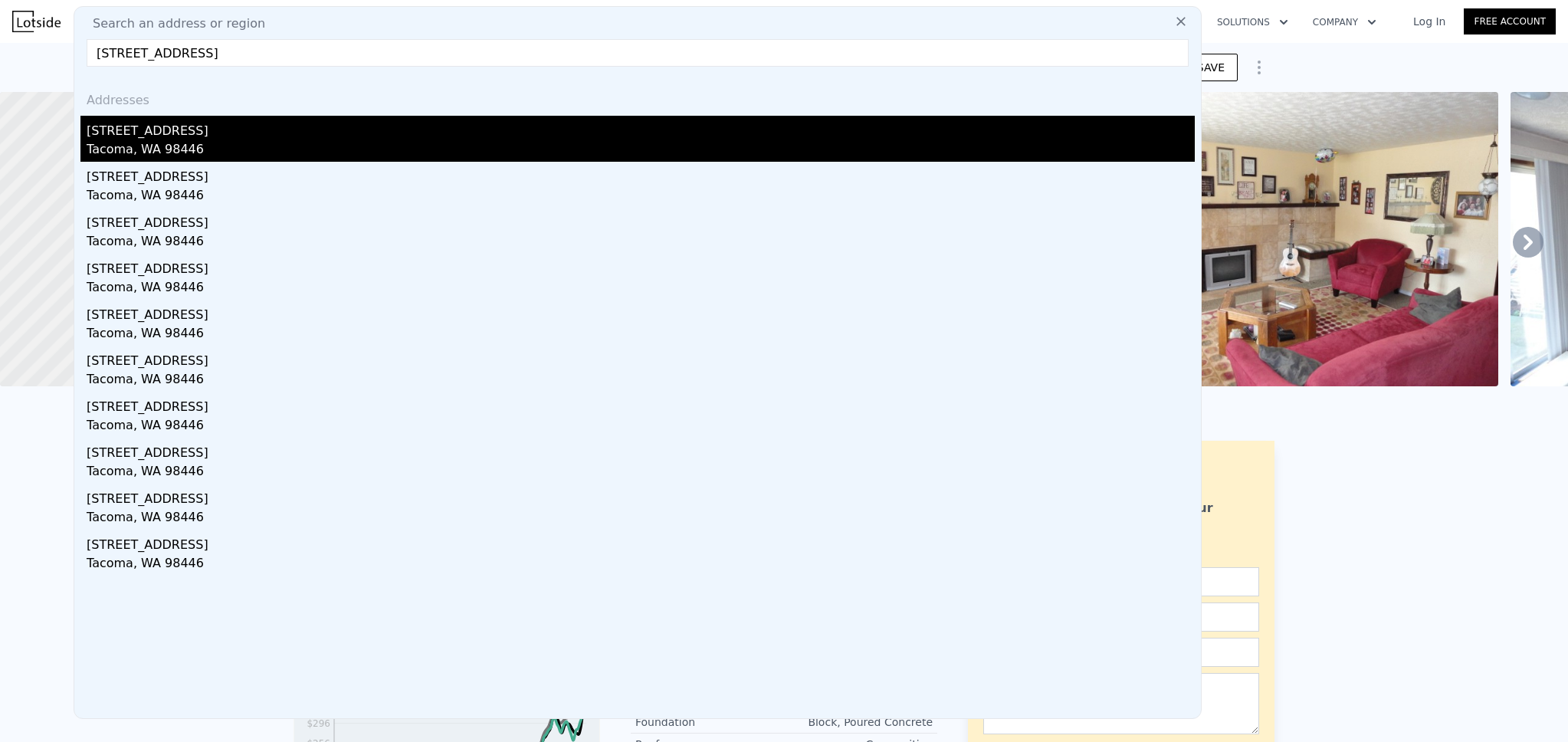
type input "4918 128th Street E, Tacoma, WA 98446"
click at [210, 138] on div "4918 128th St E" at bounding box center [641, 128] width 1108 height 25
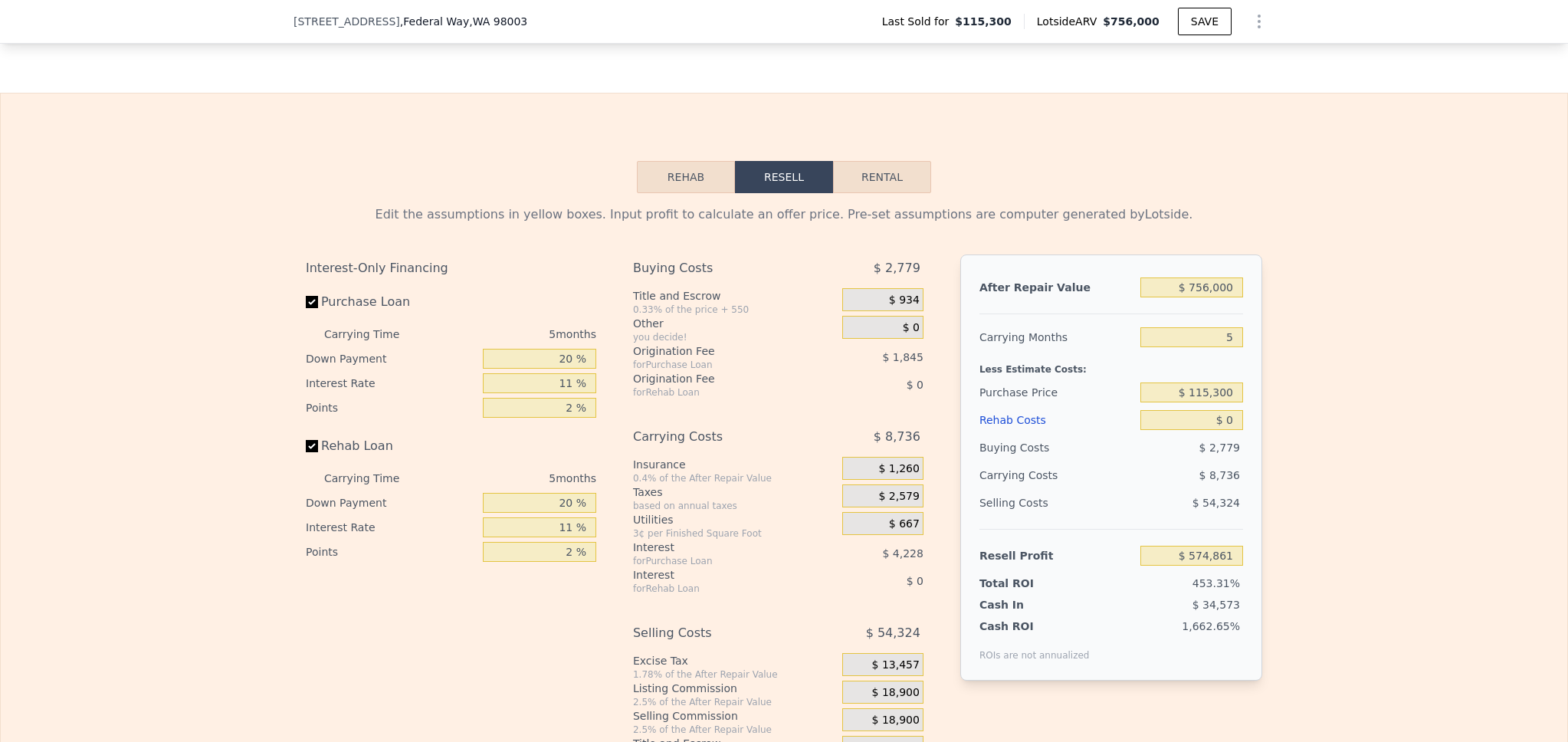
scroll to position [2035, 0]
drag, startPoint x: 1233, startPoint y: 356, endPoint x: 1206, endPoint y: 350, distance: 27.7
click at [1206, 345] on input "5" at bounding box center [1191, 333] width 103 height 20
type input "3"
type input "$ 578,356"
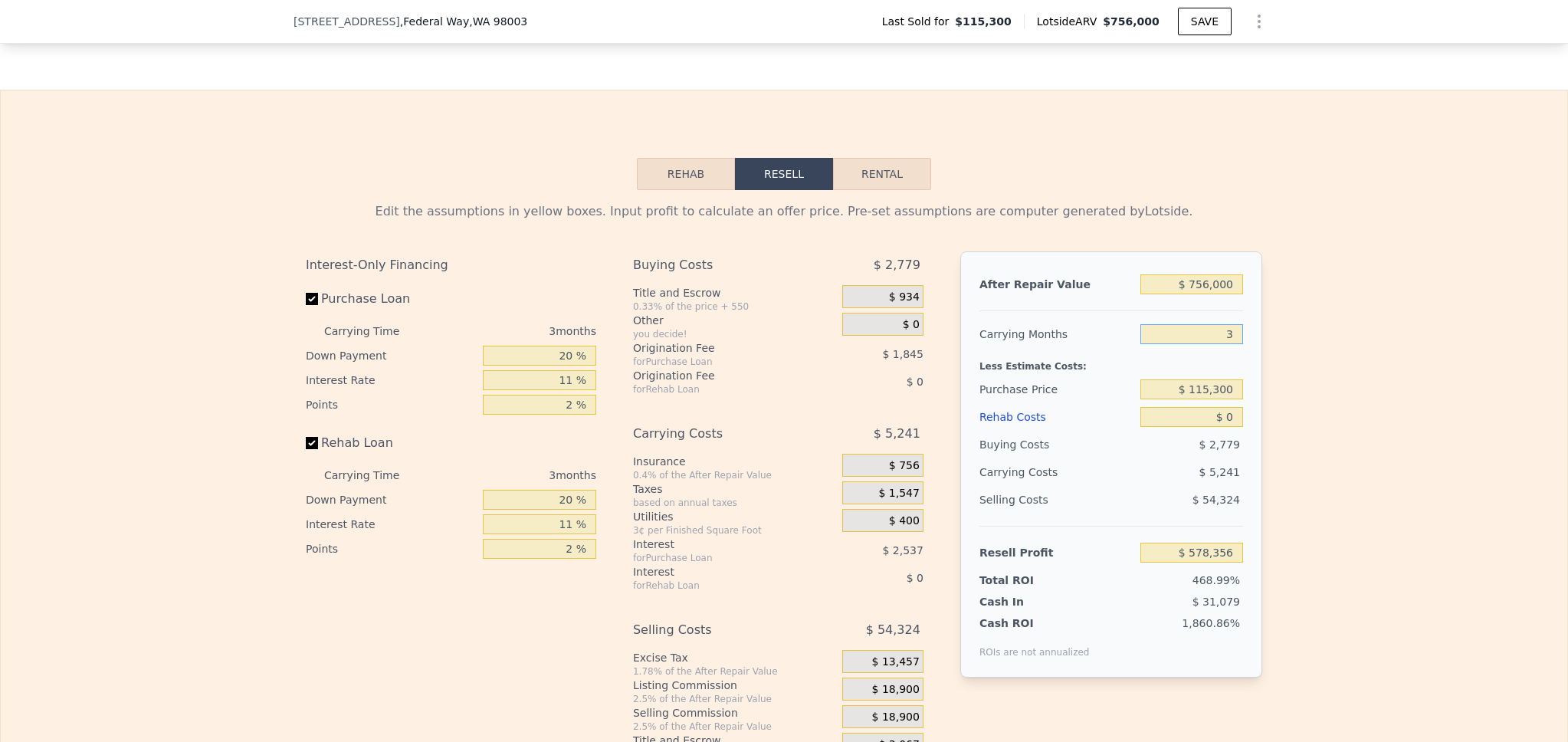
type input "3"
drag, startPoint x: 1230, startPoint y: 410, endPoint x: 1148, endPoint y: 398, distance: 82.9
click at [1148, 399] on div "$ 115,300" at bounding box center [1191, 389] width 103 height 27
type input "$ 620,000"
click at [1274, 455] on div "Edit the assumptions in yellow boxes. Input profit to calculate an offer price.…" at bounding box center [784, 475] width 1567 height 570
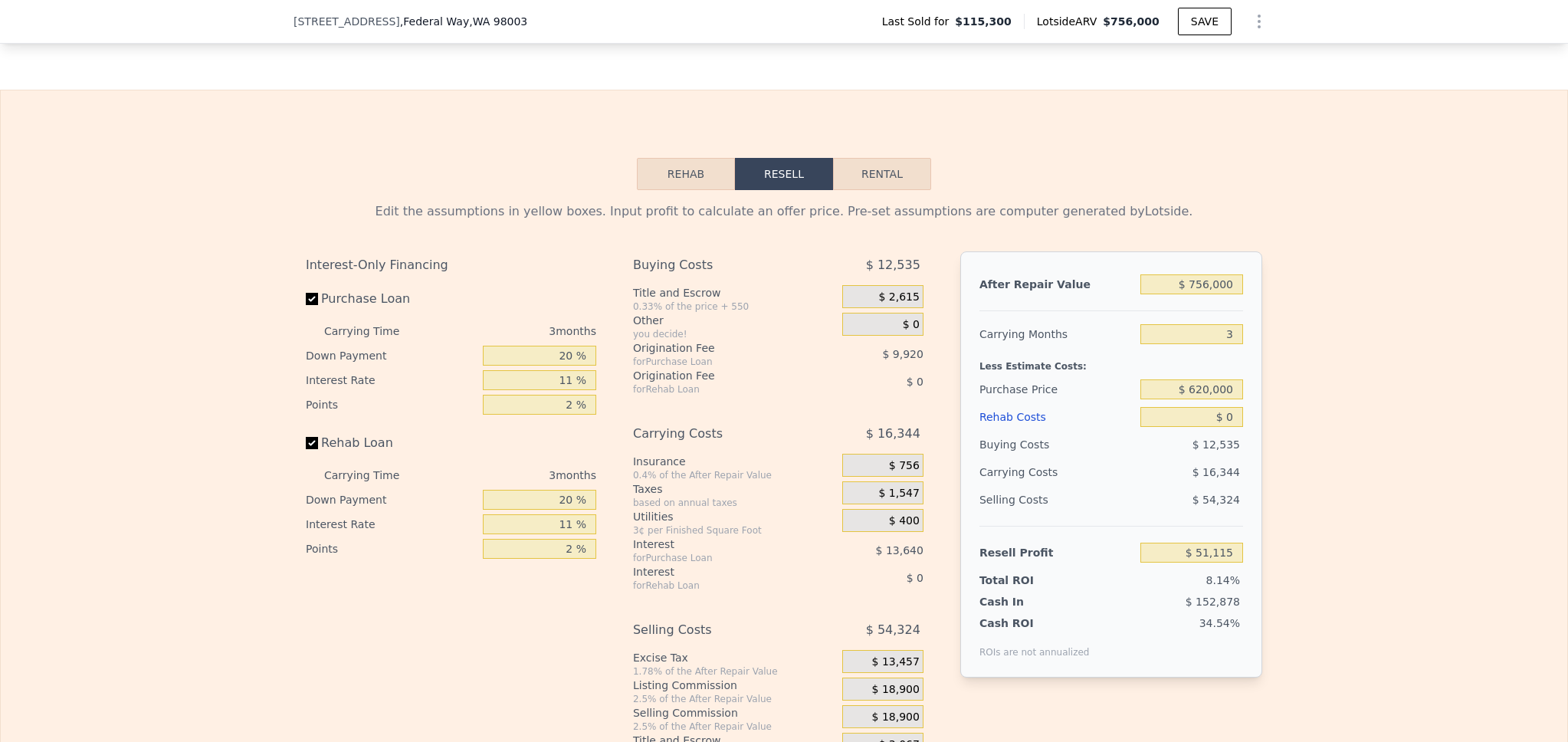
type input "$ 52,797"
drag, startPoint x: 1229, startPoint y: 444, endPoint x: 1219, endPoint y: 440, distance: 10.8
click at [1219, 427] on input "$ 0" at bounding box center [1191, 416] width 103 height 20
type input "$ 50"
type input "$ 52,746"
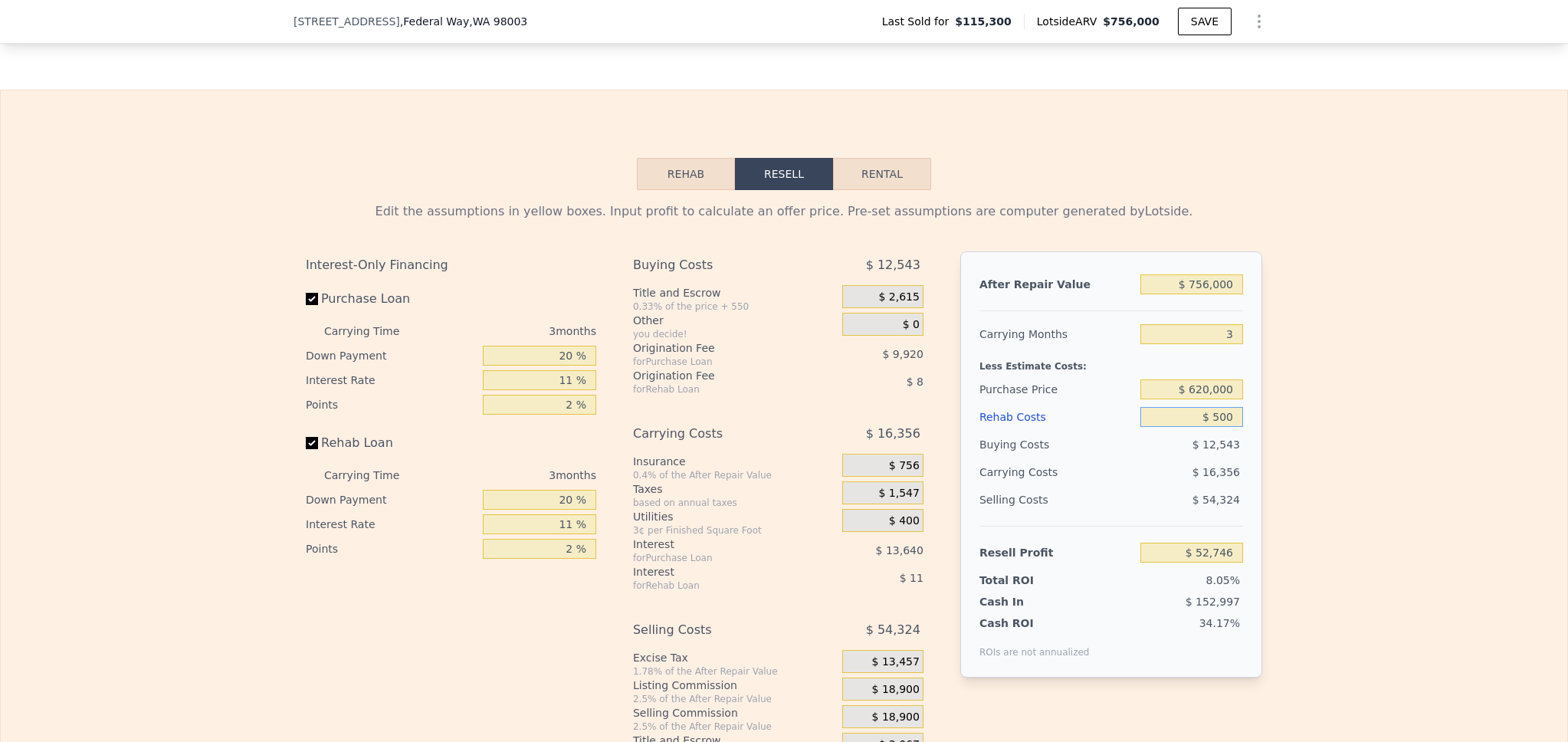
type input "$ 5,000"
type input "$ 47,606"
type input "$ 50,000"
type input "$ 896"
click at [1197, 427] on input "$ 50,000" at bounding box center [1191, 416] width 103 height 20
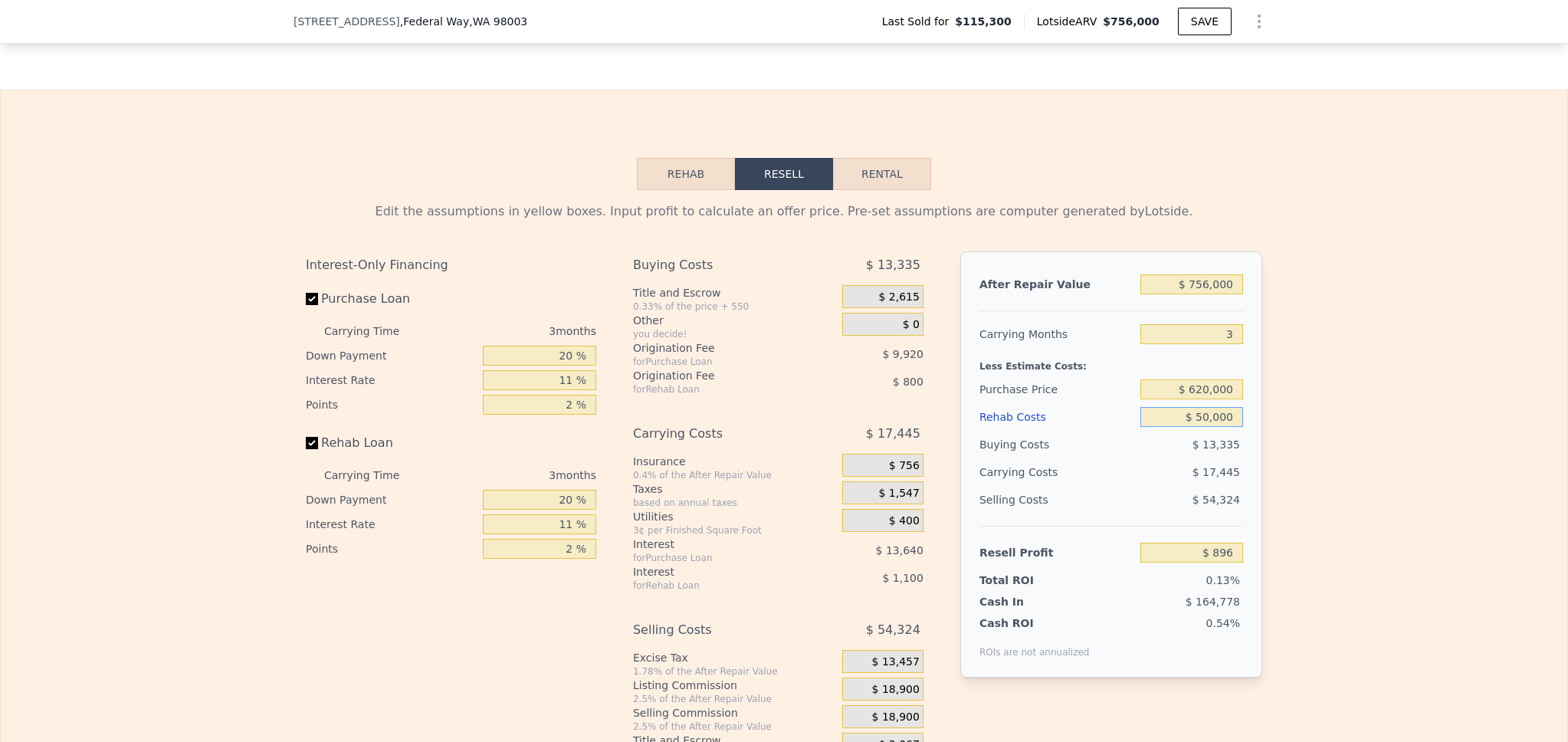
type input "$ 0000"
type input "$ 52,797"
type input "$ 20,000"
type input "$ 32,036"
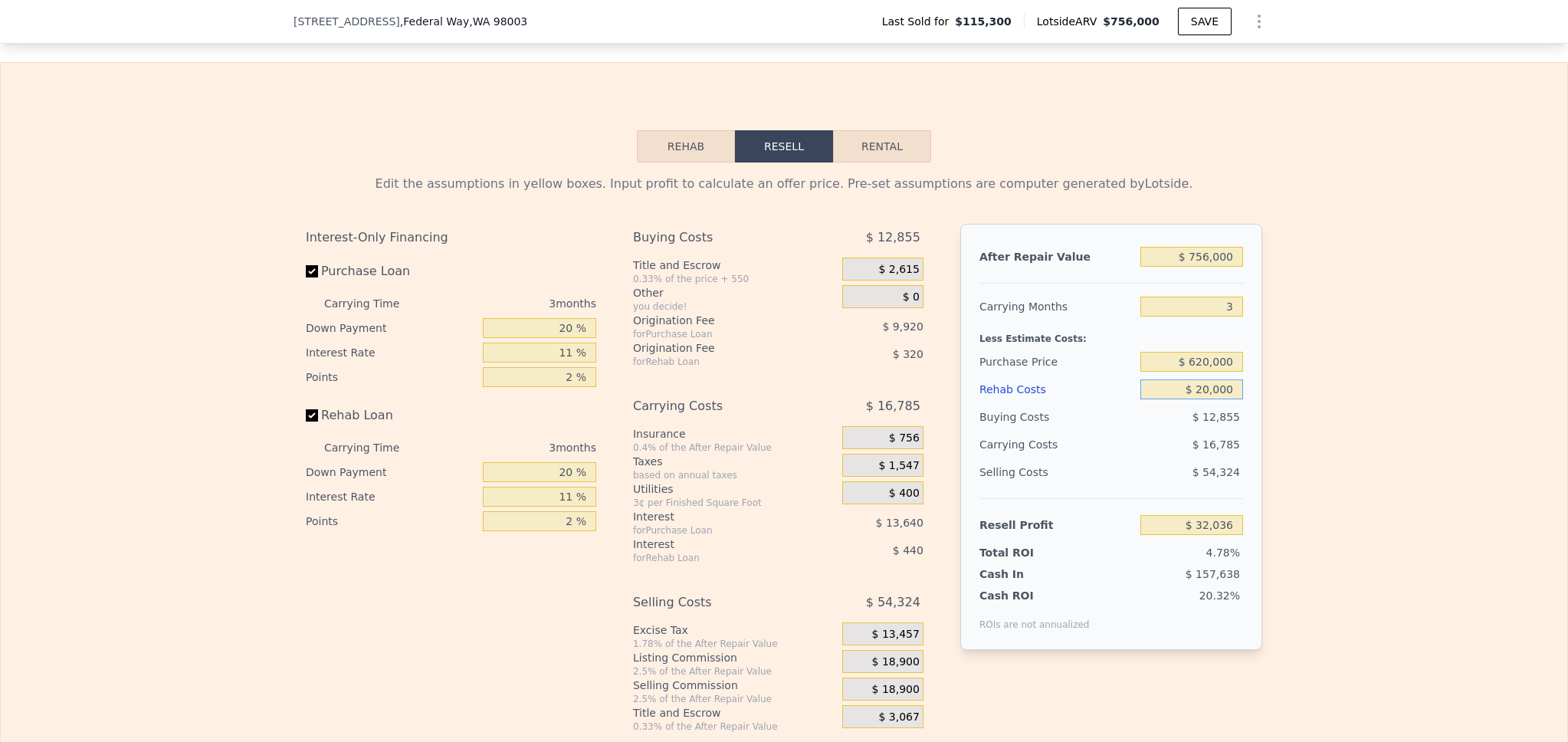
scroll to position [2165, 0]
